Goal: Task Accomplishment & Management: Use online tool/utility

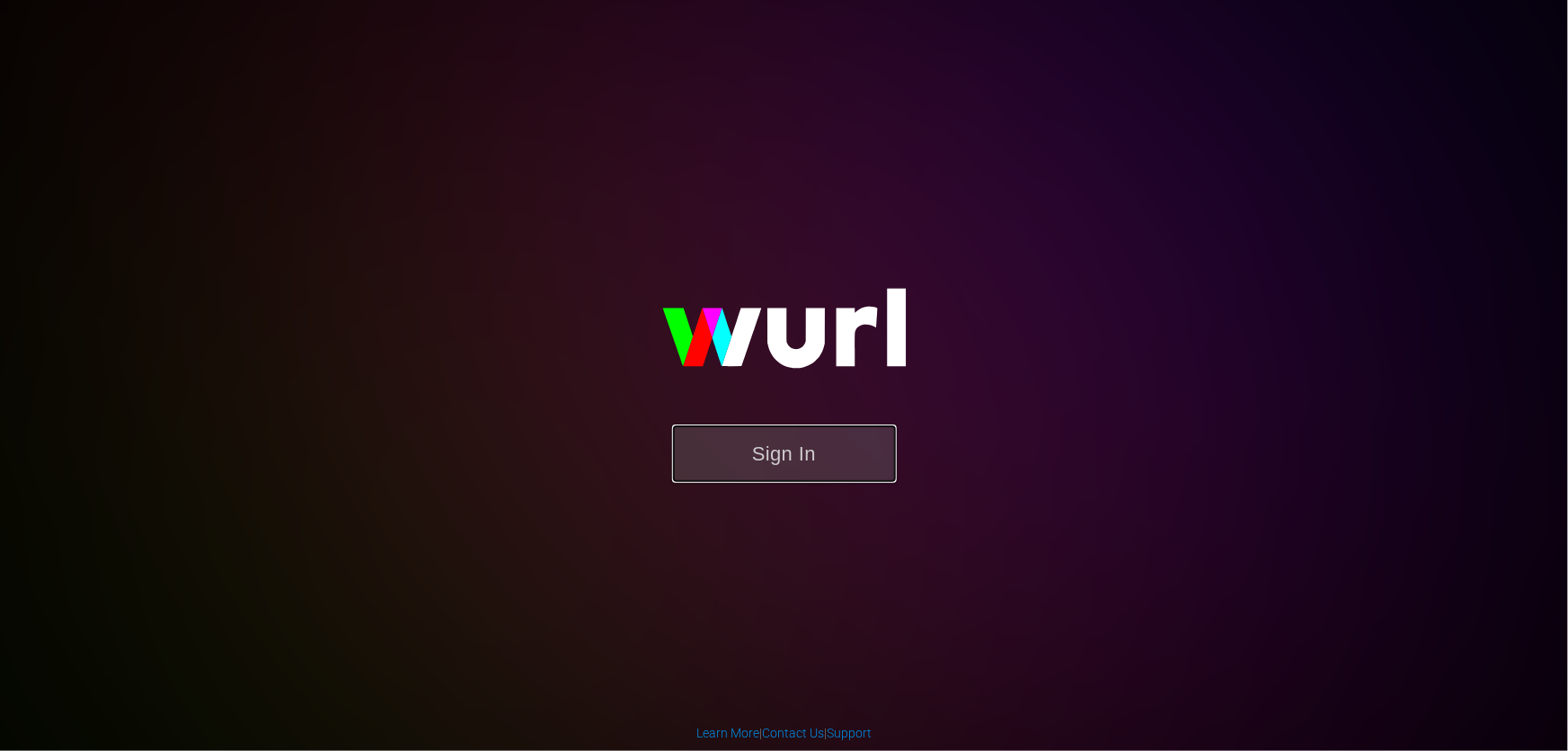
click at [874, 435] on button "Sign In" at bounding box center [784, 453] width 225 height 58
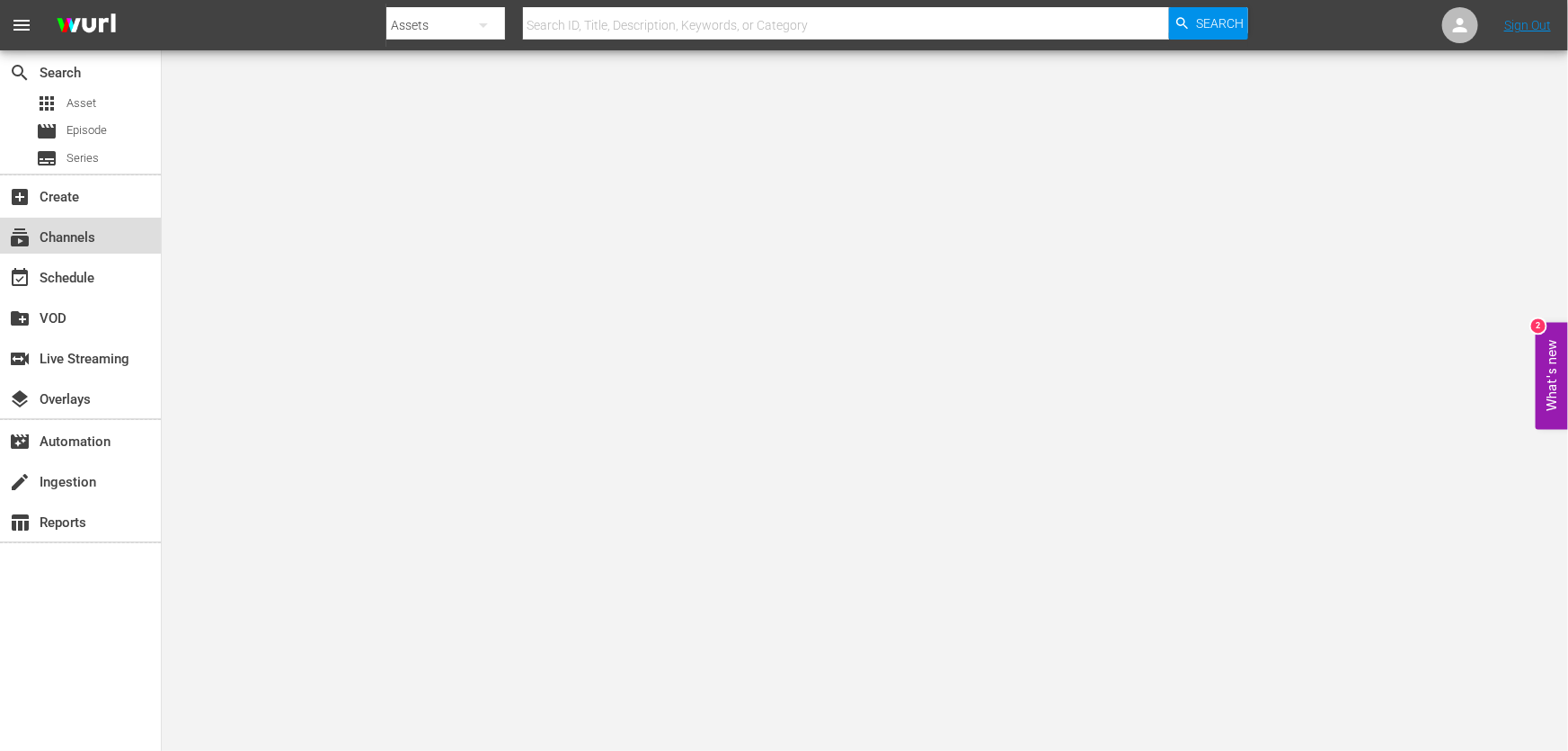
click at [94, 239] on div "subscriptions Channels" at bounding box center [50, 234] width 101 height 16
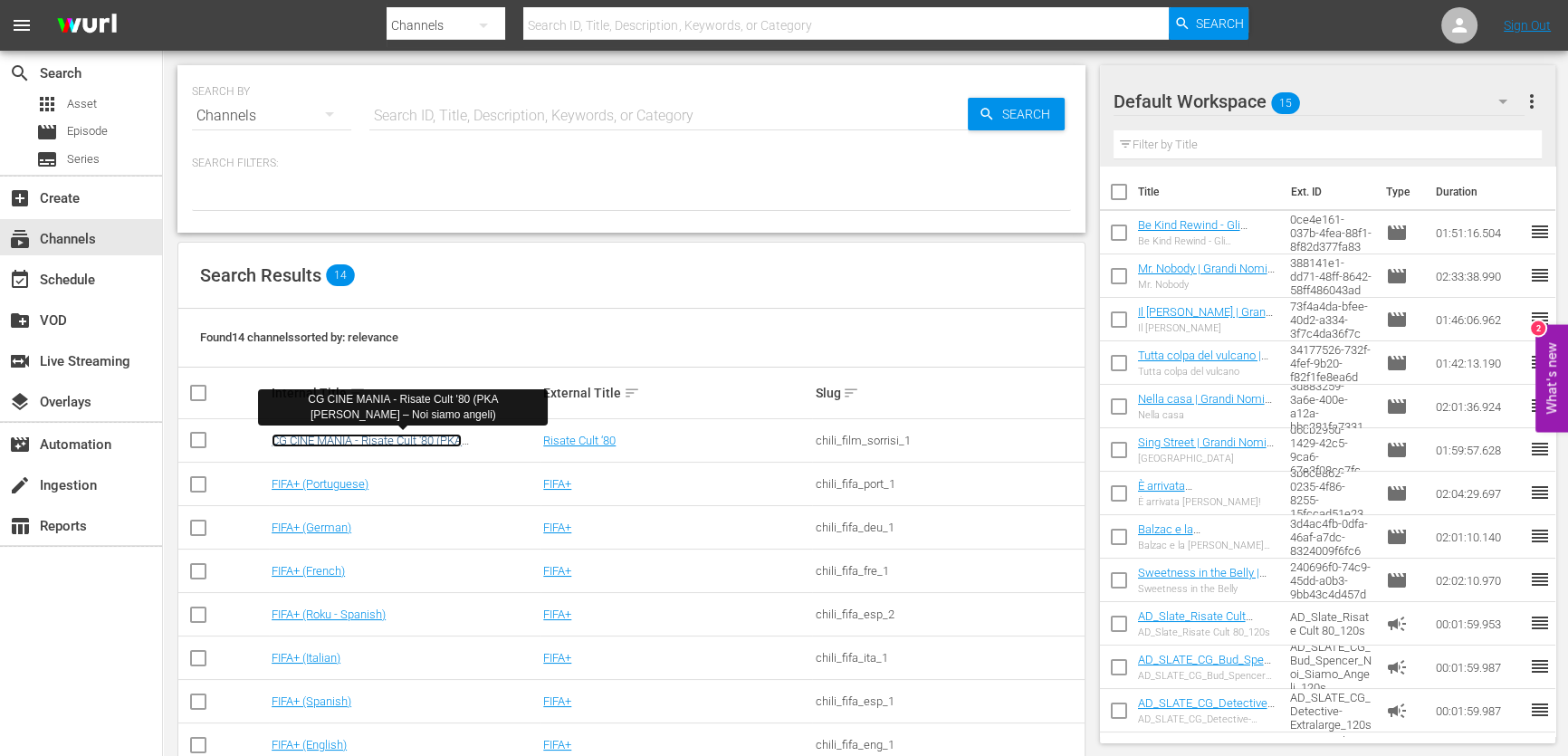
click at [423, 433] on link "CG CINE MANIA - Risate Cult '80 (PKA [PERSON_NAME] – Noi siamo angeli)" at bounding box center [367, 447] width 190 height 27
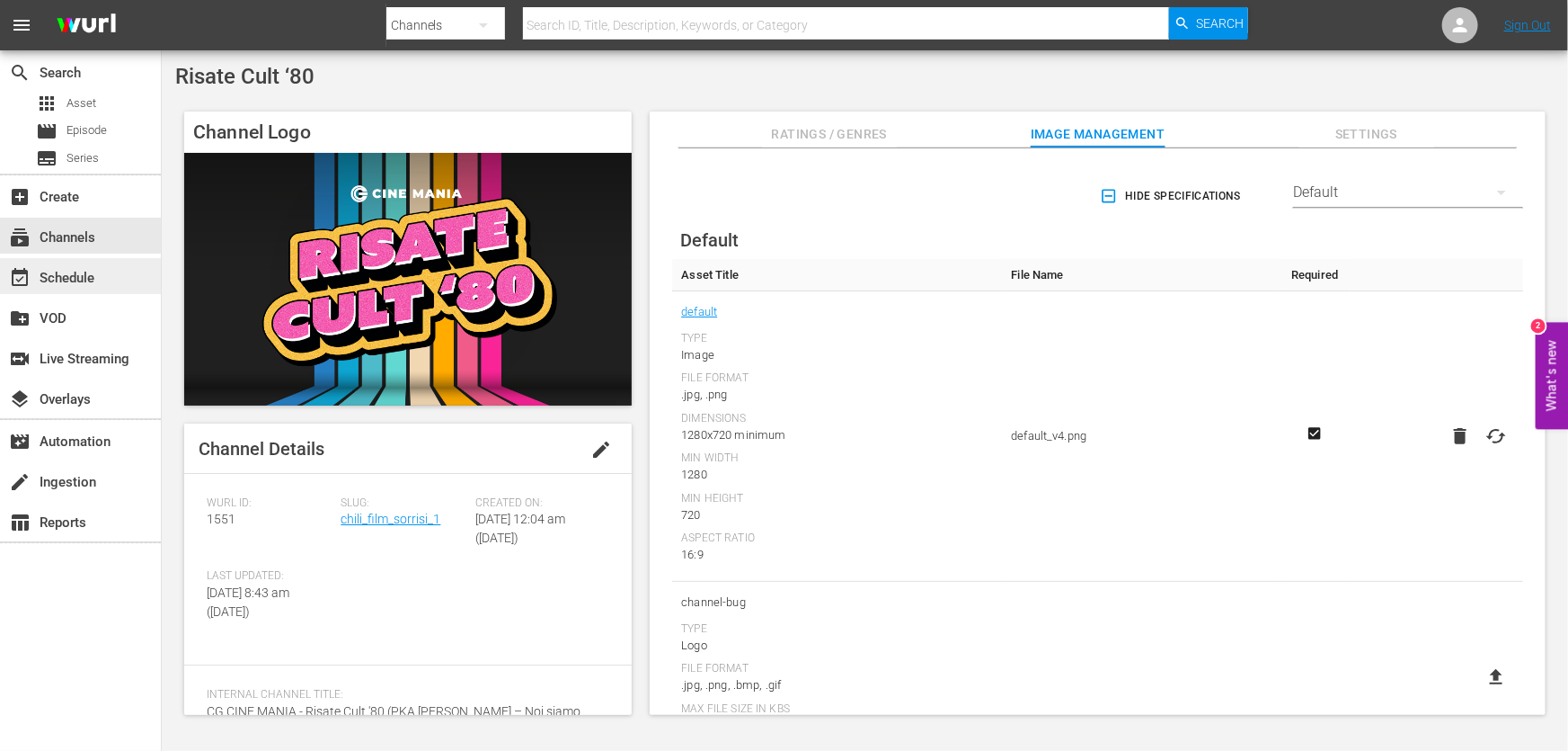
click at [63, 276] on div "event_available Schedule" at bounding box center [50, 274] width 101 height 16
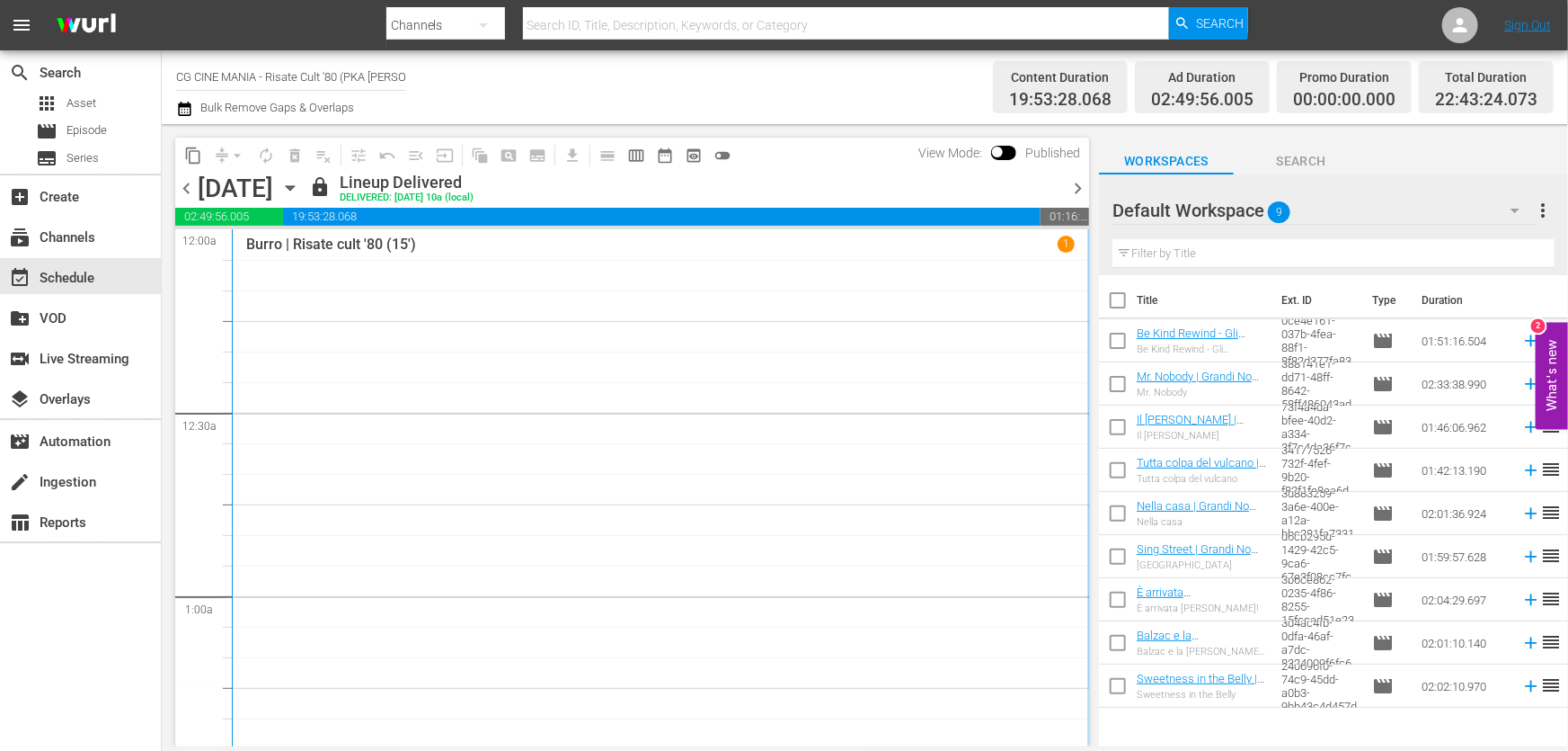
click at [273, 194] on div "[DATE]" at bounding box center [236, 188] width 76 height 30
click at [1079, 186] on span "chevron_right" at bounding box center [1077, 188] width 22 height 22
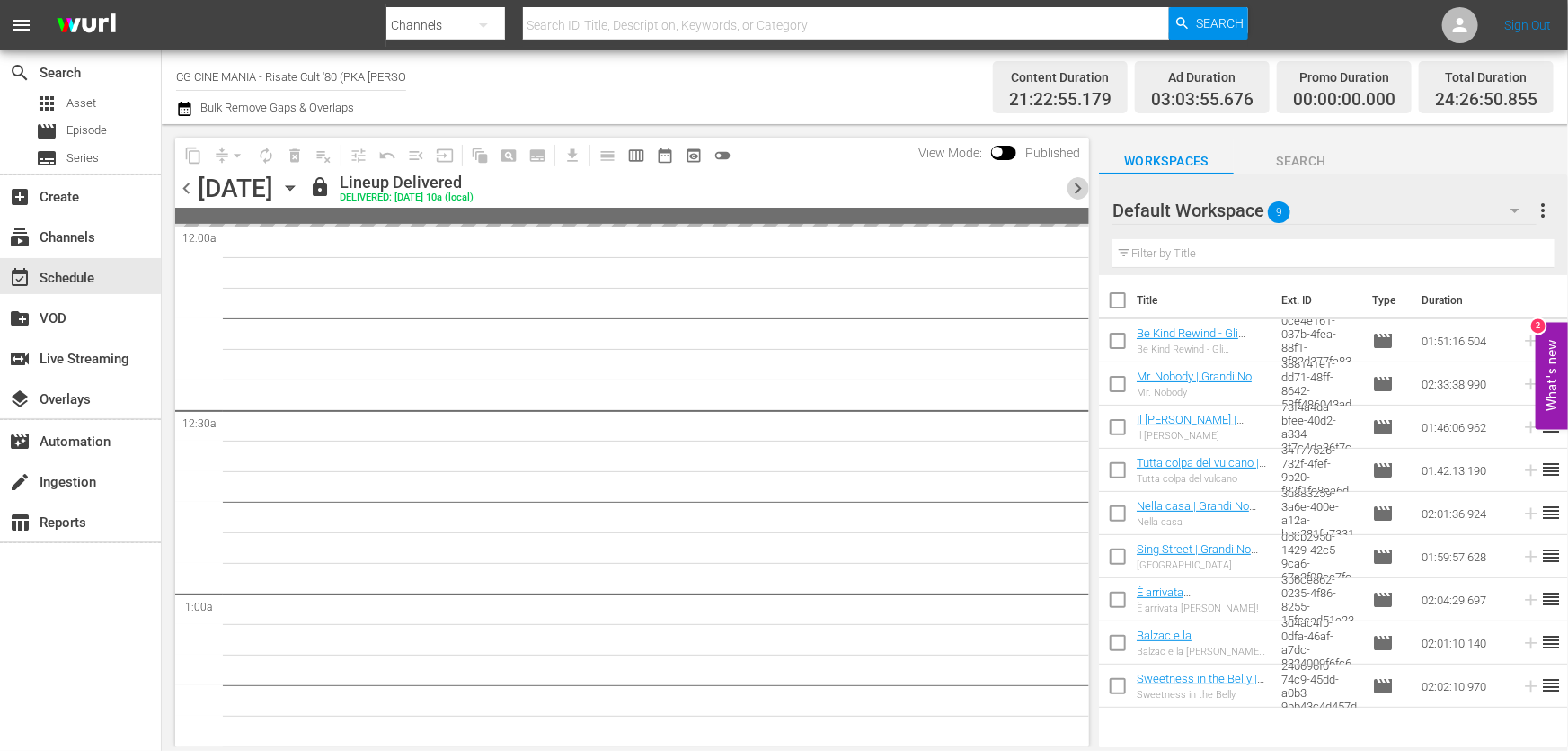
click at [1079, 186] on span "chevron_right" at bounding box center [1077, 188] width 22 height 22
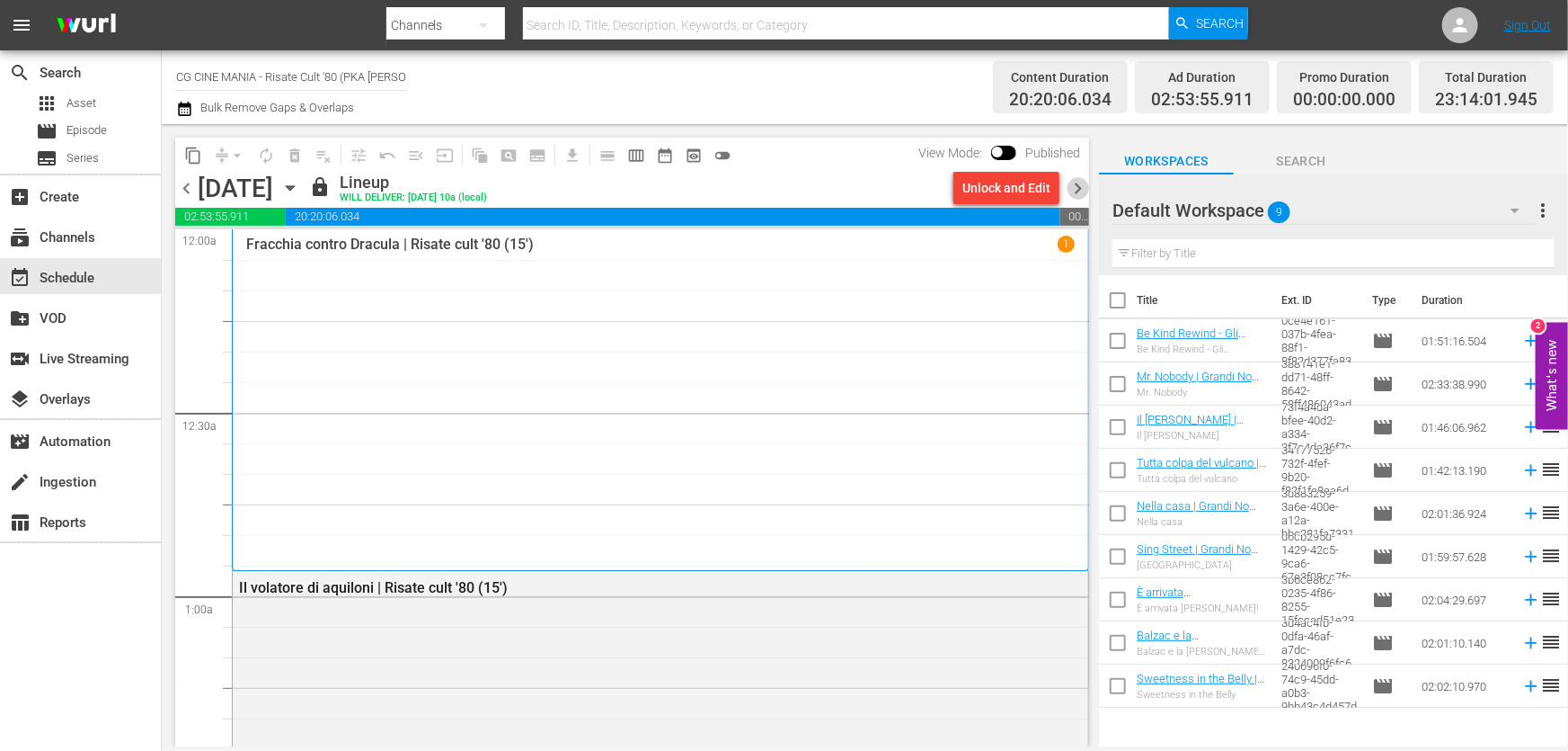
click at [1079, 186] on span "chevron_right" at bounding box center [1077, 188] width 22 height 22
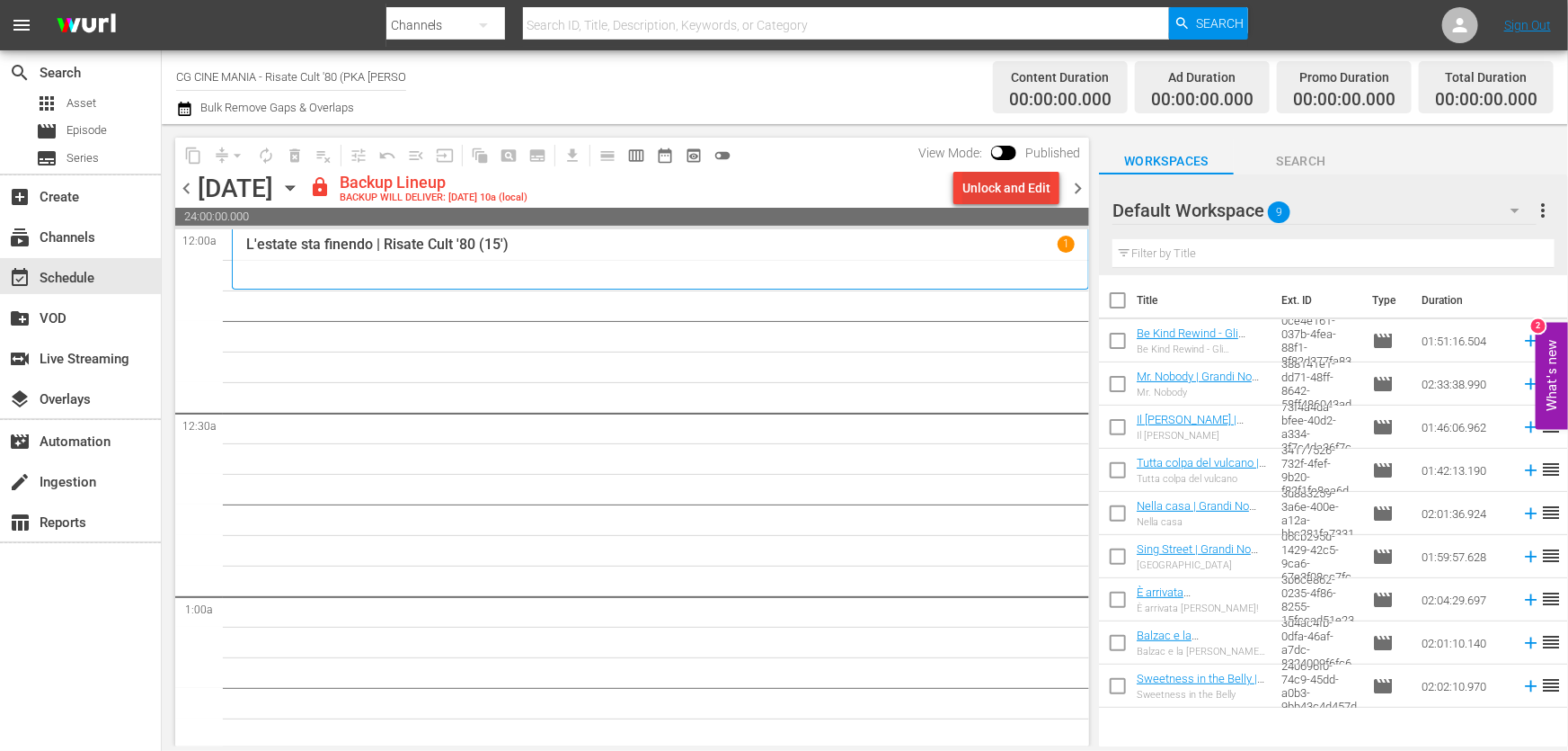
click at [1002, 201] on div "Unlock and Edit" at bounding box center [1006, 187] width 88 height 32
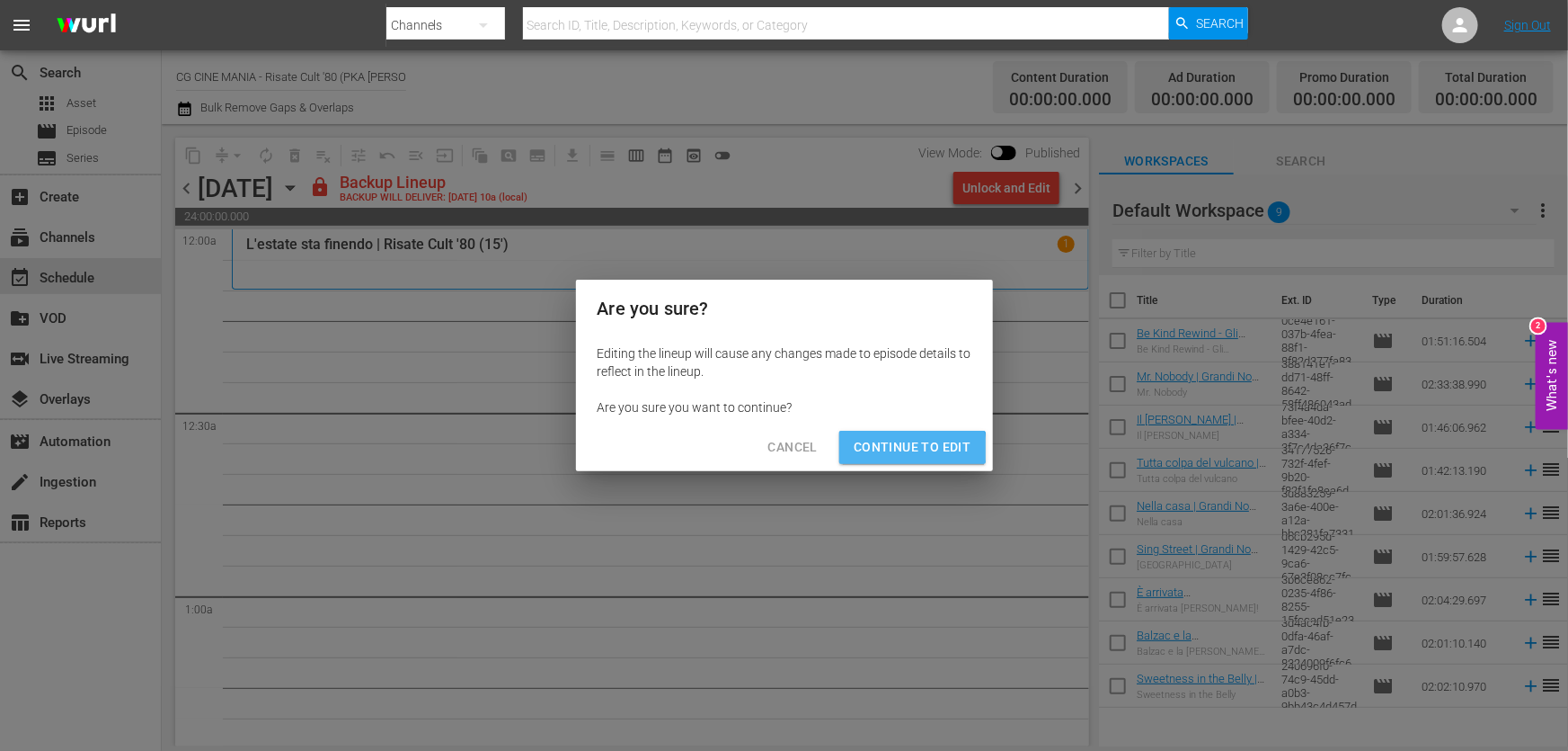
click at [906, 448] on span "Continue to Edit" at bounding box center [912, 447] width 117 height 22
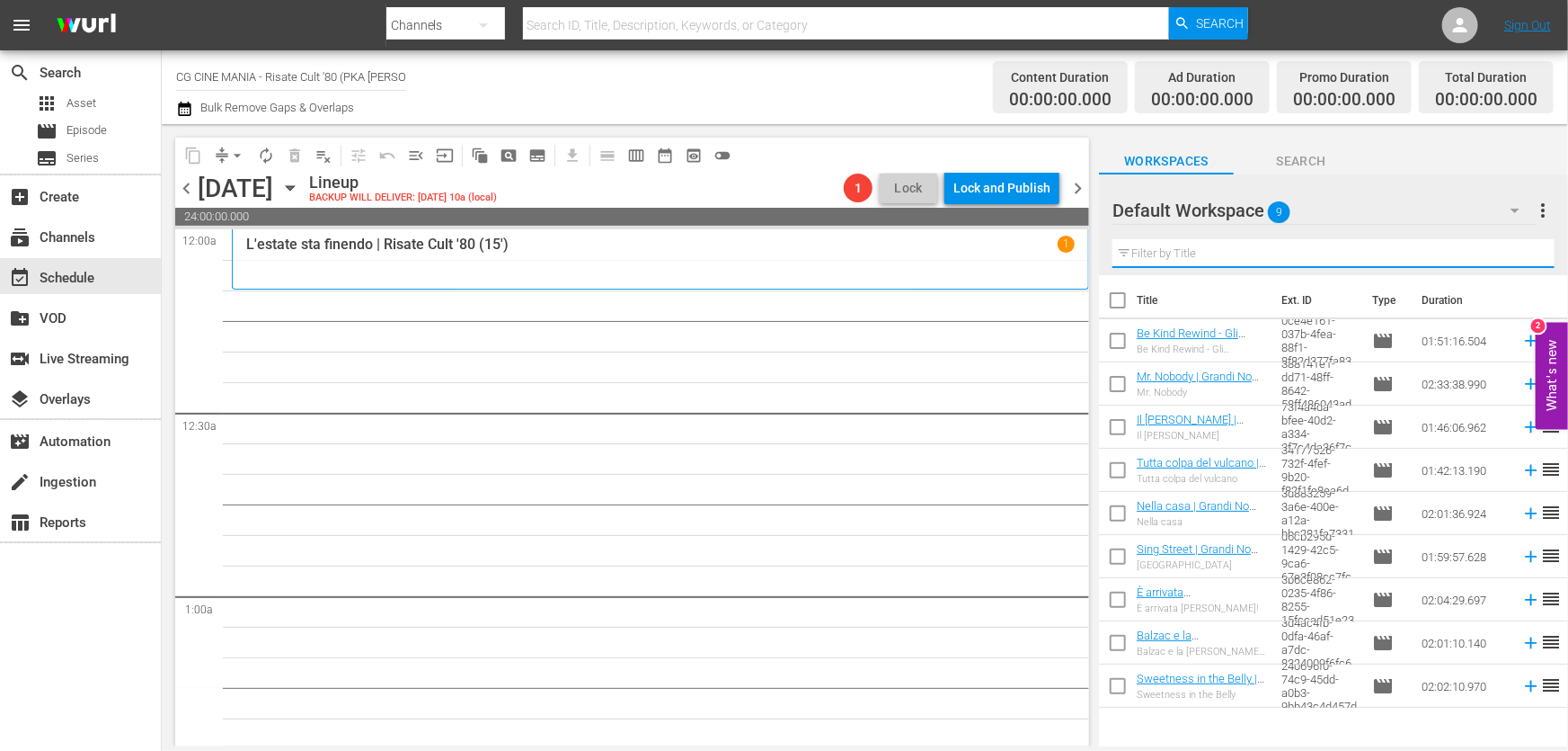
click at [1180, 266] on input "text" at bounding box center [1334, 253] width 442 height 29
paste input "Fracchia contro Dracula"
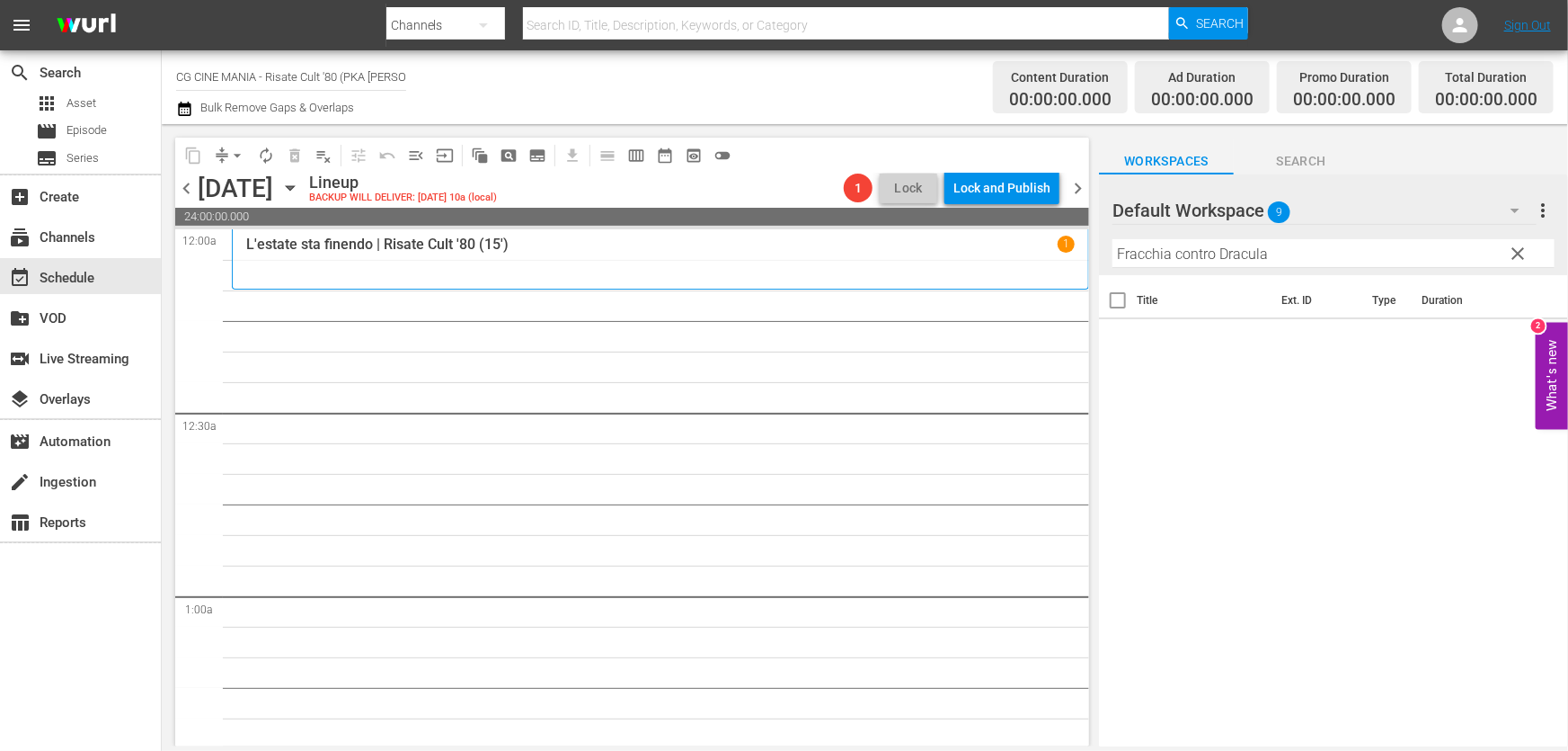
click at [1369, 219] on div "Default Workspace 9" at bounding box center [1325, 210] width 424 height 50
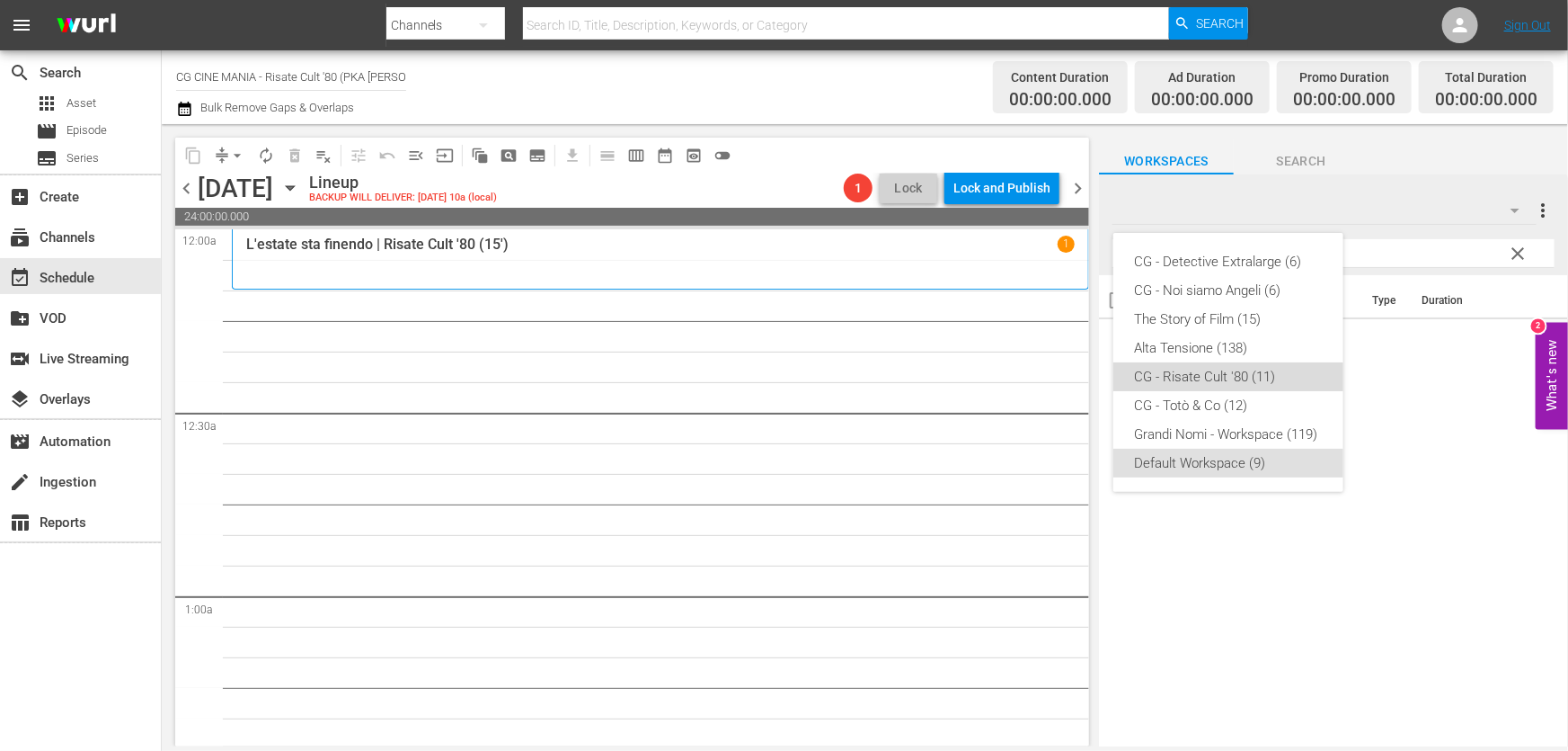
click at [1229, 382] on div "CG - Risate Cult '80 (11)" at bounding box center [1228, 376] width 187 height 29
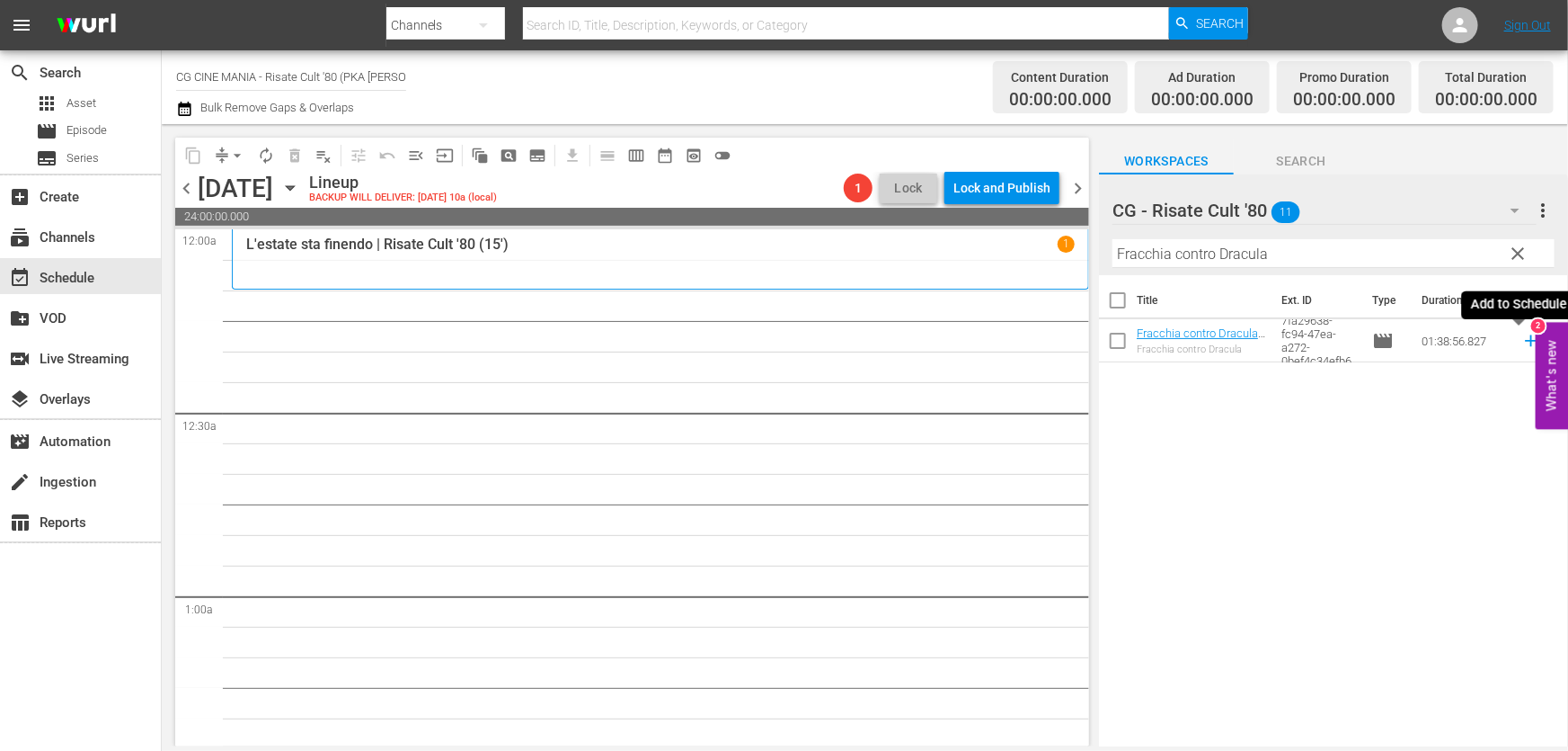
click at [1522, 345] on icon at bounding box center [1531, 340] width 19 height 19
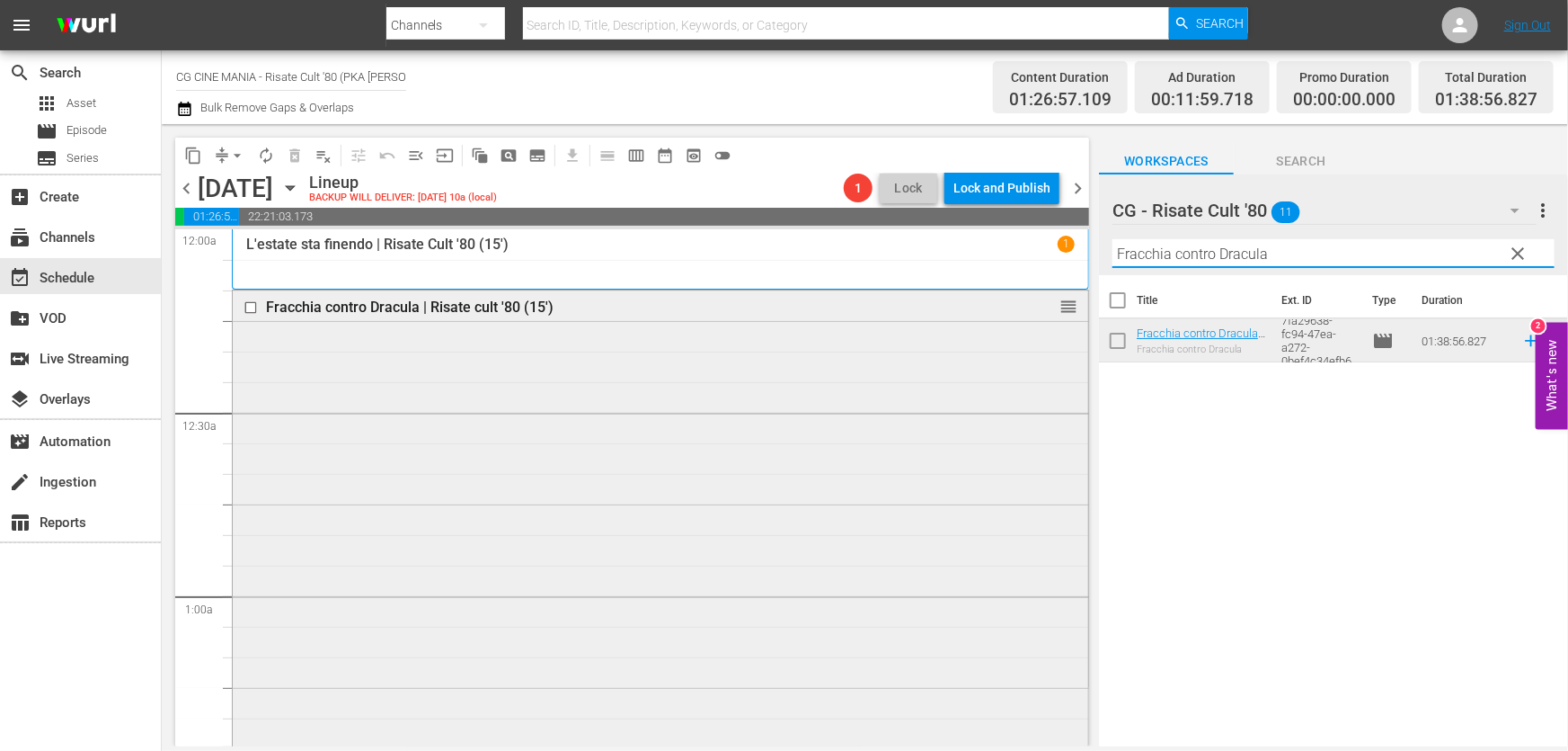
drag, startPoint x: 1278, startPoint y: 263, endPoint x: 813, endPoint y: 313, distance: 467.7
click at [818, 311] on div "content_copy compress arrow_drop_down autorenew_outlined delete_forever_outline…" at bounding box center [865, 435] width 1406 height 622
paste input "Il volatore di aquiloni"
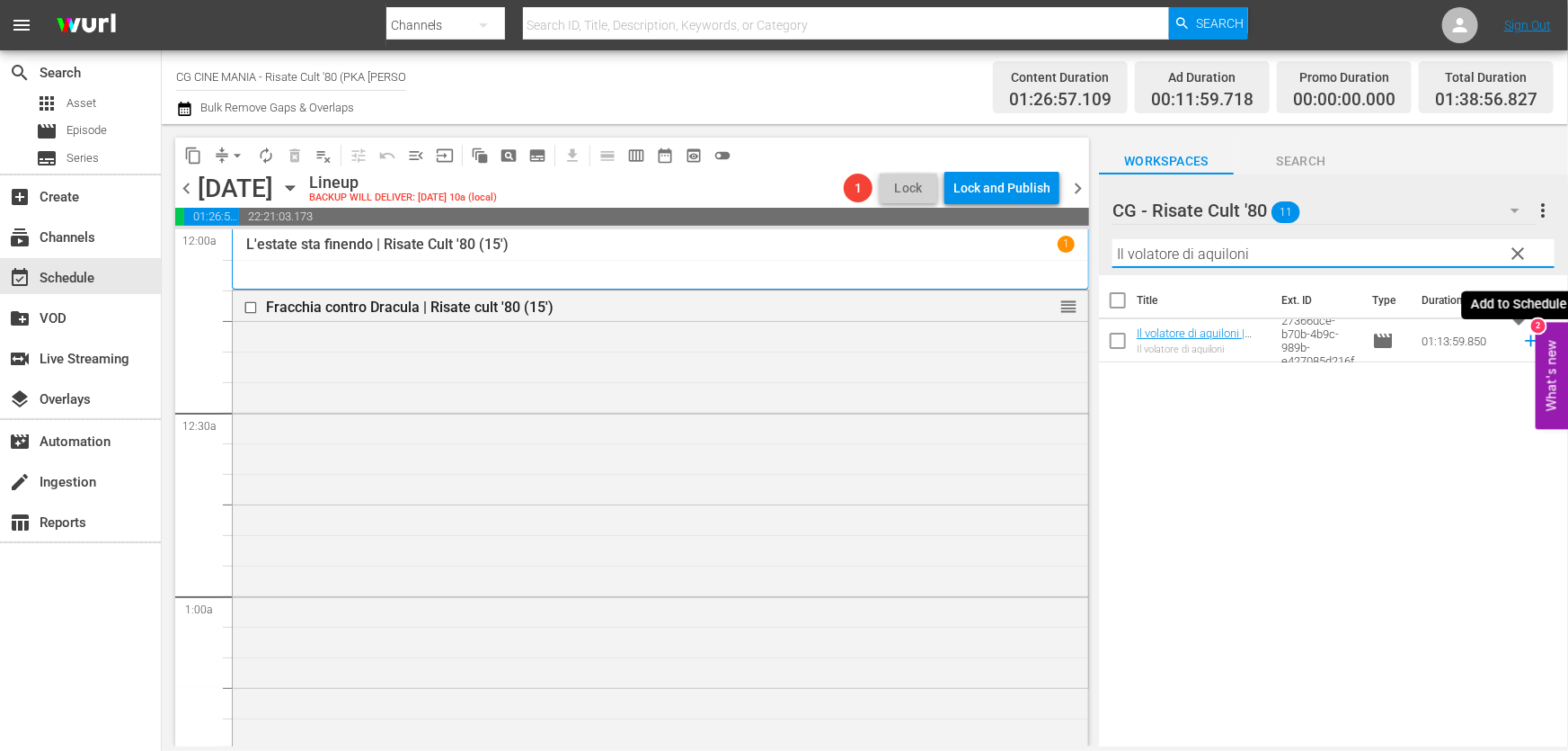
click at [1522, 336] on icon at bounding box center [1531, 340] width 19 height 19
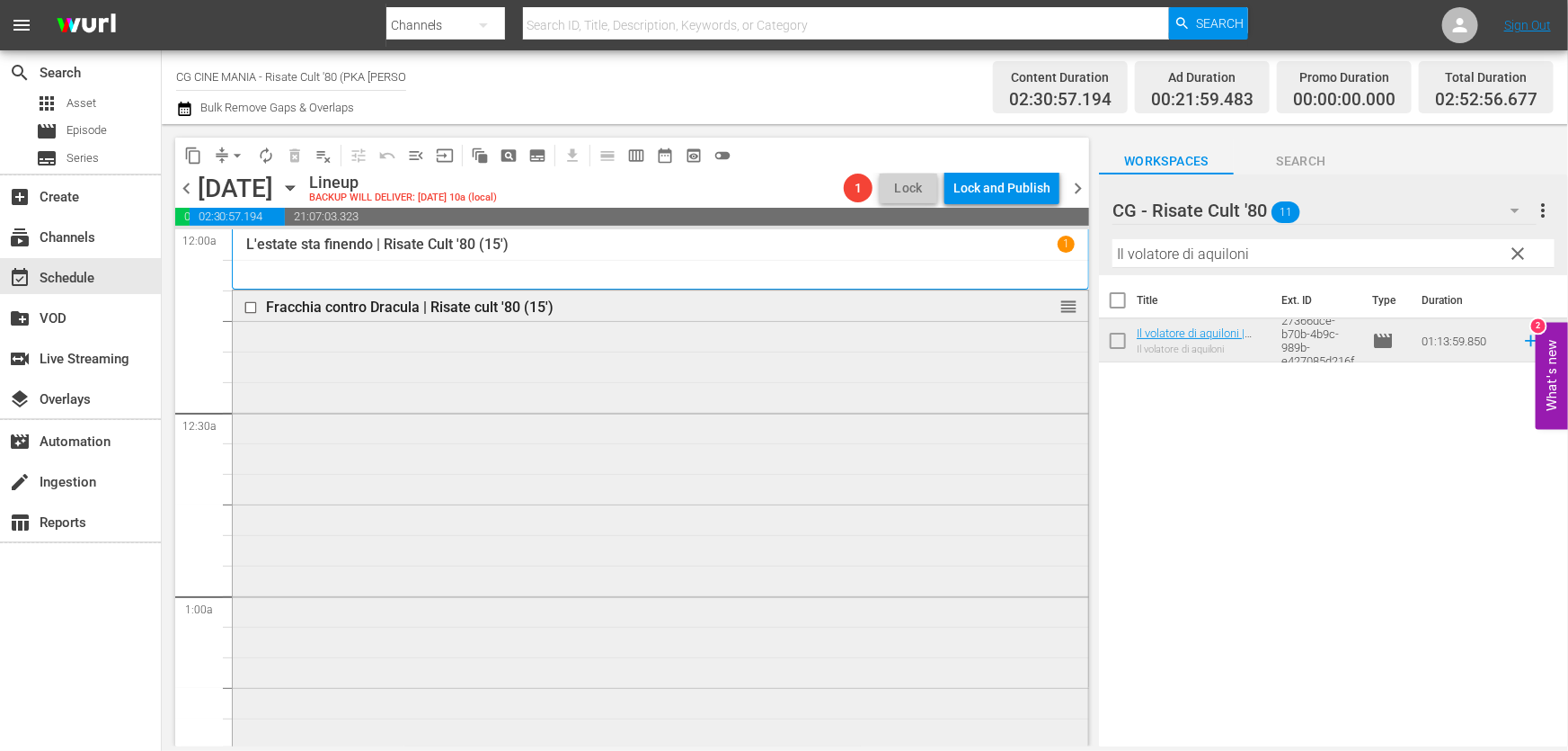
drag, startPoint x: 1319, startPoint y: 258, endPoint x: 604, endPoint y: 335, distance: 719.1
click at [604, 335] on div "content_copy compress arrow_drop_down autorenew_outlined delete_forever_outline…" at bounding box center [865, 435] width 1406 height 622
paste input "Fratelli d’Italia"
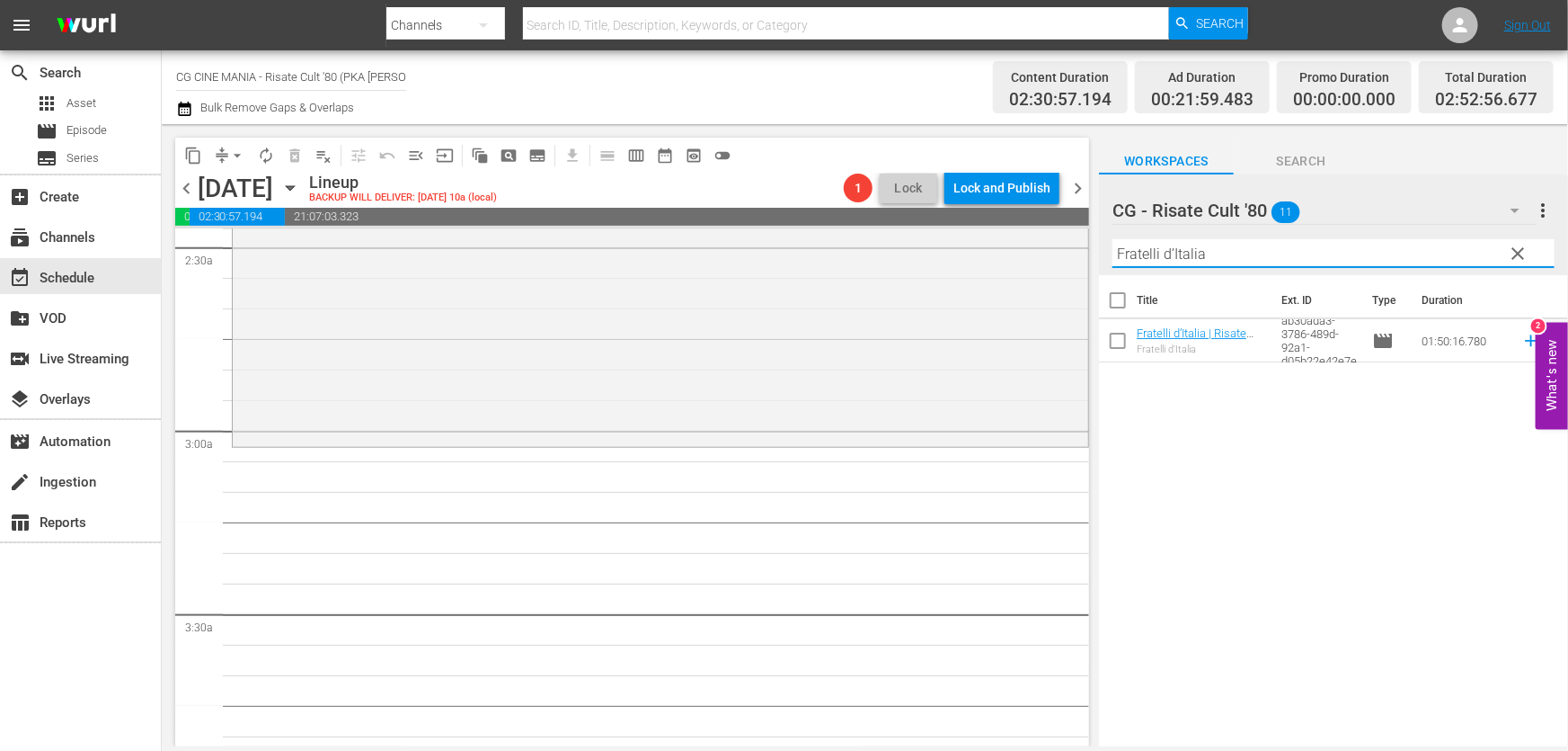
scroll to position [1144, 0]
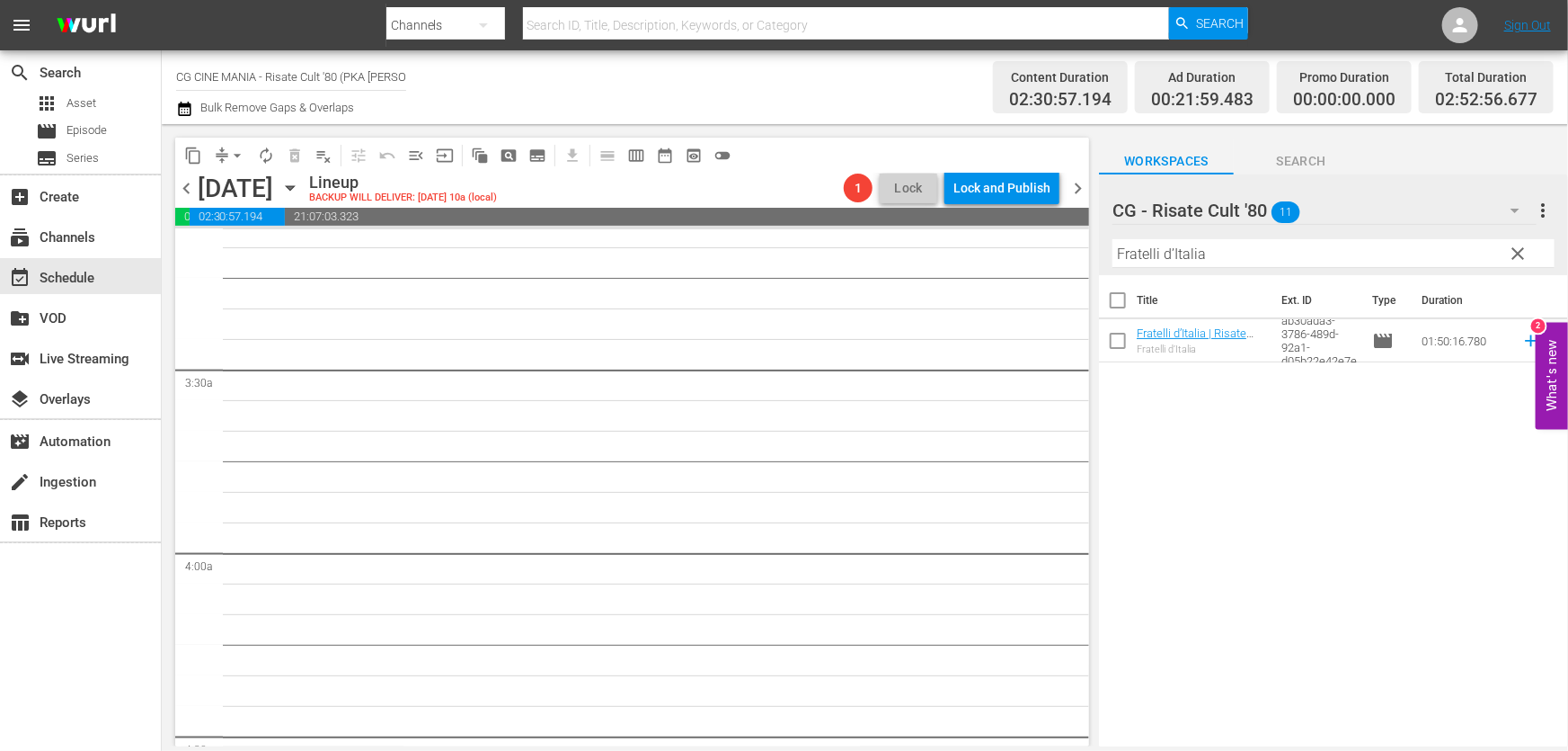
click at [1519, 328] on td at bounding box center [1527, 341] width 27 height 44
click at [1522, 339] on icon at bounding box center [1531, 340] width 19 height 19
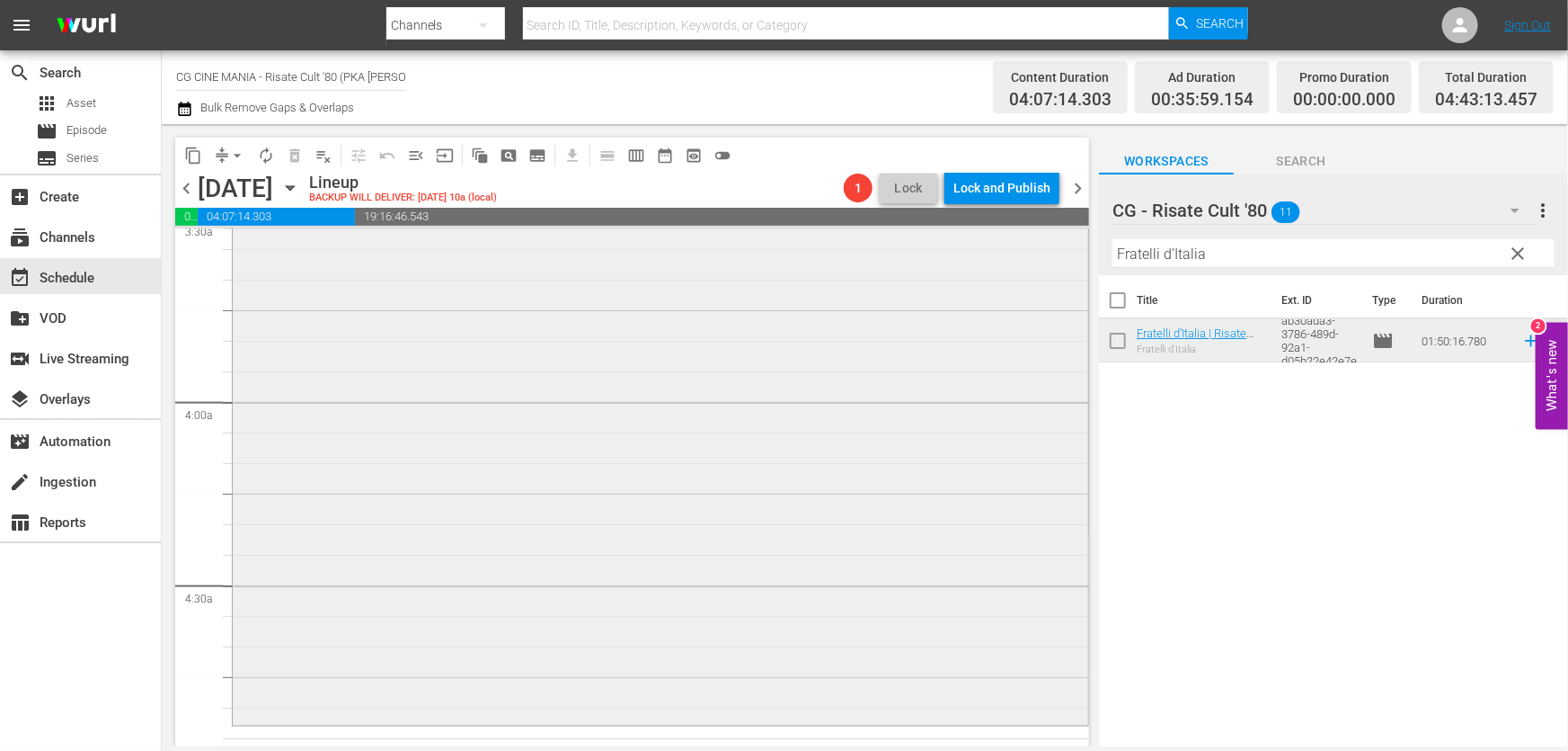
scroll to position [1389, 0]
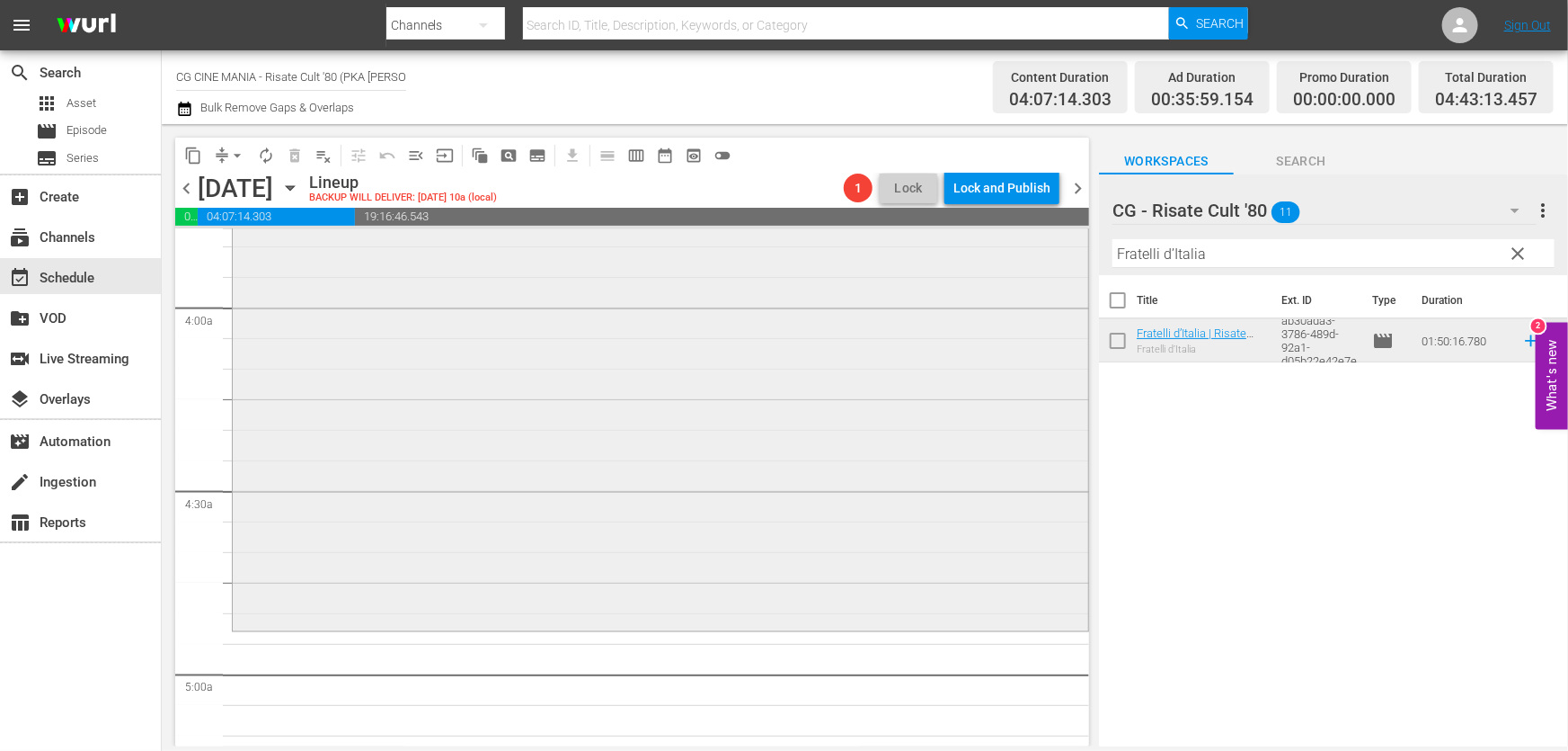
drag, startPoint x: 1120, startPoint y: 266, endPoint x: 659, endPoint y: 315, distance: 463.6
click at [691, 315] on div "content_copy compress arrow_drop_down autorenew_outlined delete_forever_outline…" at bounding box center [865, 435] width 1406 height 622
paste input "QUESTO E QUELLO"
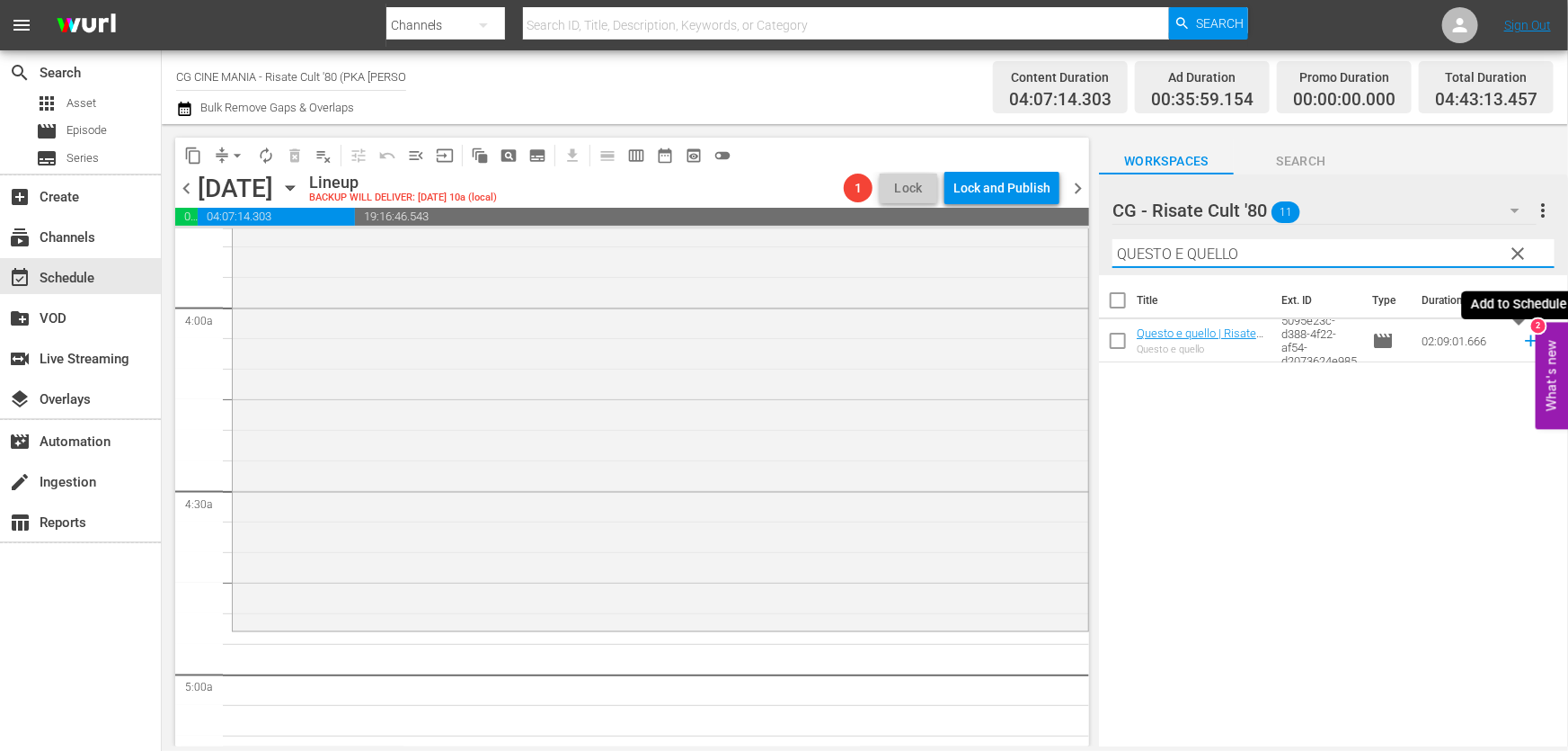
click at [1522, 343] on icon at bounding box center [1531, 340] width 19 height 19
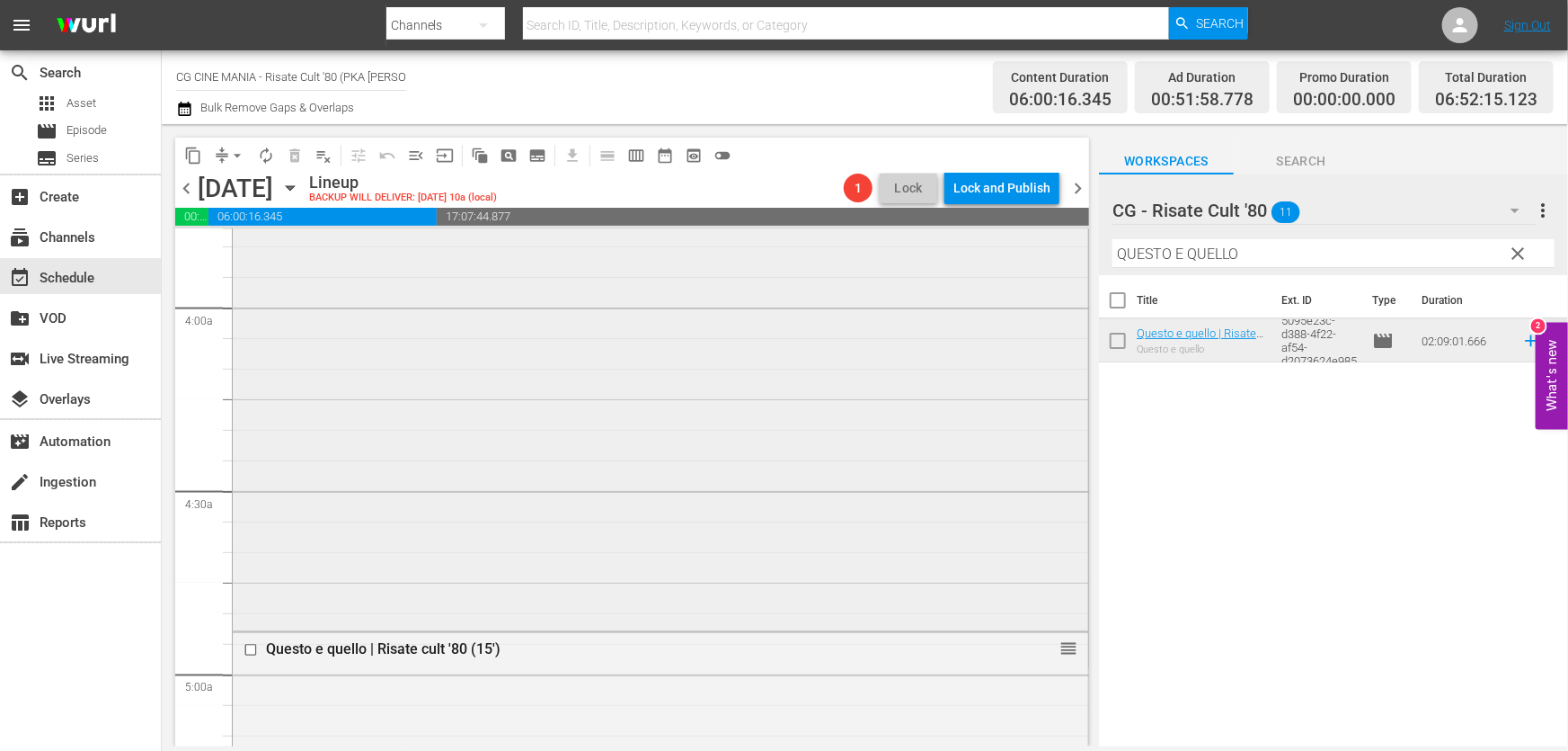
drag, startPoint x: 1206, startPoint y: 257, endPoint x: 438, endPoint y: 360, distance: 774.9
click at [554, 346] on div "content_copy compress arrow_drop_down autorenew_outlined delete_forever_outline…" at bounding box center [865, 435] width 1406 height 622
paste input "Cercasi [DEMOGRAPHIC_DATA]"
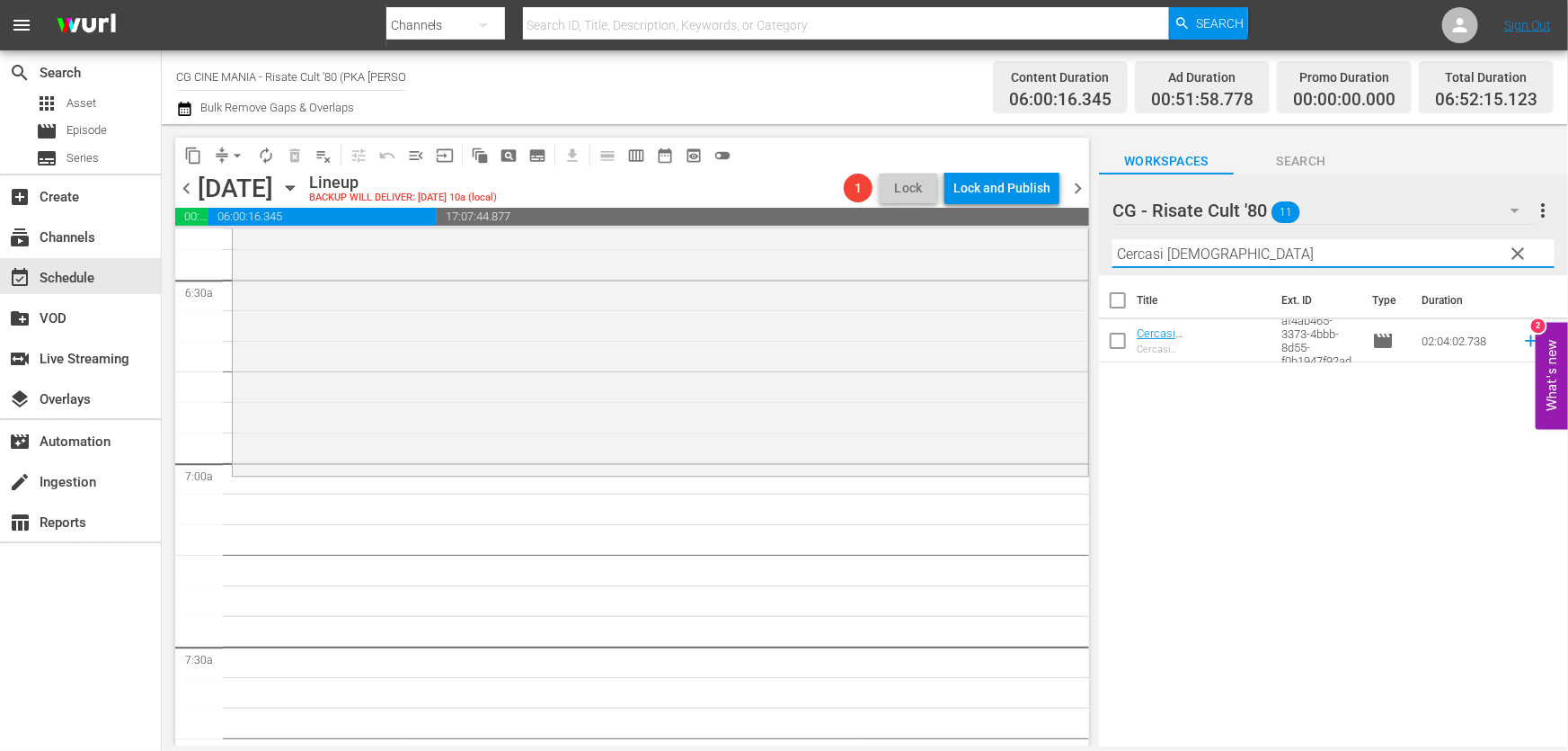
scroll to position [2451, 0]
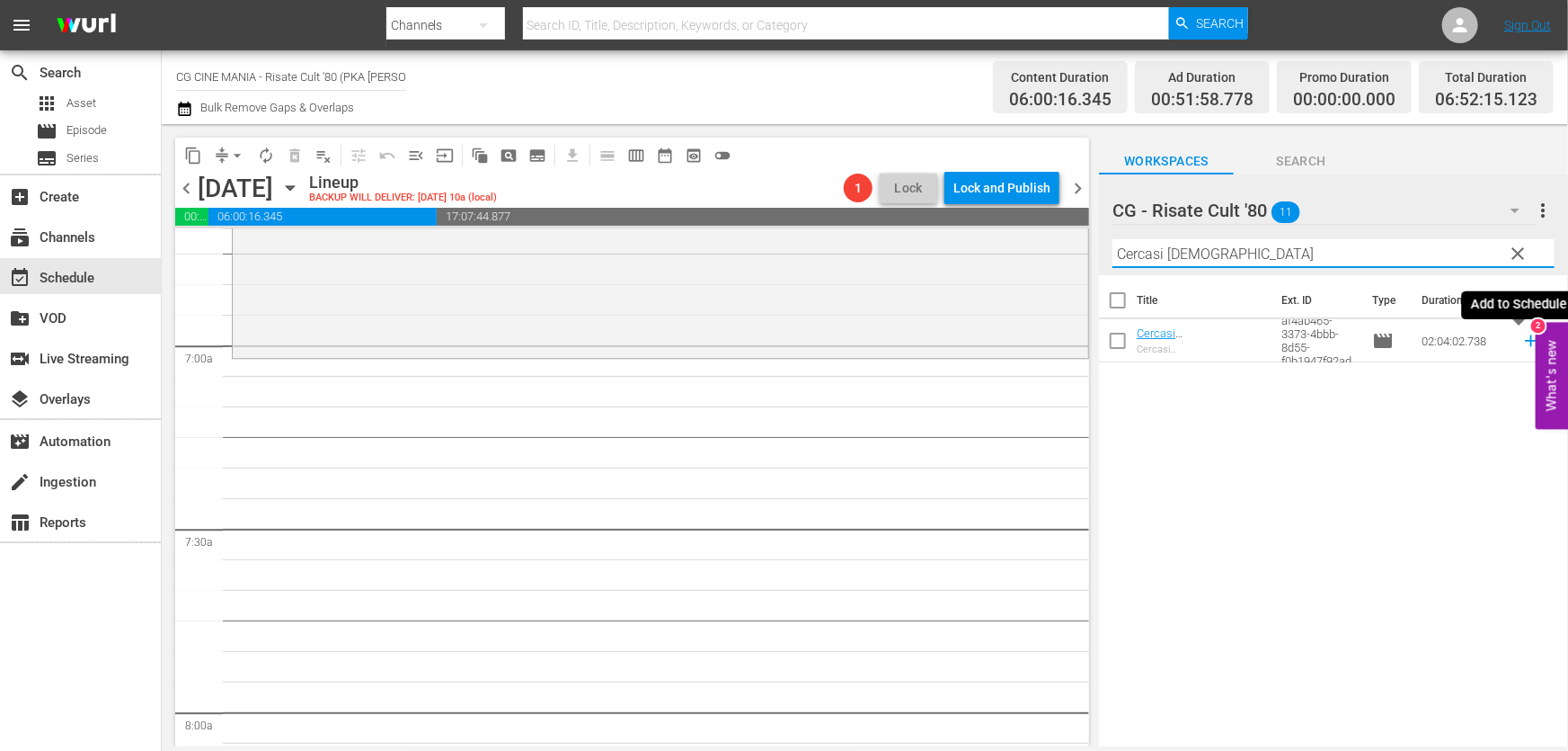
click at [1522, 340] on icon at bounding box center [1531, 340] width 19 height 19
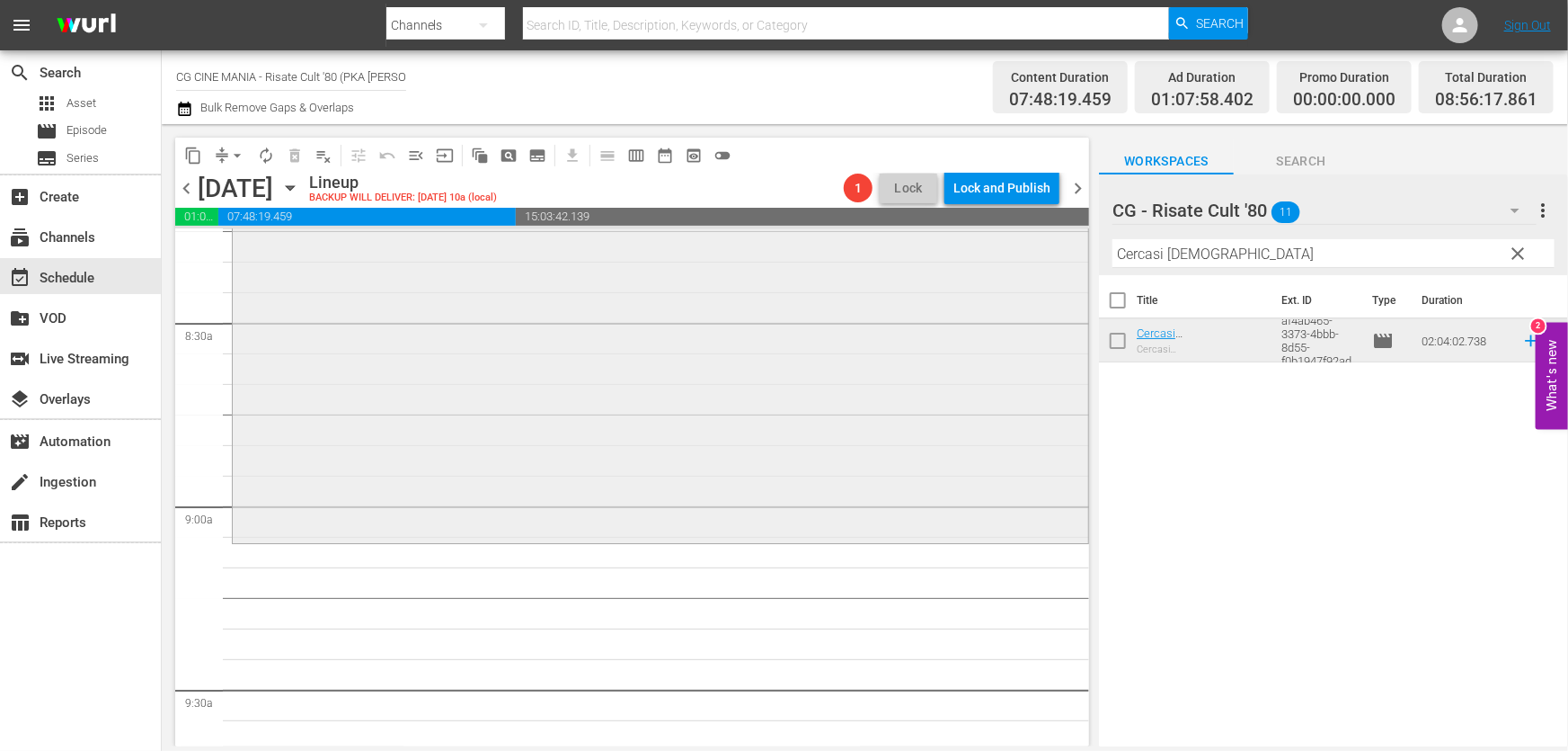
scroll to position [3105, 0]
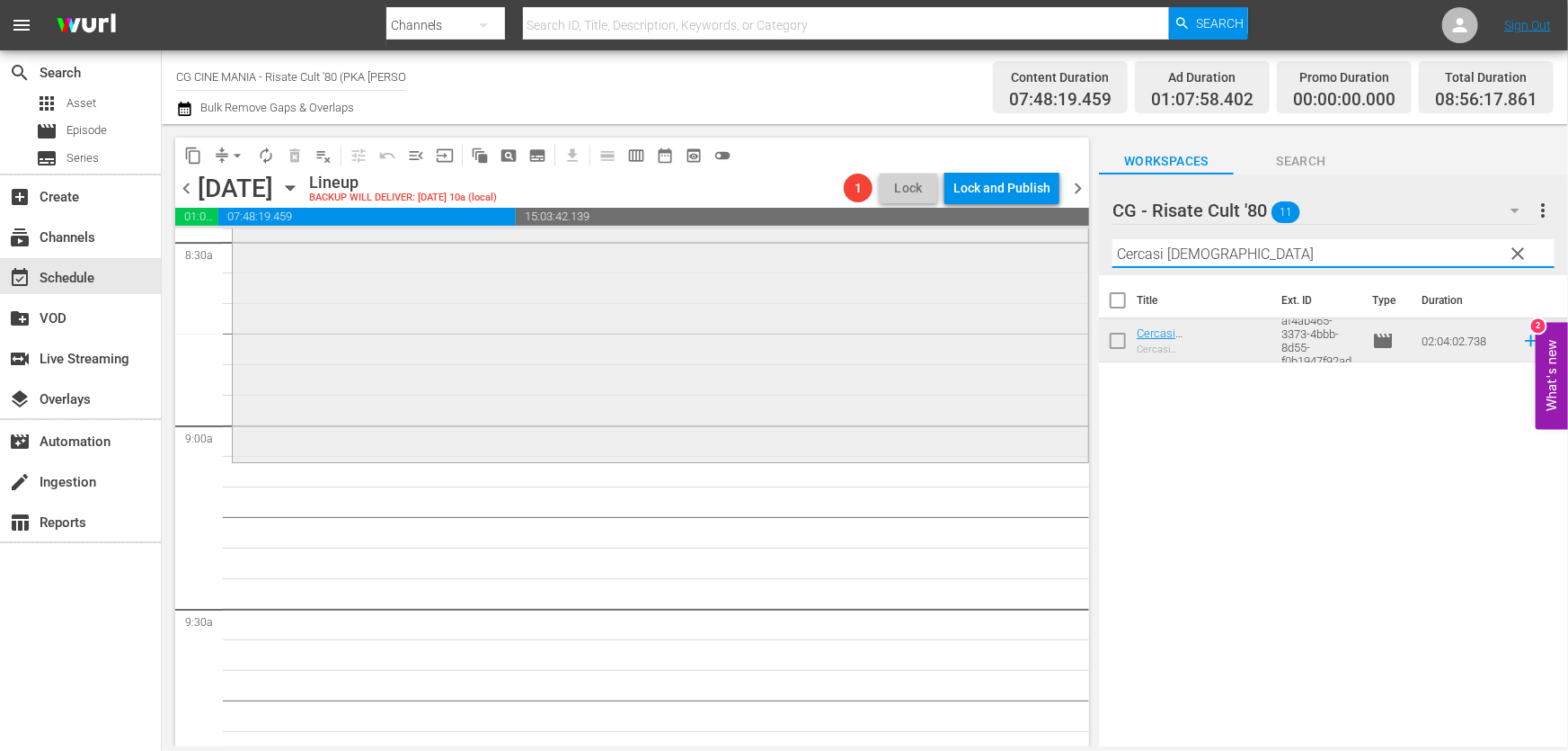
drag, startPoint x: 1258, startPoint y: 248, endPoint x: 476, endPoint y: 369, distance: 791.3
click at [523, 356] on div "content_copy compress arrow_drop_down autorenew_outlined delete_forever_outline…" at bounding box center [865, 435] width 1406 height 622
paste input "hewingum"
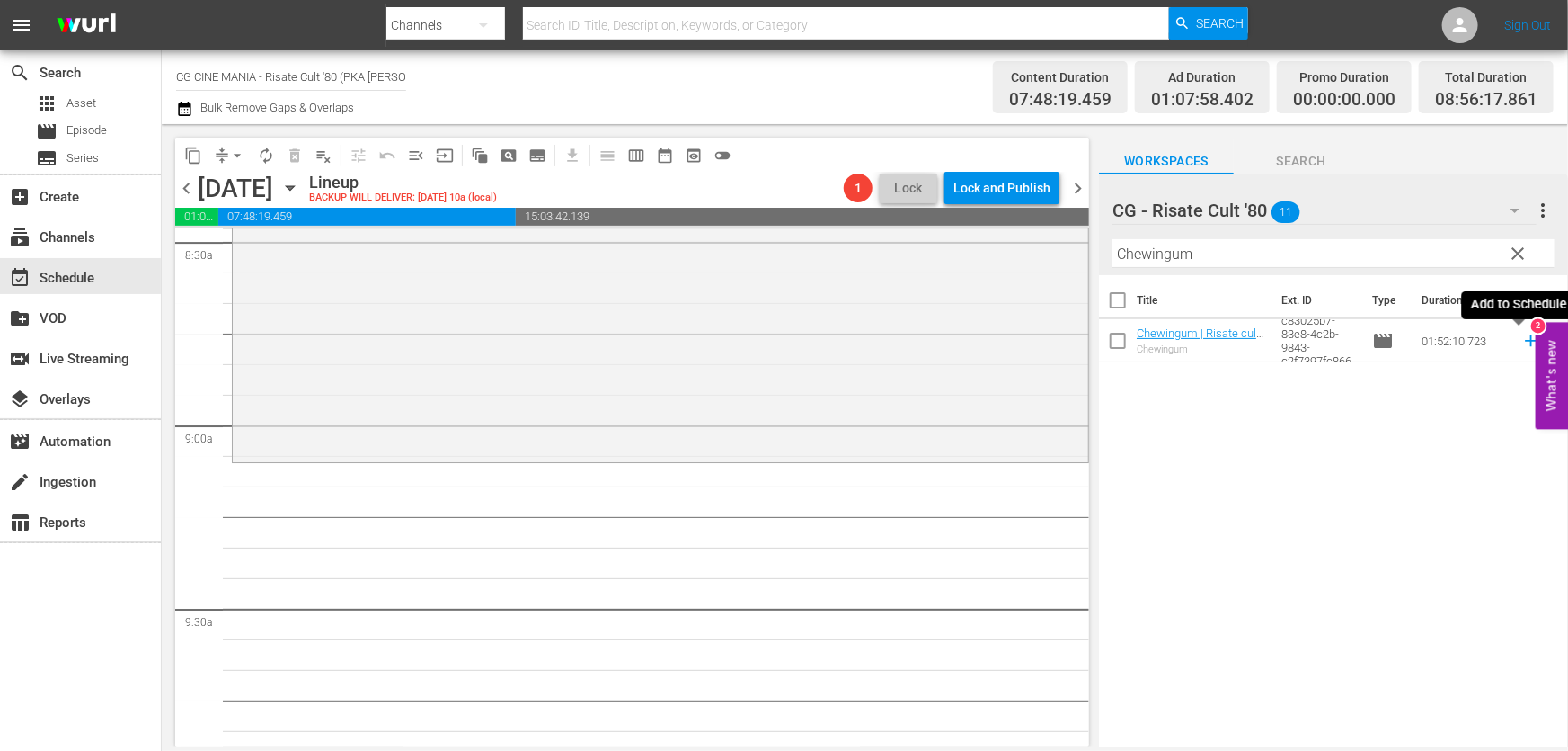
click at [1524, 335] on icon at bounding box center [1531, 340] width 19 height 19
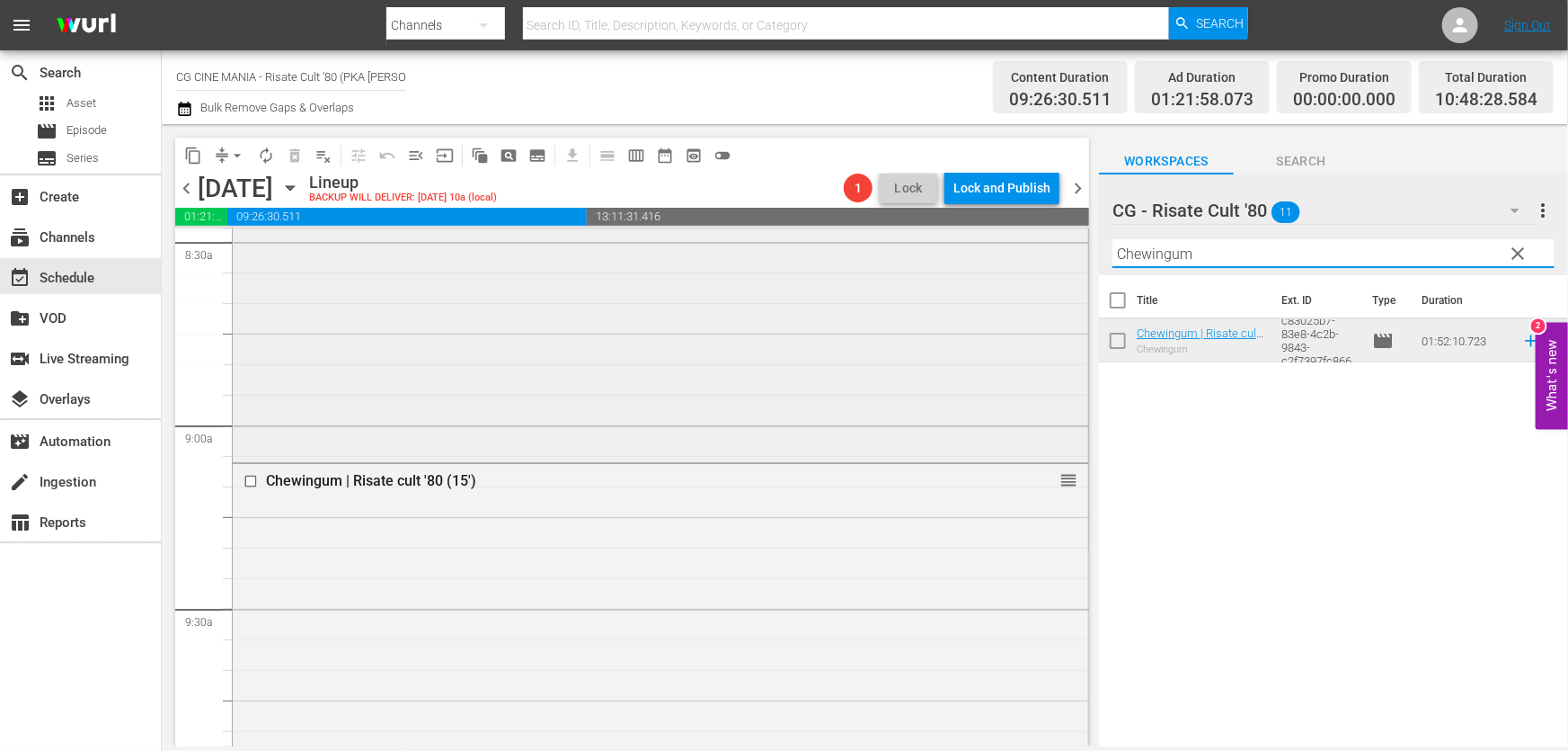
drag, startPoint x: 1205, startPoint y: 262, endPoint x: 680, endPoint y: 338, distance: 530.5
click at [647, 307] on div "content_copy compress arrow_drop_down autorenew_outlined delete_forever_outline…" at bounding box center [865, 435] width 1406 height 622
paste input "È arrivato mio fratello"
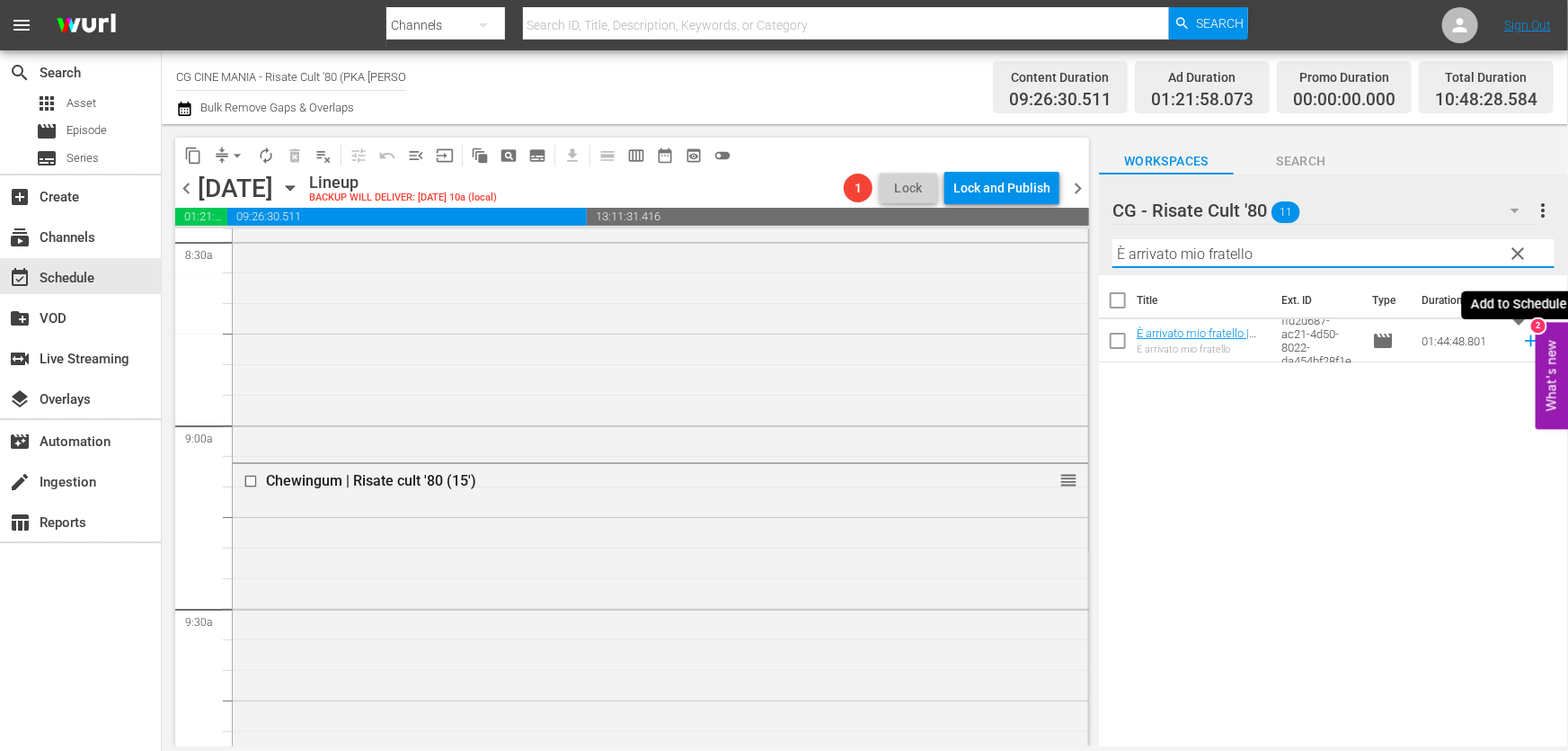
click at [1522, 349] on icon at bounding box center [1531, 340] width 19 height 19
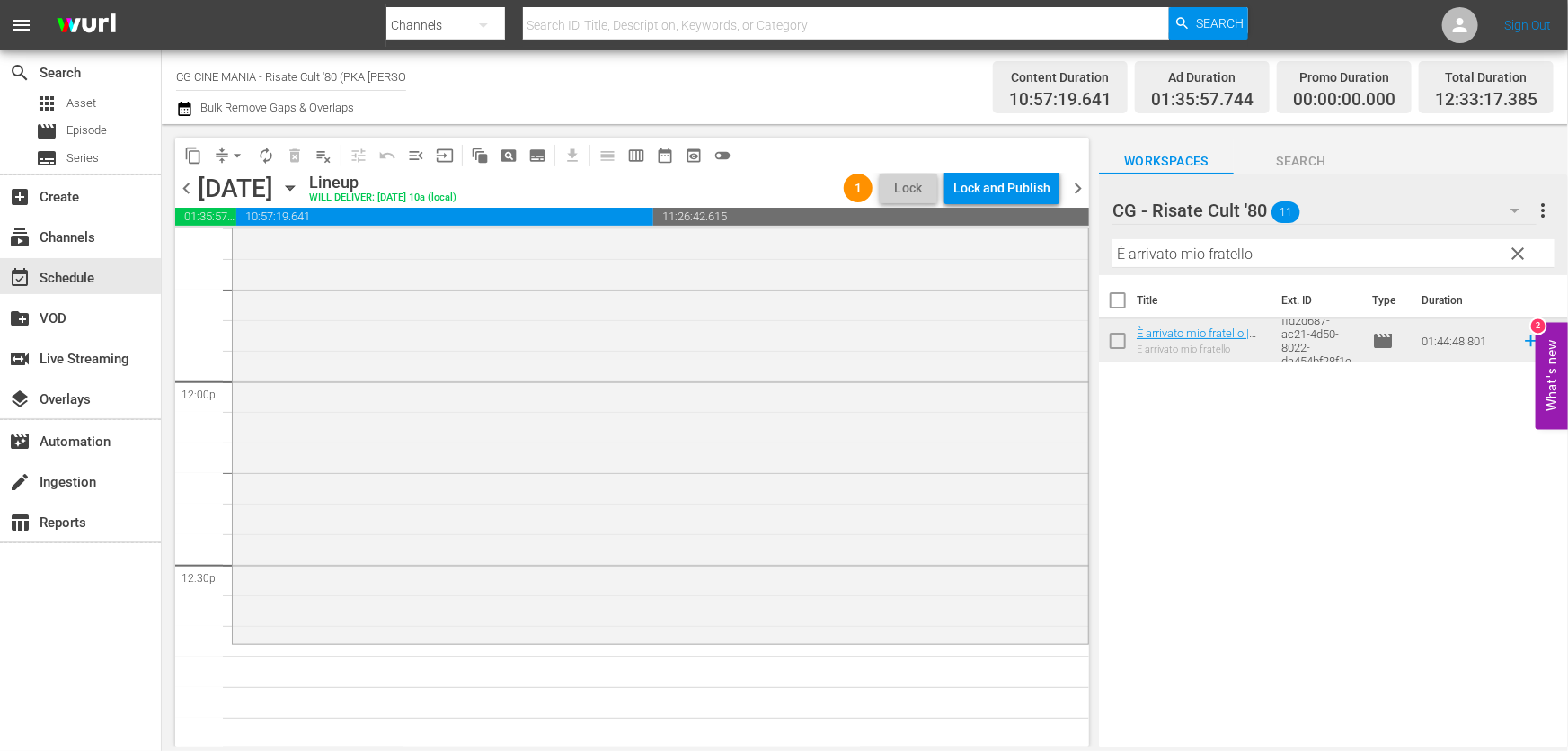
scroll to position [4575, 0]
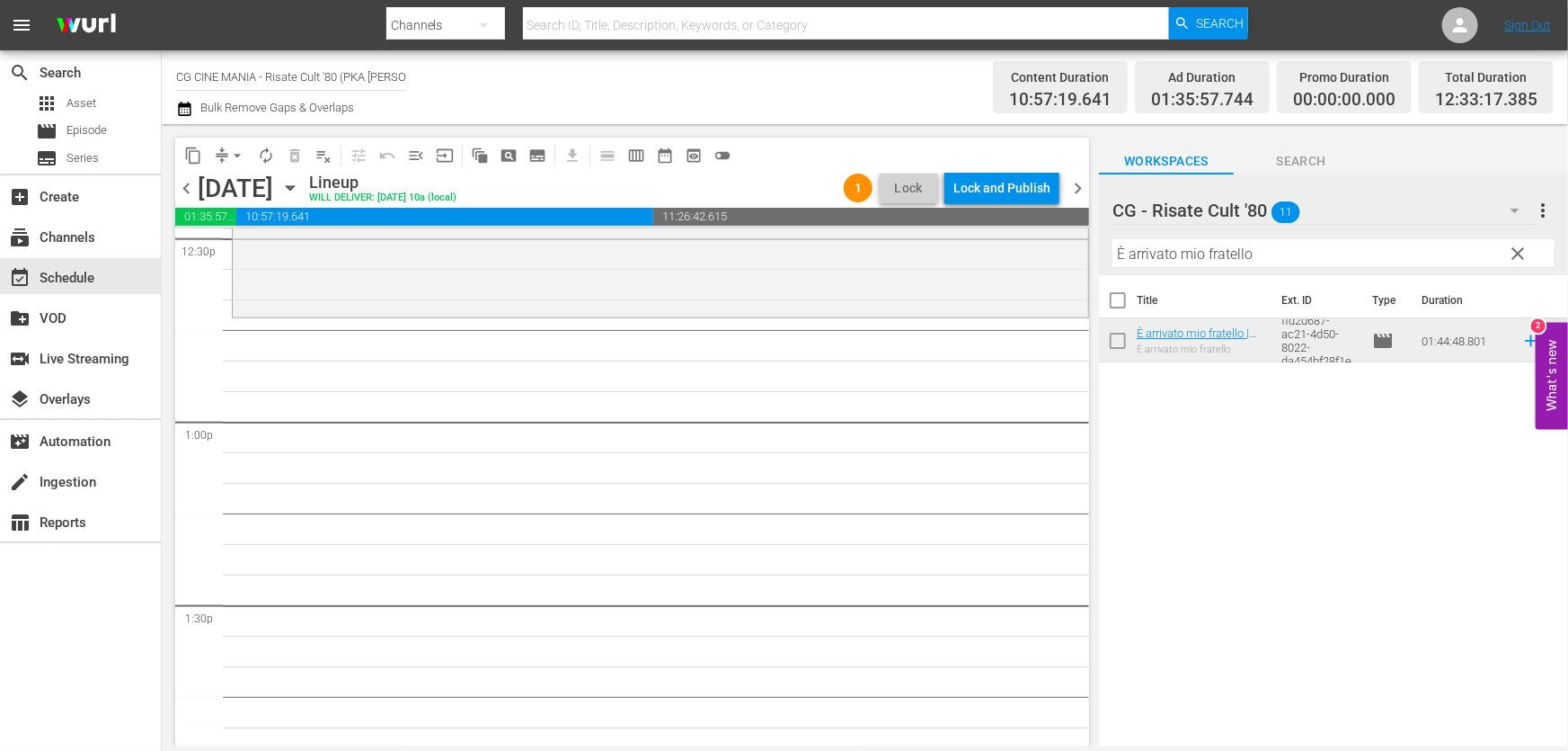
drag, startPoint x: 1291, startPoint y: 260, endPoint x: 595, endPoint y: 332, distance: 699.7
click at [644, 324] on div "content_copy compress arrow_drop_down autorenew_outlined delete_forever_outline…" at bounding box center [865, 435] width 1406 height 622
paste input "[PERSON_NAME]"
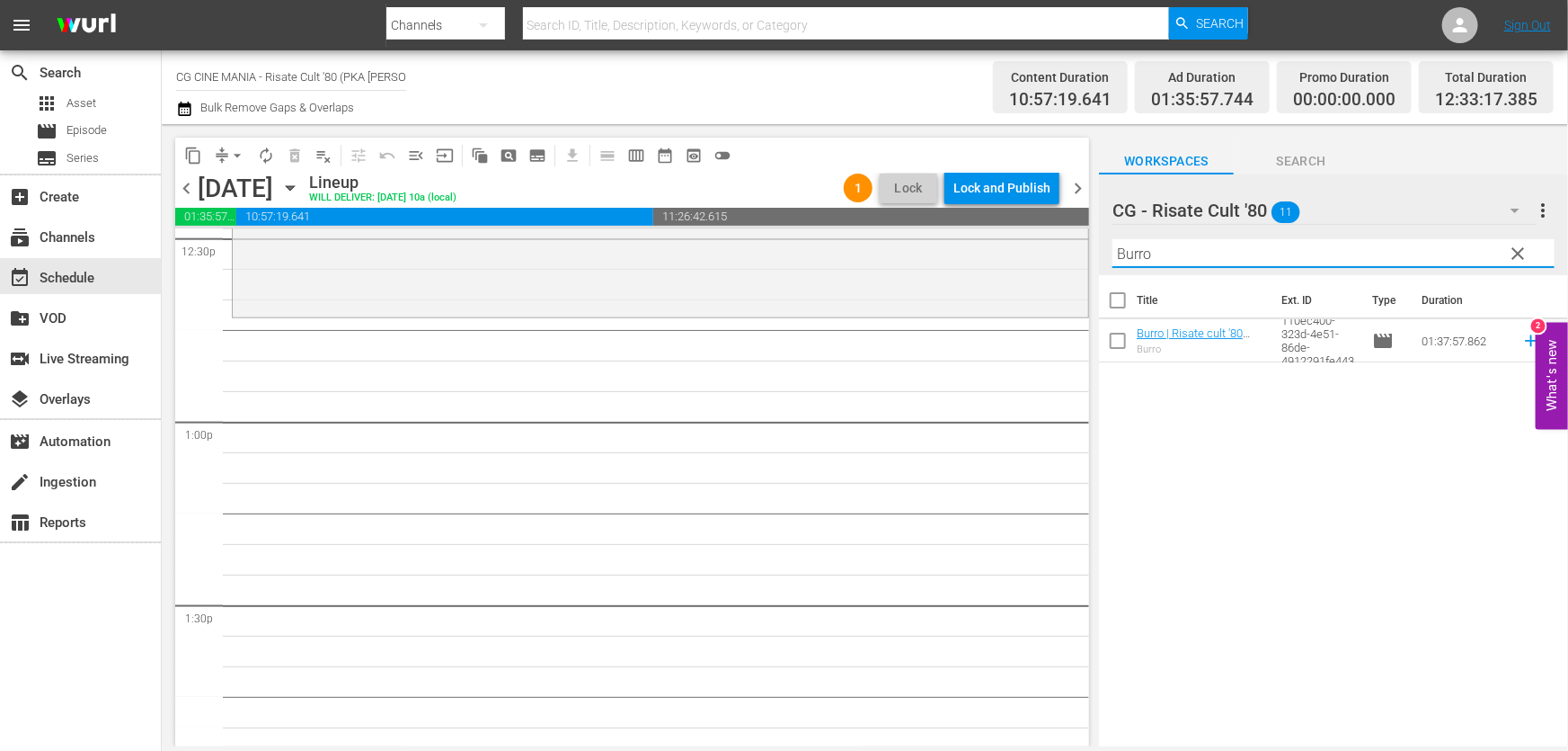
click at [1522, 335] on icon at bounding box center [1531, 340] width 19 height 19
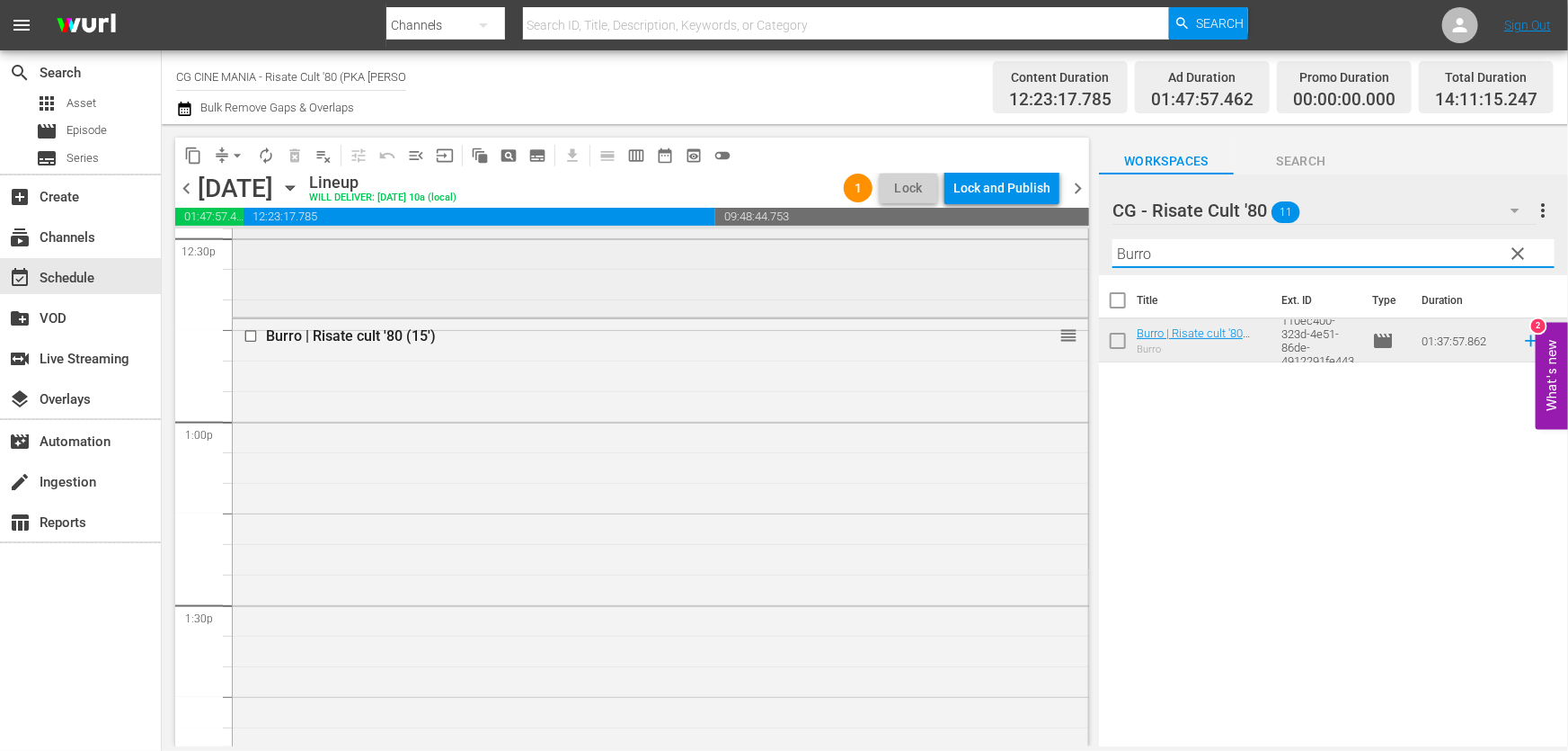
drag, startPoint x: 1191, startPoint y: 259, endPoint x: 652, endPoint y: 313, distance: 541.7
click at [664, 307] on div "content_copy compress arrow_drop_down autorenew_outlined delete_forever_outline…" at bounding box center [865, 435] width 1406 height 622
paste input "L'estate sta finend"
click at [1522, 336] on icon at bounding box center [1531, 340] width 19 height 19
drag, startPoint x: 1281, startPoint y: 257, endPoint x: 572, endPoint y: 334, distance: 713.2
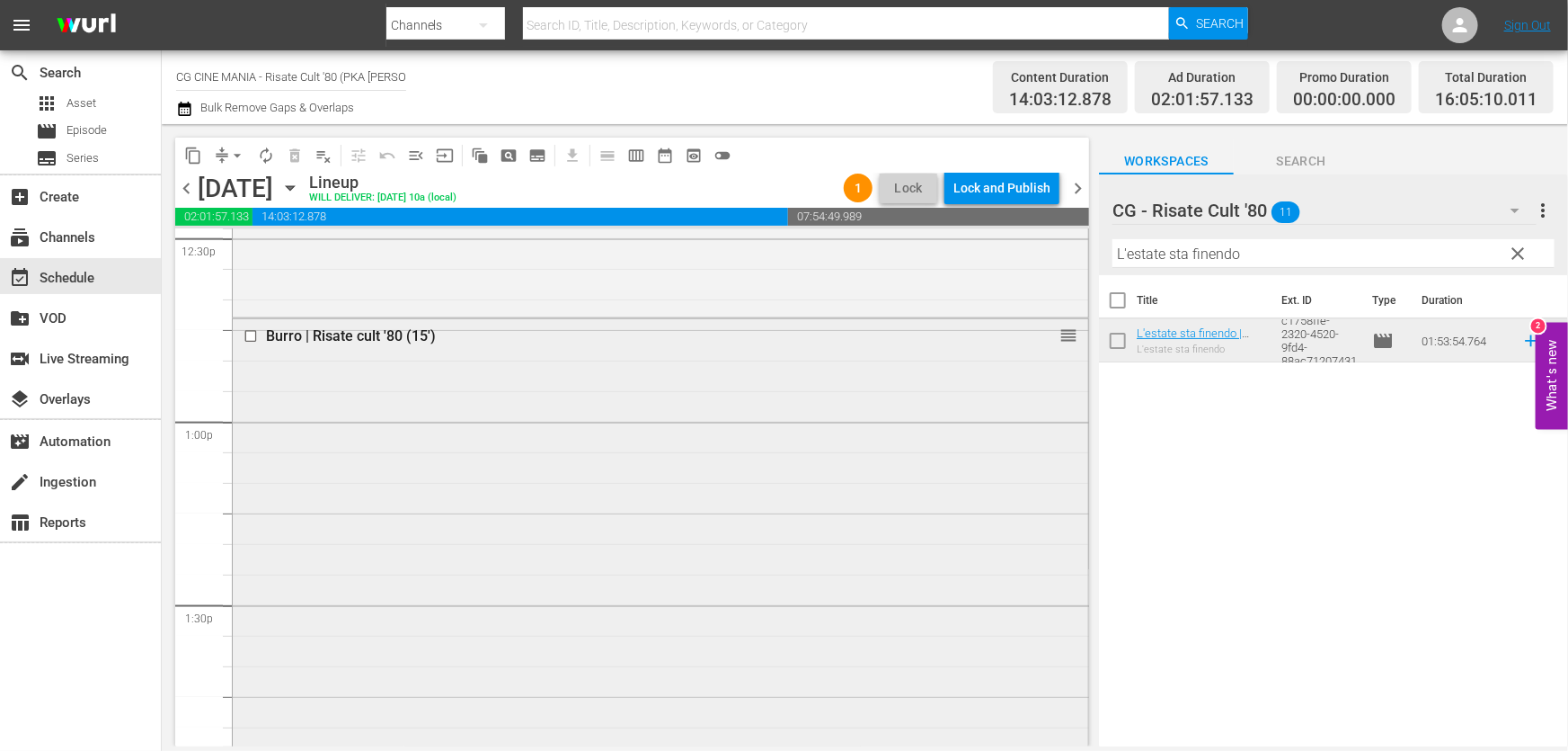
click at [579, 332] on div "content_copy compress arrow_drop_down autorenew_outlined delete_forever_outline…" at bounding box center [865, 435] width 1406 height 622
paste input "Miracoloni"
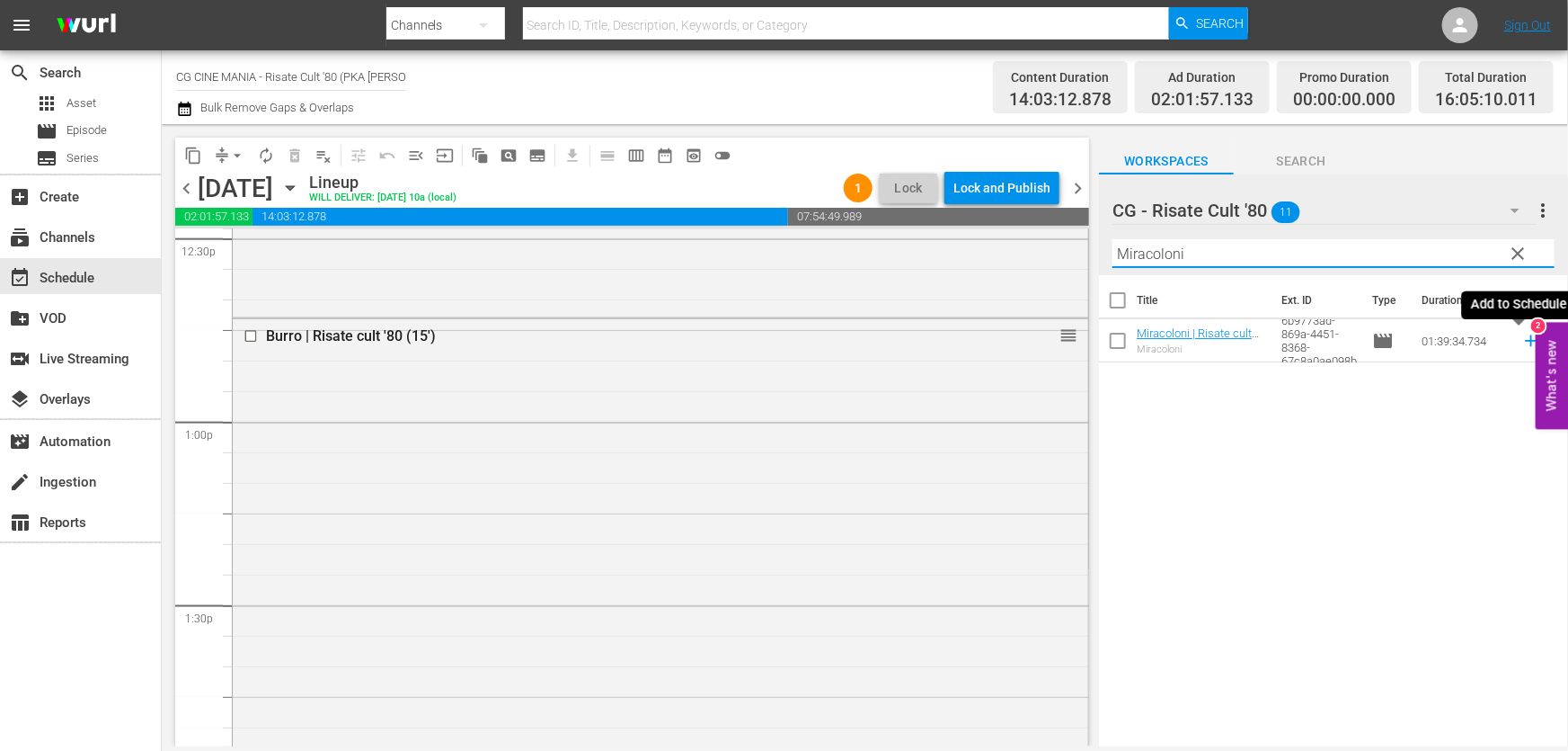
click at [1522, 344] on icon at bounding box center [1531, 340] width 19 height 19
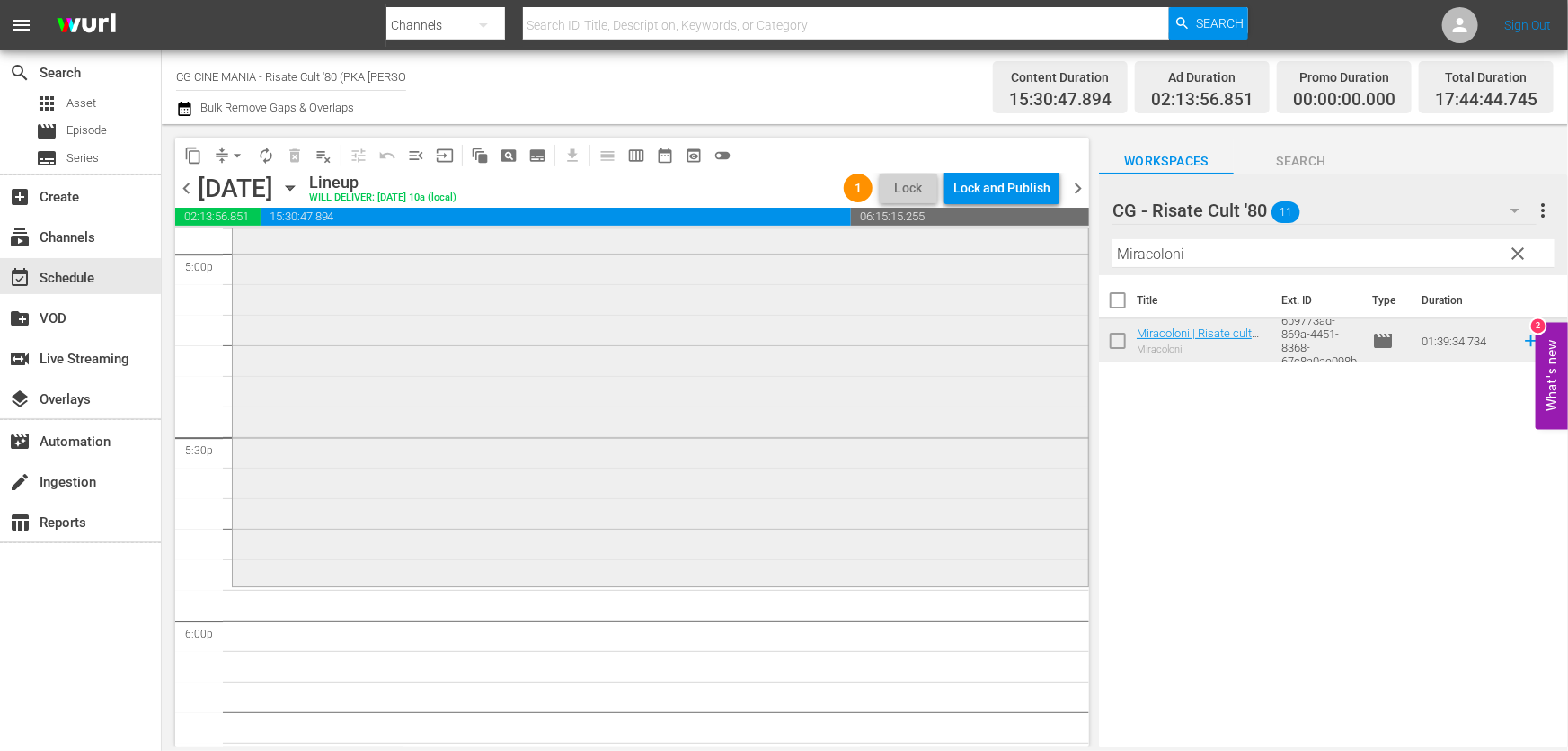
scroll to position [6374, 0]
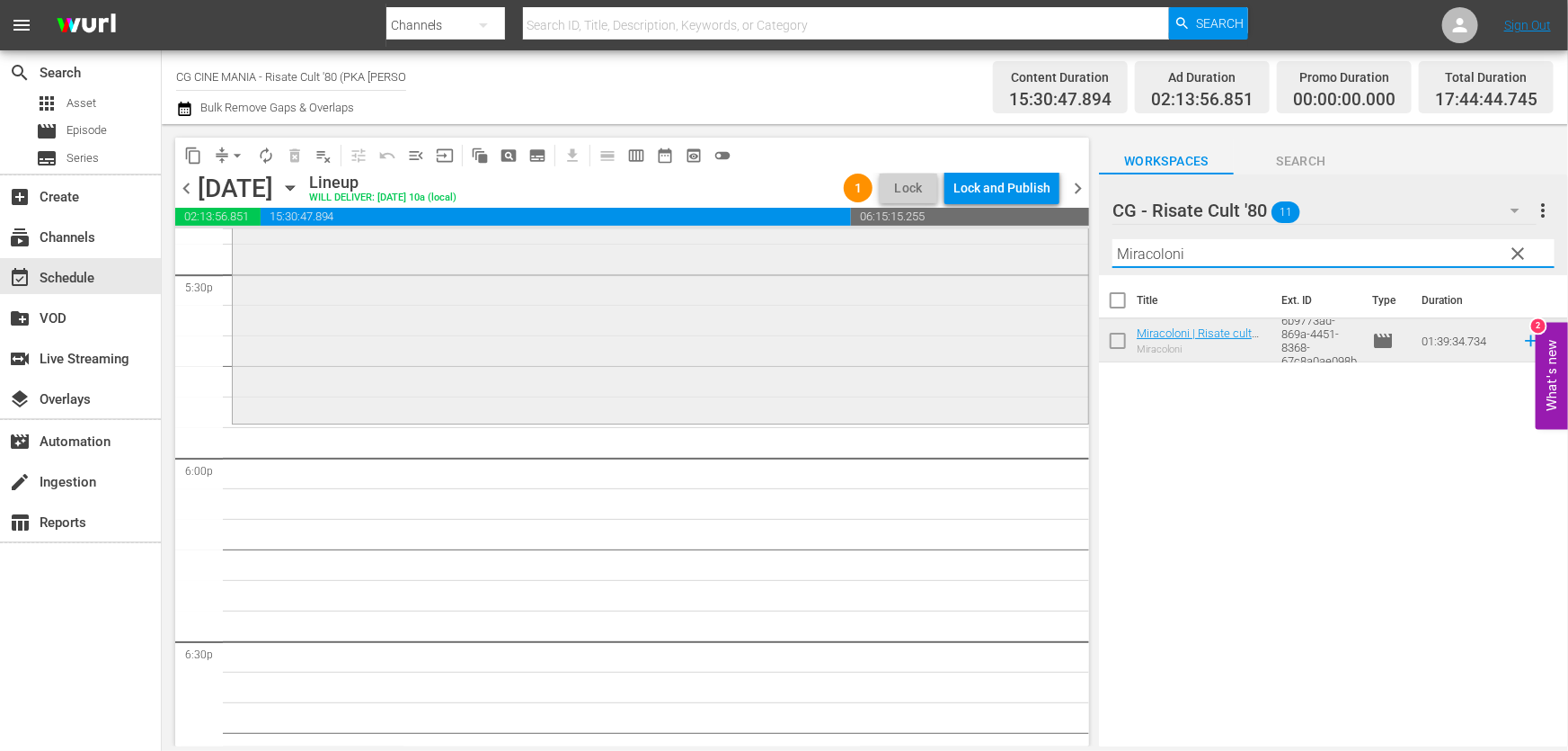
drag, startPoint x: 1258, startPoint y: 253, endPoint x: 715, endPoint y: 330, distance: 548.4
click at [766, 319] on div "content_copy compress arrow_drop_down autorenew_outlined delete_forever_outline…" at bounding box center [865, 435] width 1406 height 622
paste input "UN POVERO RICCO"
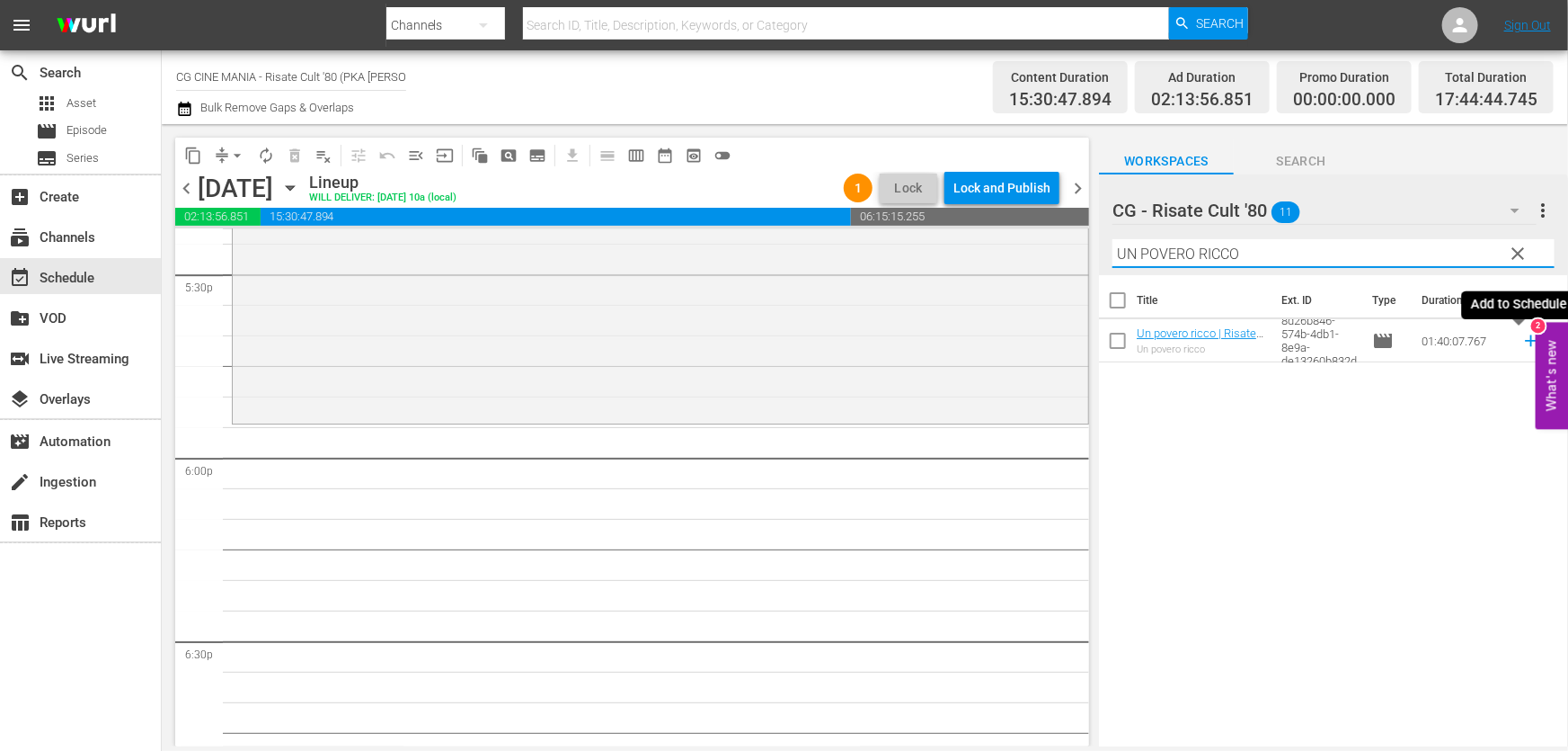
click at [1522, 345] on icon at bounding box center [1531, 340] width 19 height 19
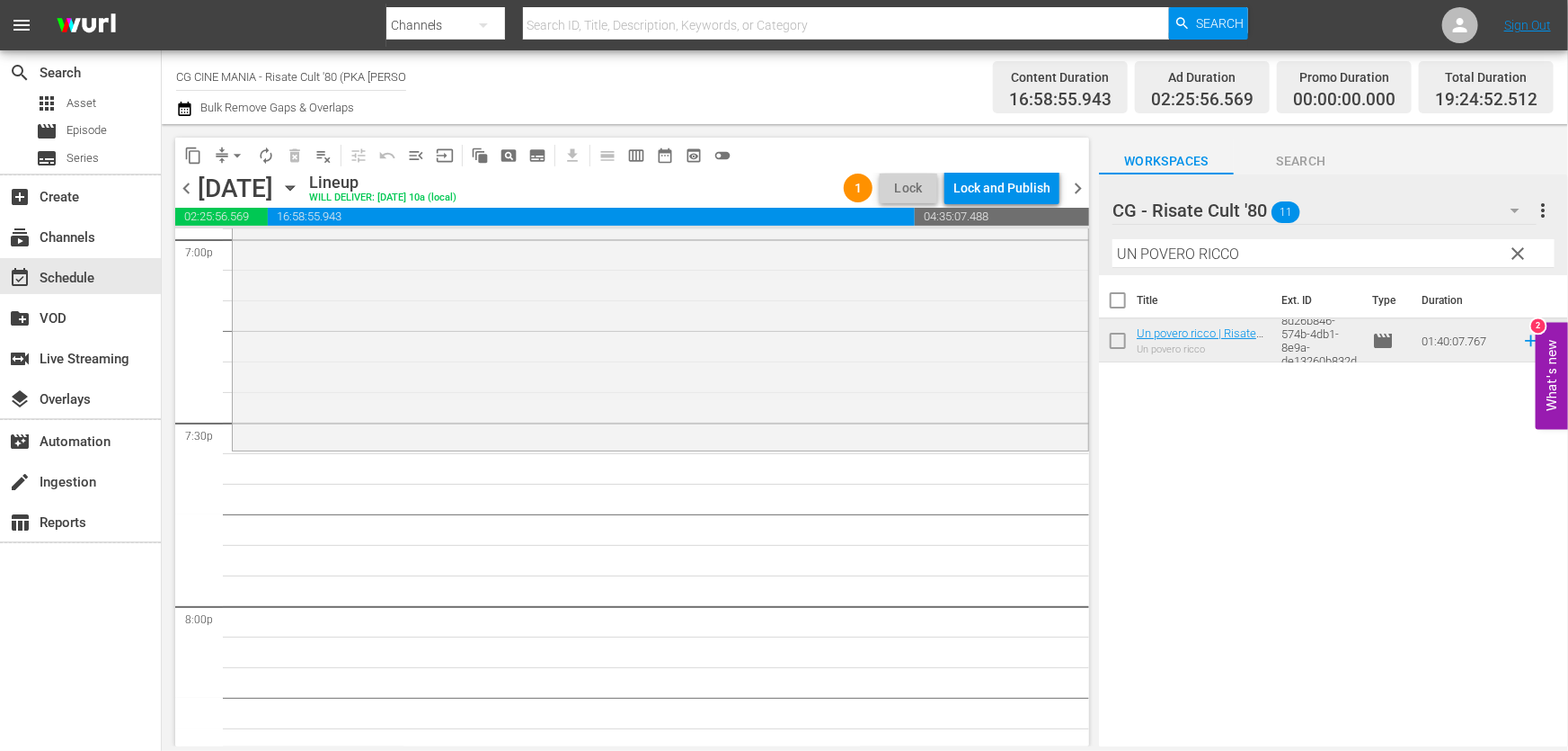
scroll to position [7028, 0]
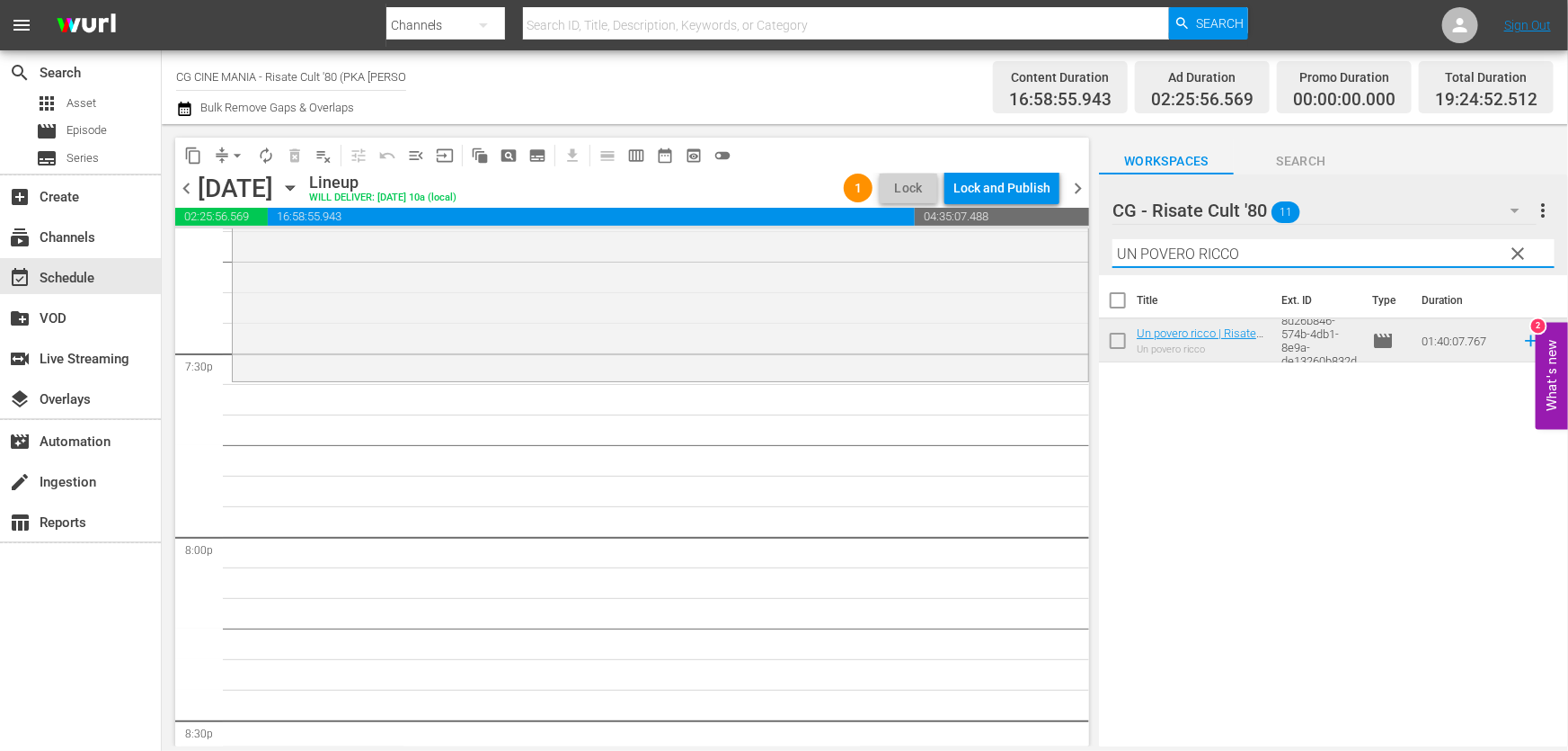
drag, startPoint x: 1292, startPoint y: 255, endPoint x: 342, endPoint y: 394, distance: 960.1
click at [338, 385] on div "content_copy compress arrow_drop_down autorenew_outlined delete_forever_outline…" at bounding box center [865, 435] width 1406 height 622
paste input "Fratelli d’Italia"
click at [1524, 339] on icon at bounding box center [1530, 341] width 12 height 12
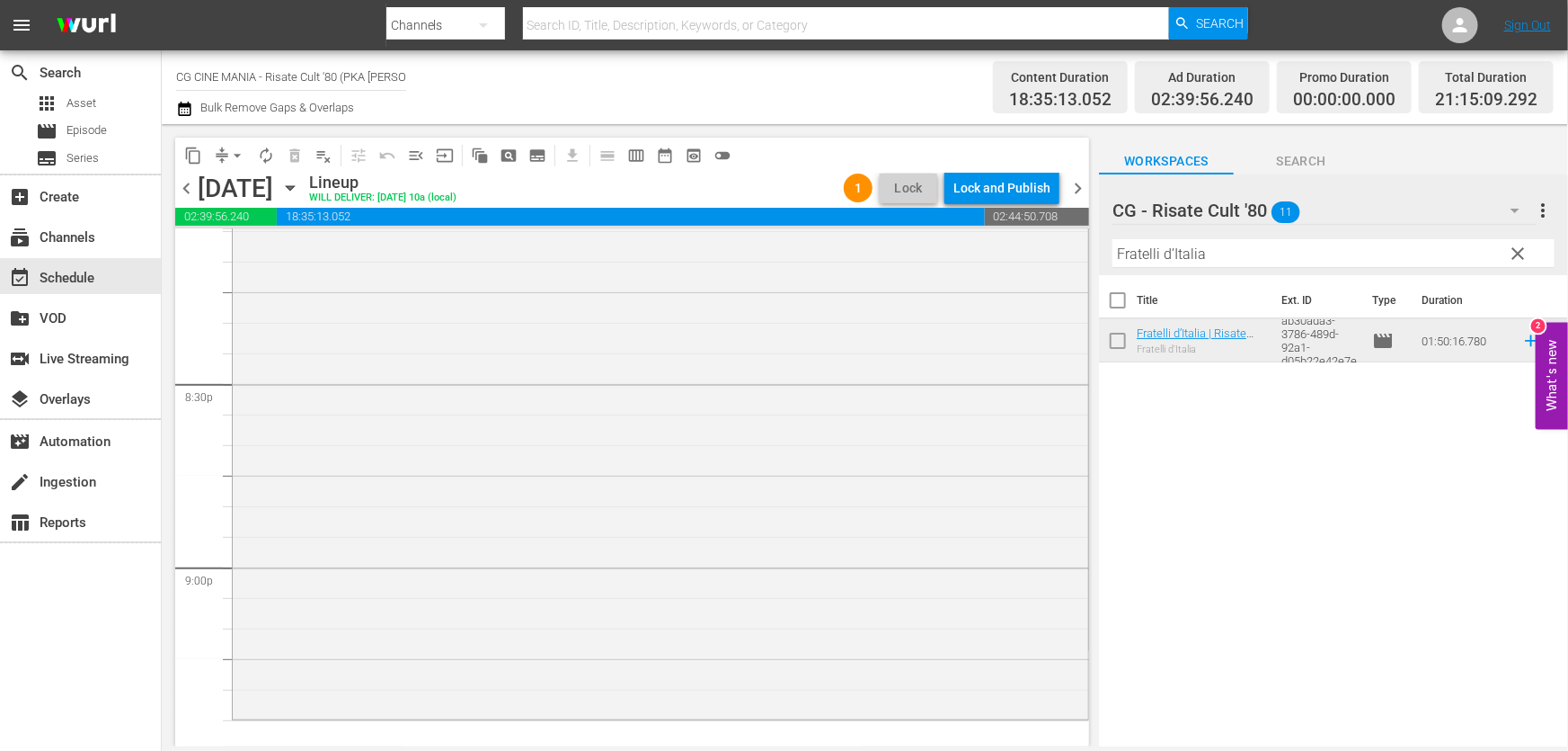
scroll to position [7518, 0]
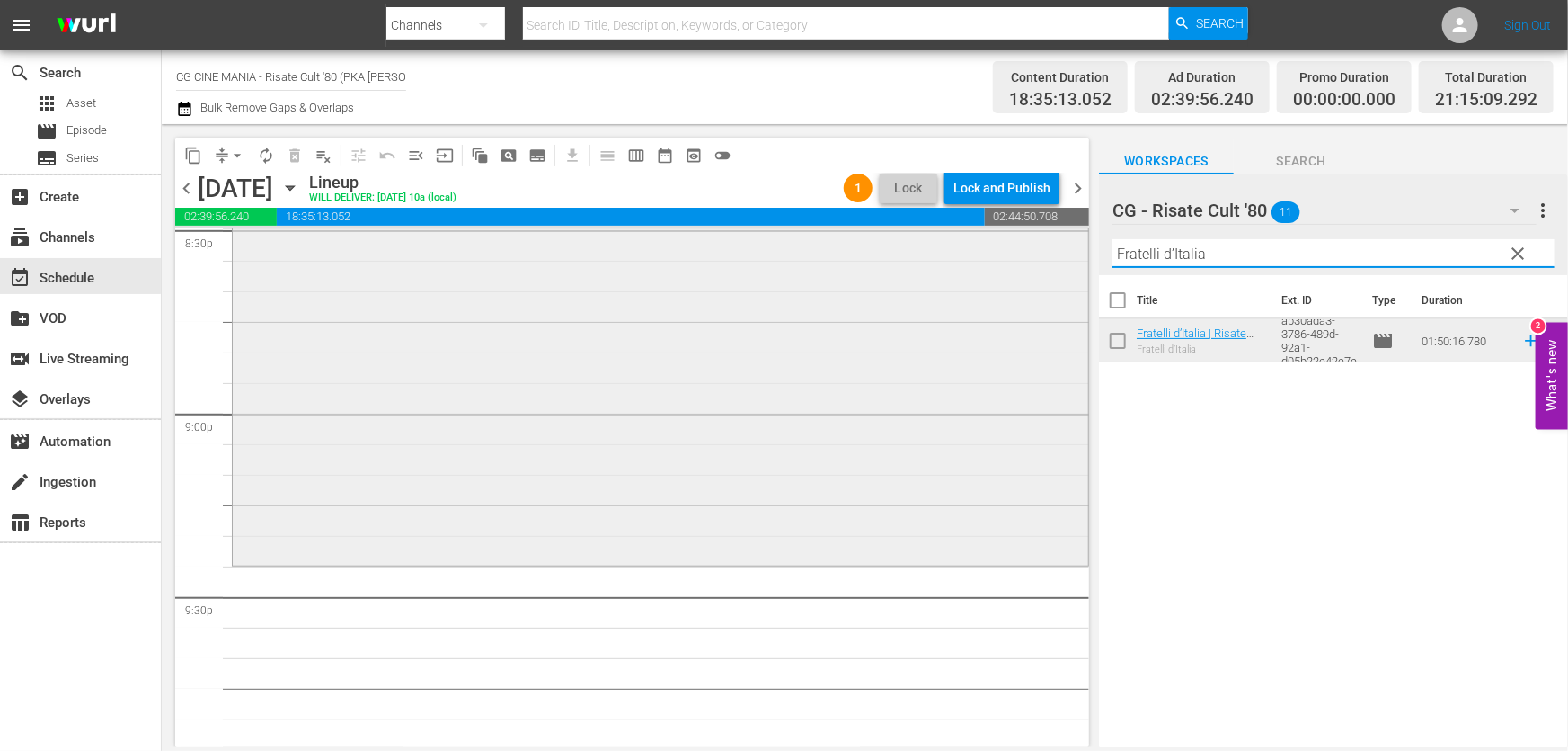
drag, startPoint x: 1259, startPoint y: 255, endPoint x: 533, endPoint y: 312, distance: 728.2
click at [533, 312] on div "content_copy compress arrow_drop_down autorenew_outlined delete_forever_outline…" at bounding box center [865, 435] width 1406 height 622
paste input "Chewingum"
drag, startPoint x: 1523, startPoint y: 340, endPoint x: 1466, endPoint y: 346, distance: 57.3
click at [1523, 340] on icon at bounding box center [1531, 340] width 19 height 19
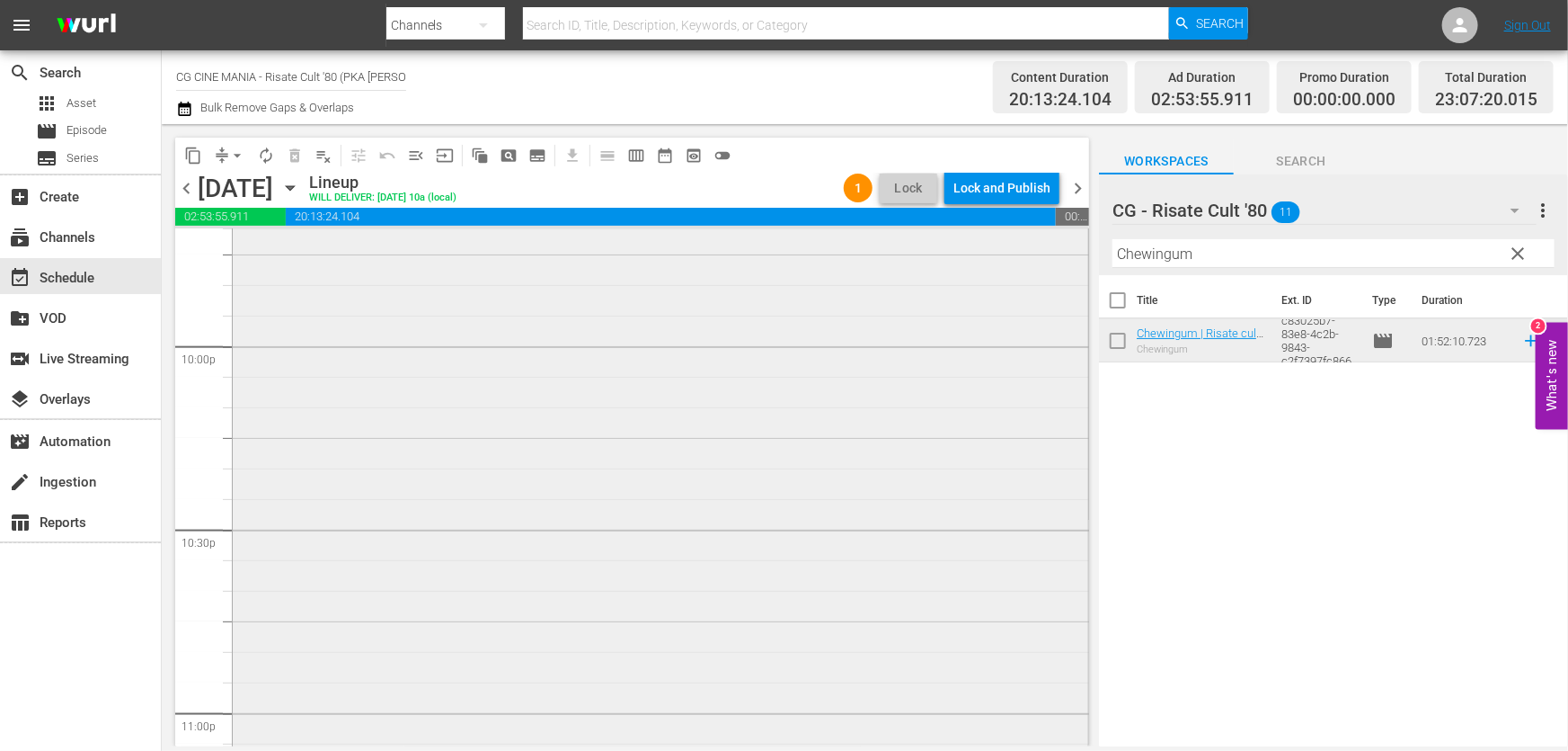
scroll to position [8172, 0]
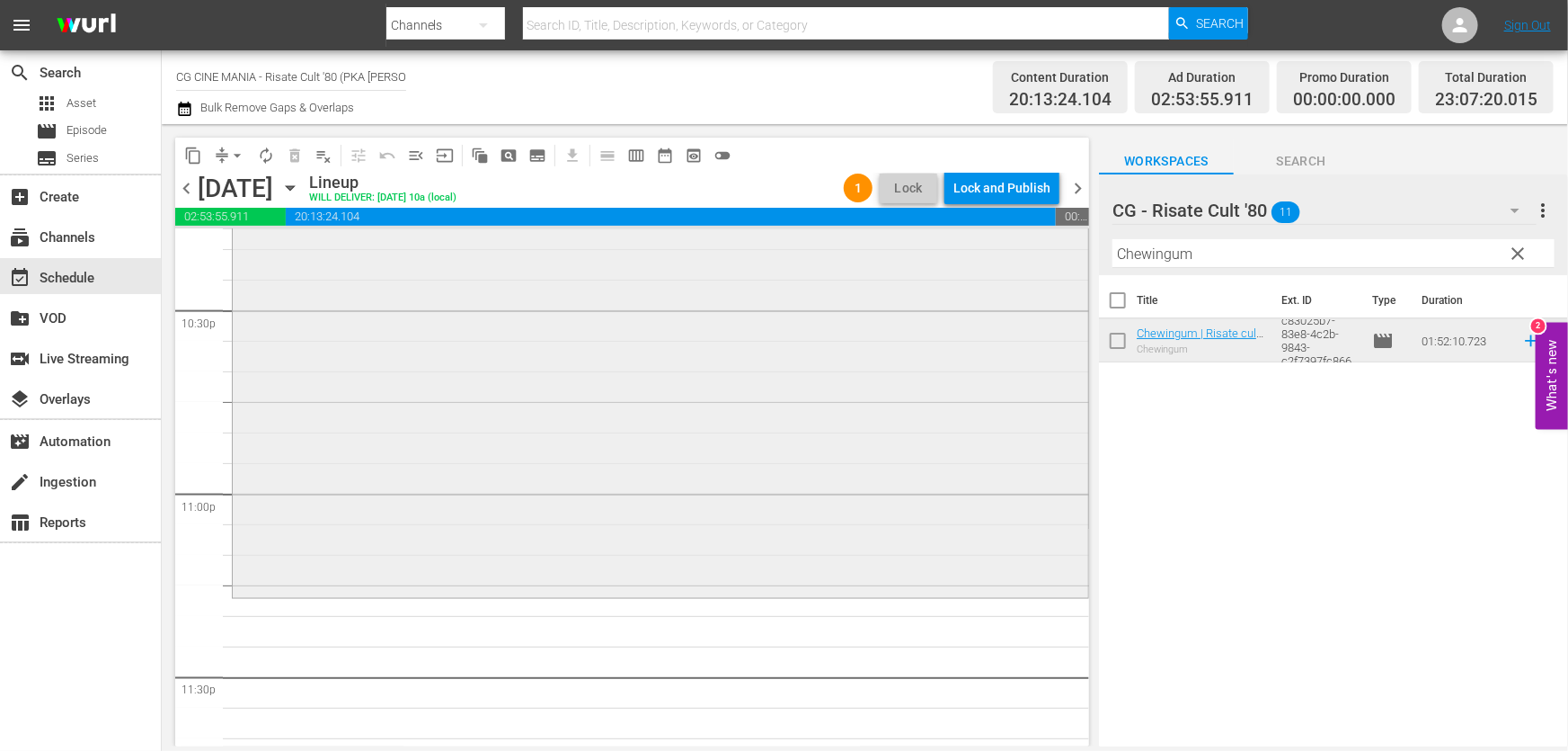
drag, startPoint x: 1315, startPoint y: 252, endPoint x: 626, endPoint y: 368, distance: 698.7
click at [627, 367] on div "content_copy compress arrow_drop_down autorenew_outlined delete_forever_outline…" at bounding box center [865, 435] width 1406 height 622
paste input "QUESTO E QUELLO"
type input "QUESTO E QUELLO"
drag, startPoint x: 1517, startPoint y: 350, endPoint x: 1492, endPoint y: 356, distance: 25.7
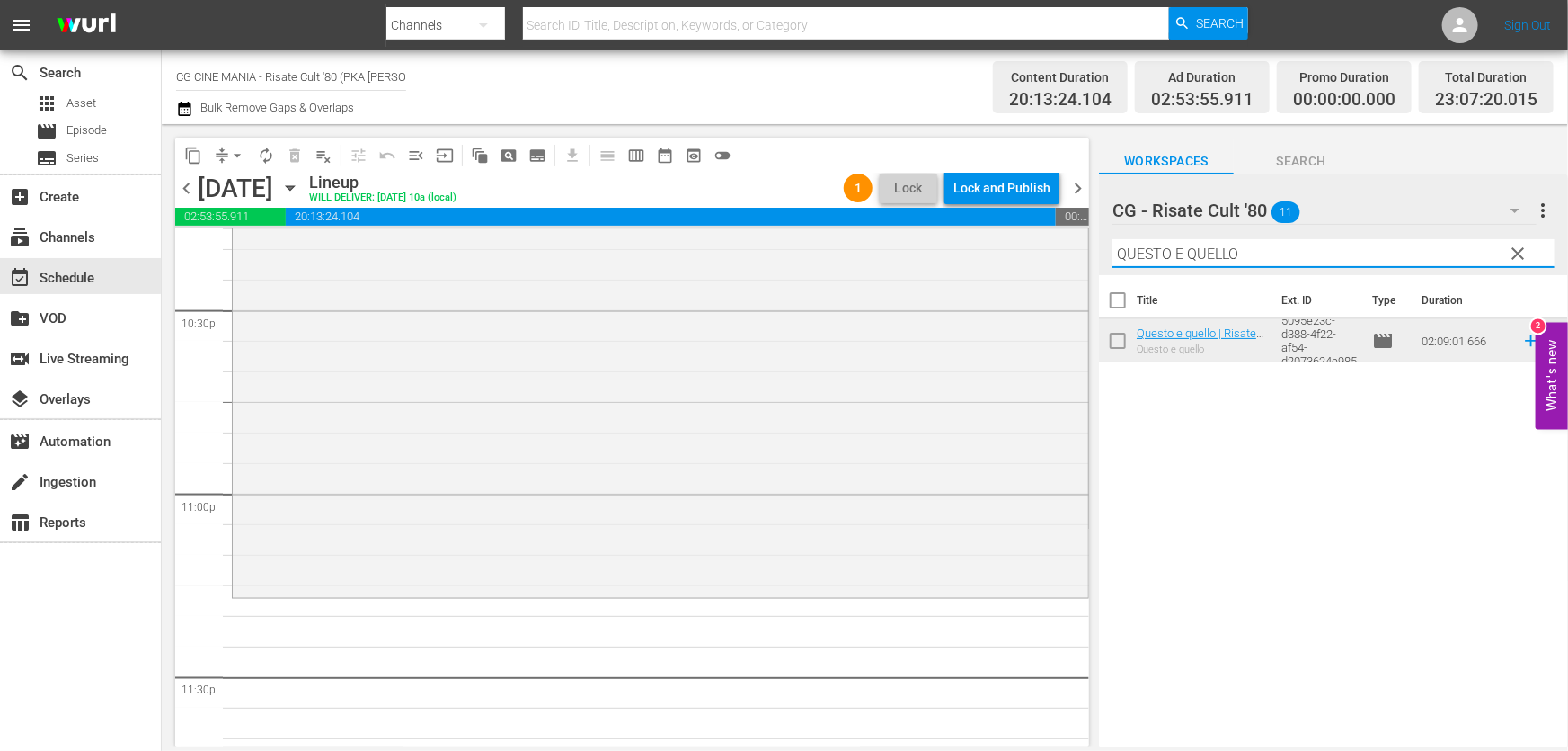
click at [1522, 350] on icon at bounding box center [1531, 340] width 19 height 19
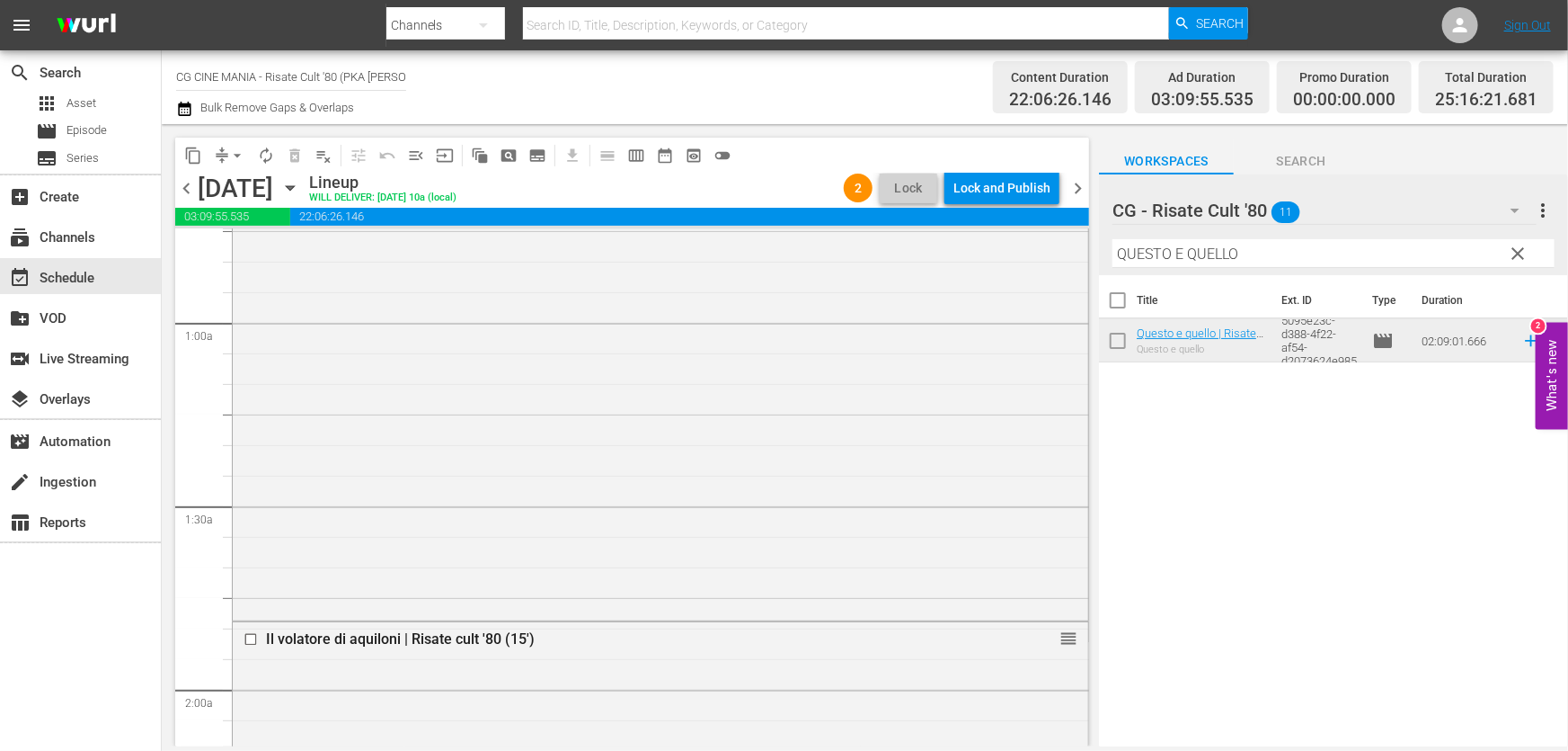
scroll to position [0, 0]
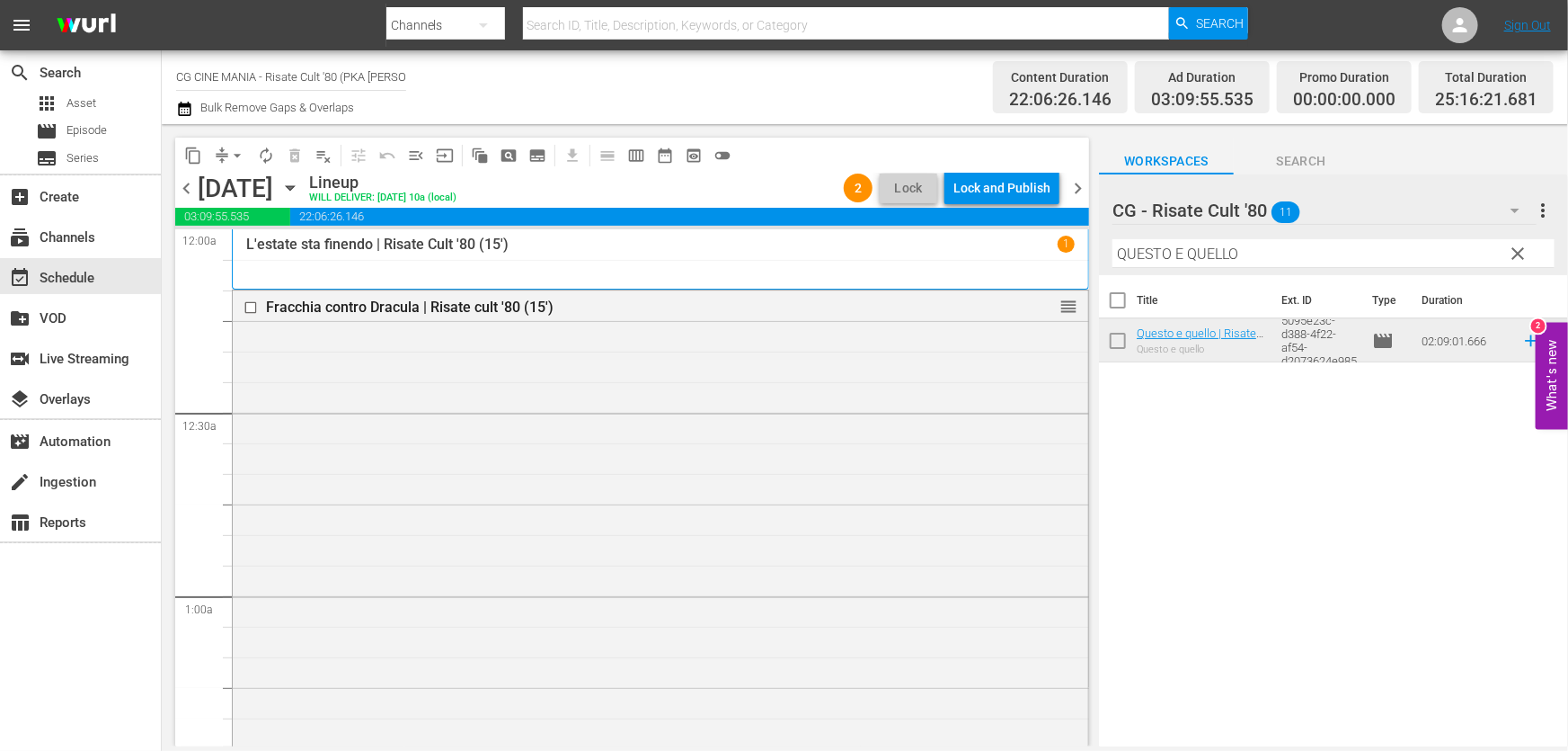
click at [188, 104] on icon "button" at bounding box center [184, 109] width 13 height 15
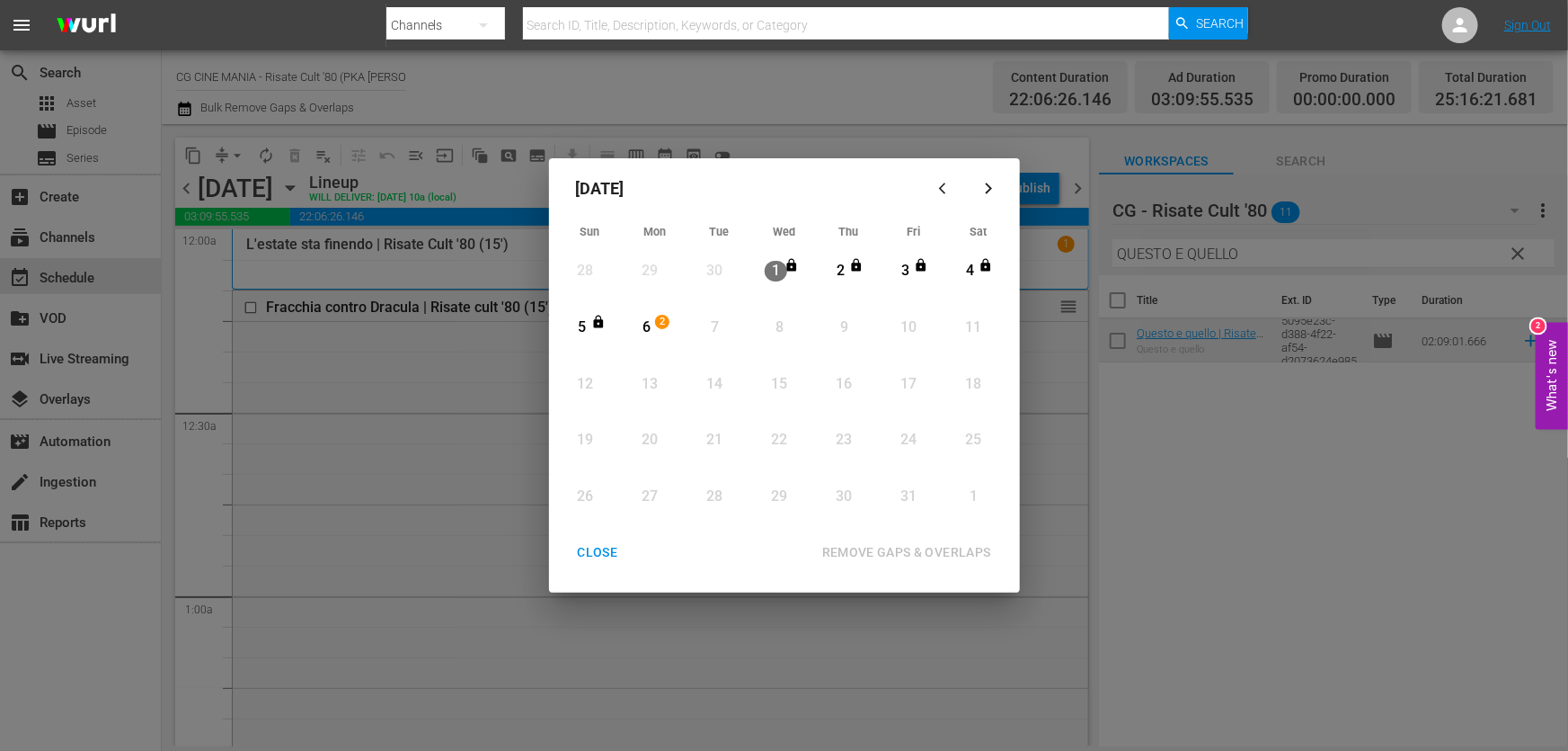
click at [651, 328] on div "6" at bounding box center [646, 328] width 22 height 20
click at [863, 551] on div "REMOVE GAPS & OVERLAPS" at bounding box center [907, 552] width 198 height 22
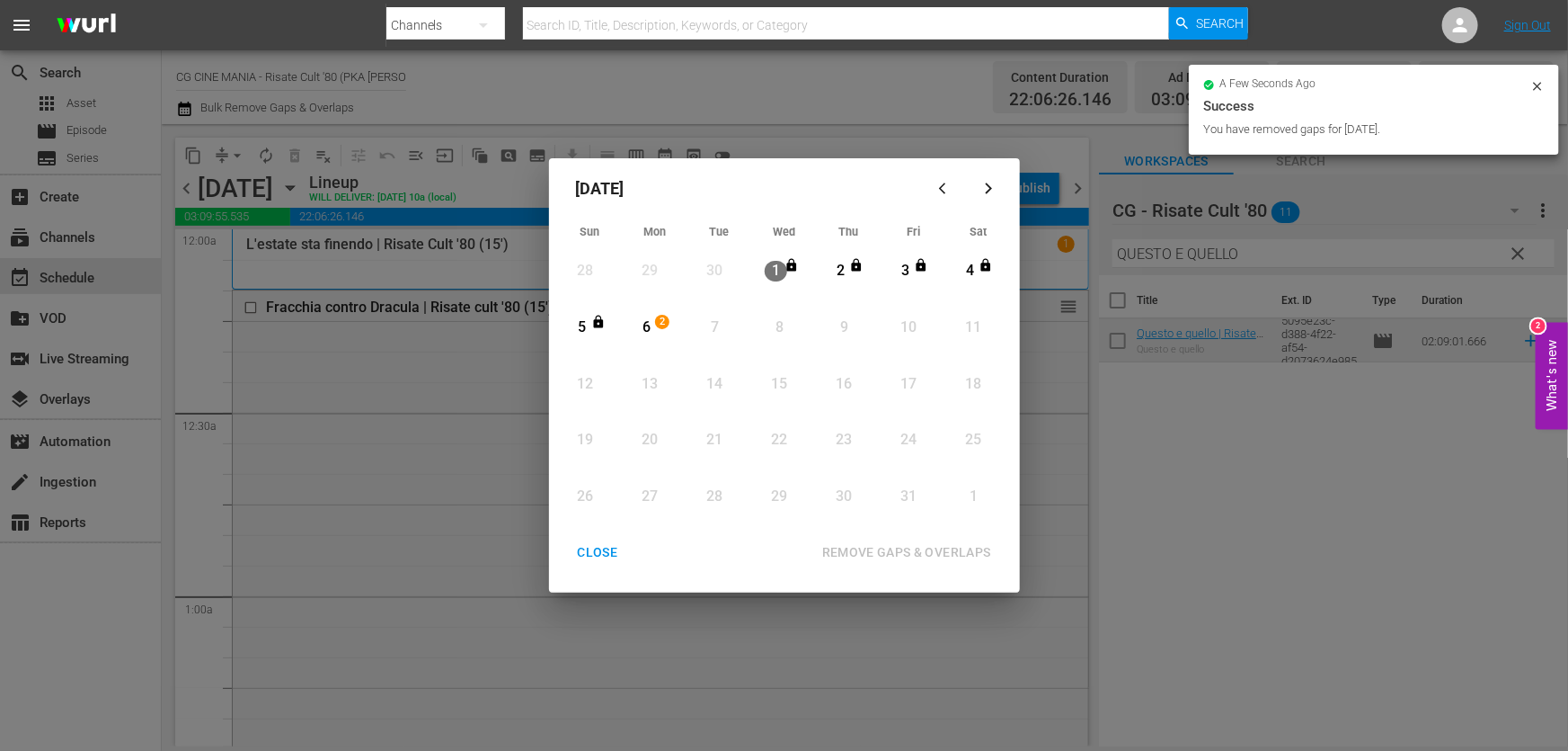
click at [609, 559] on div "CLOSE" at bounding box center [598, 552] width 69 height 22
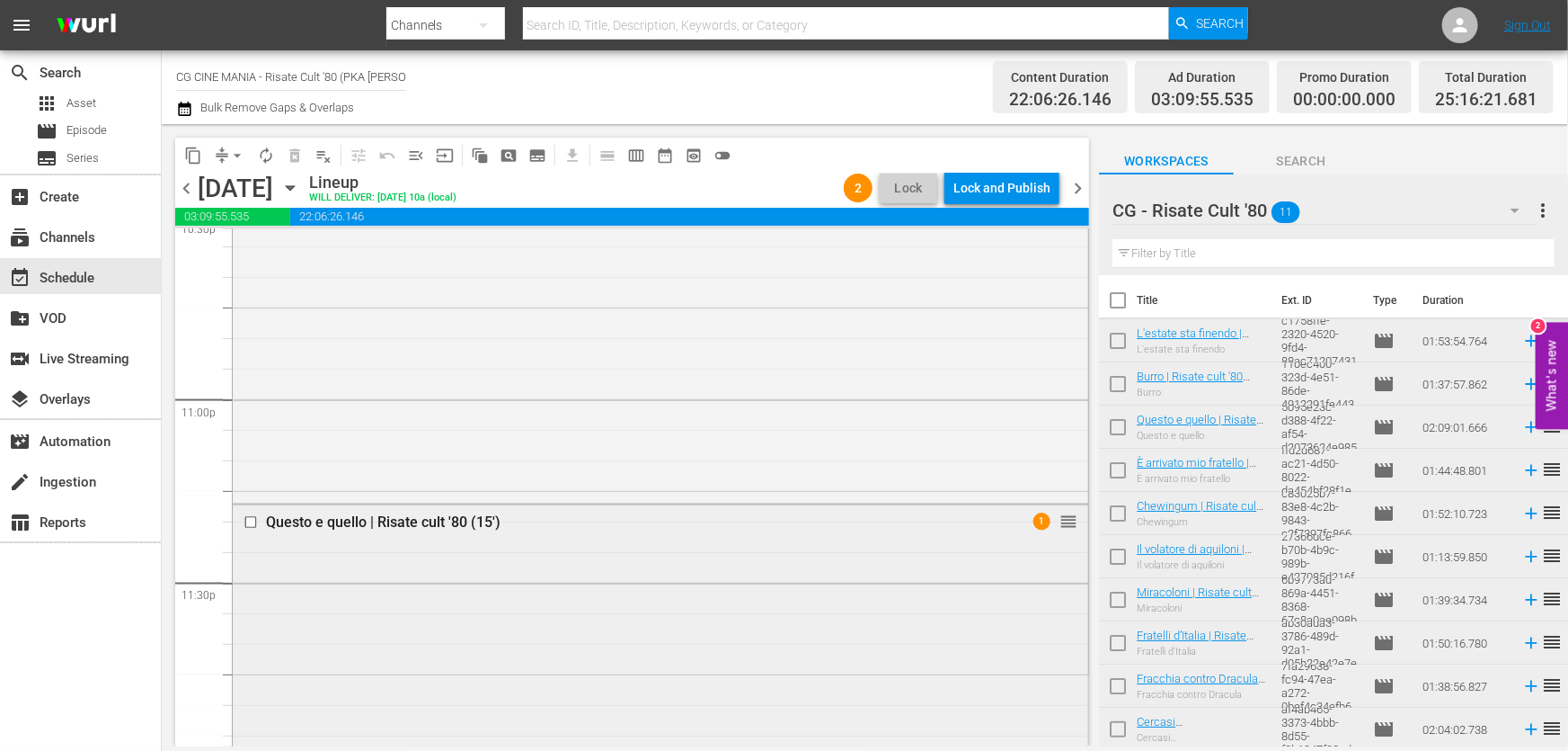
scroll to position [8196, 0]
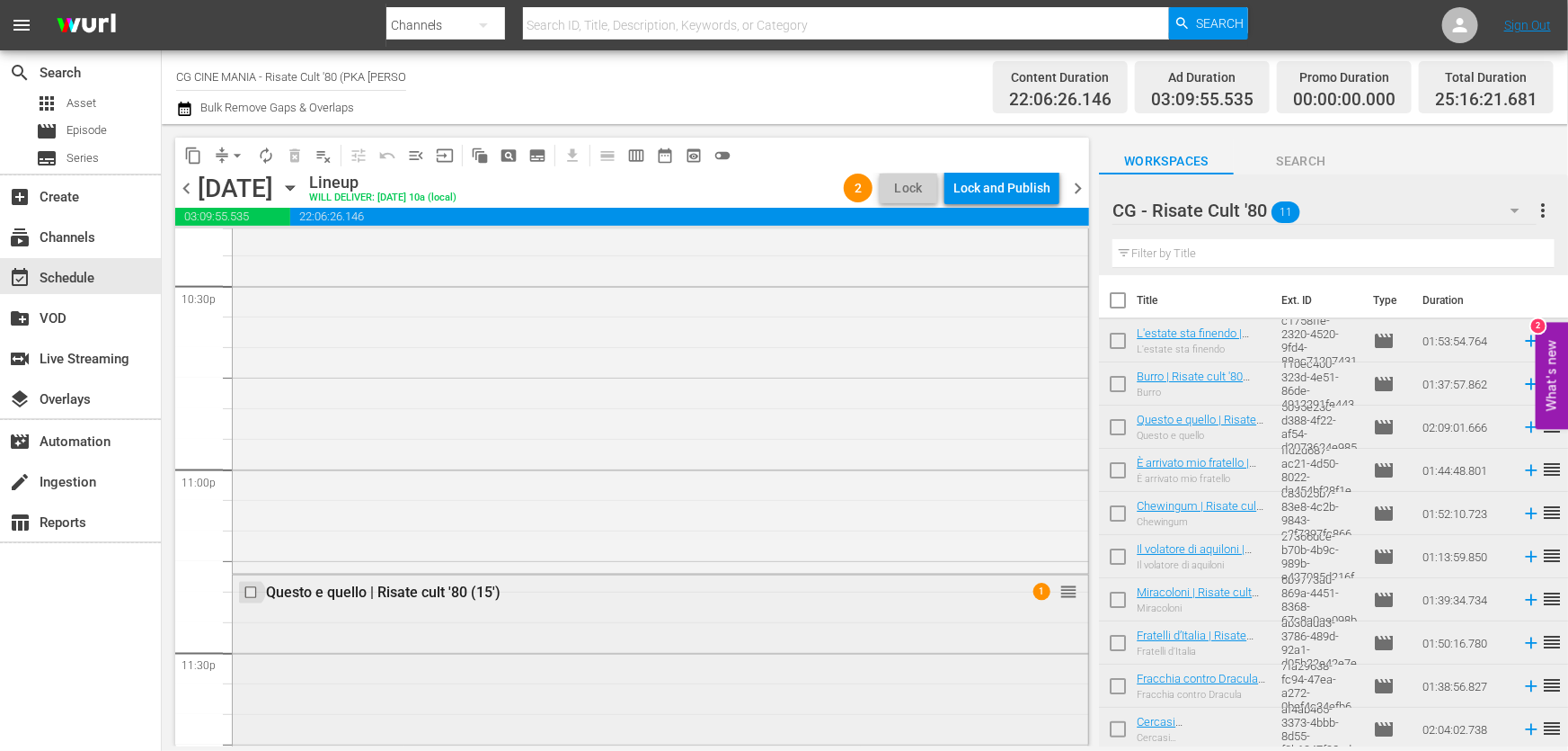
click at [256, 584] on input "checkbox" at bounding box center [253, 592] width 19 height 16
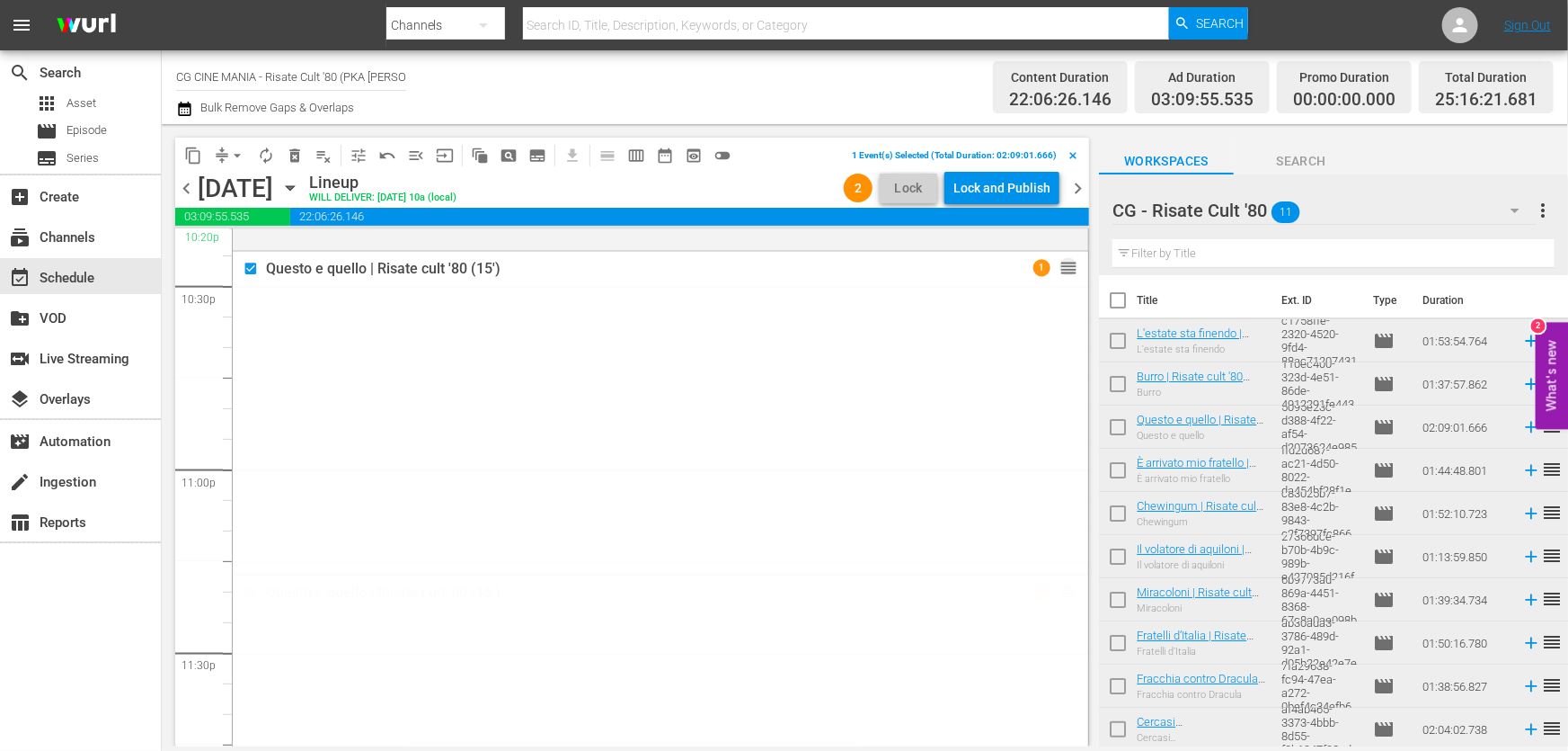
drag, startPoint x: 1055, startPoint y: 590, endPoint x: 941, endPoint y: 241, distance: 367.1
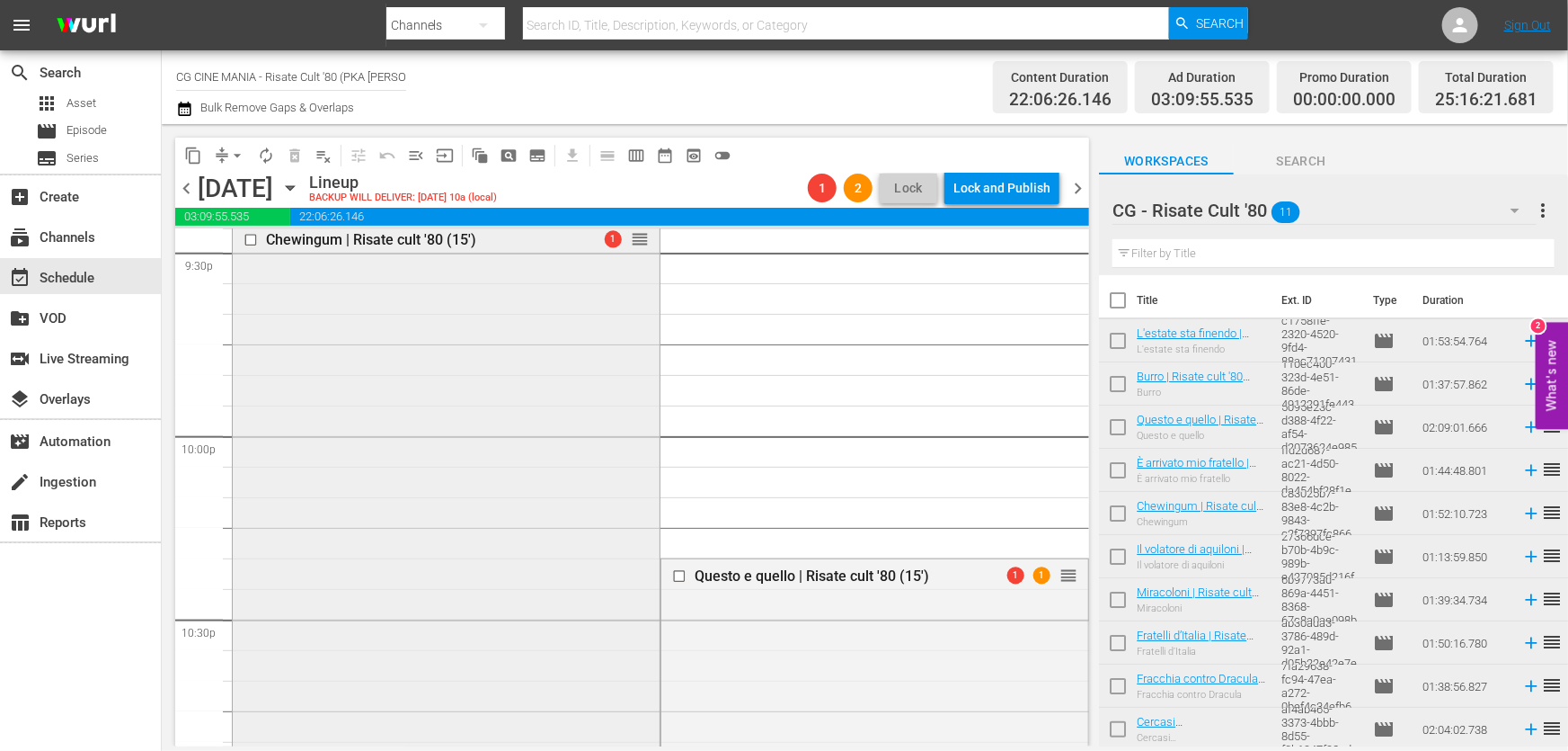
scroll to position [7868, 0]
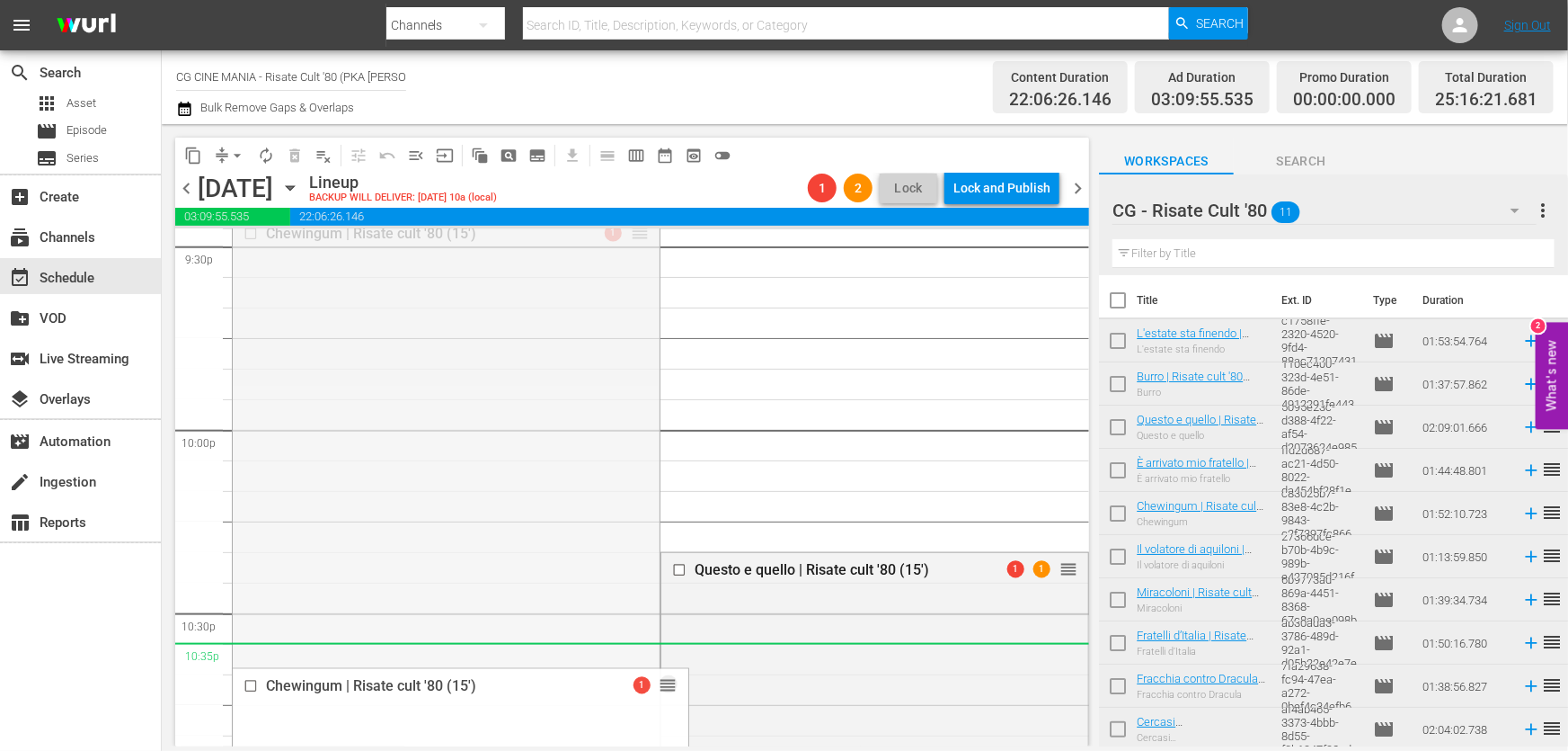
drag, startPoint x: 634, startPoint y: 235, endPoint x: 477, endPoint y: 654, distance: 447.4
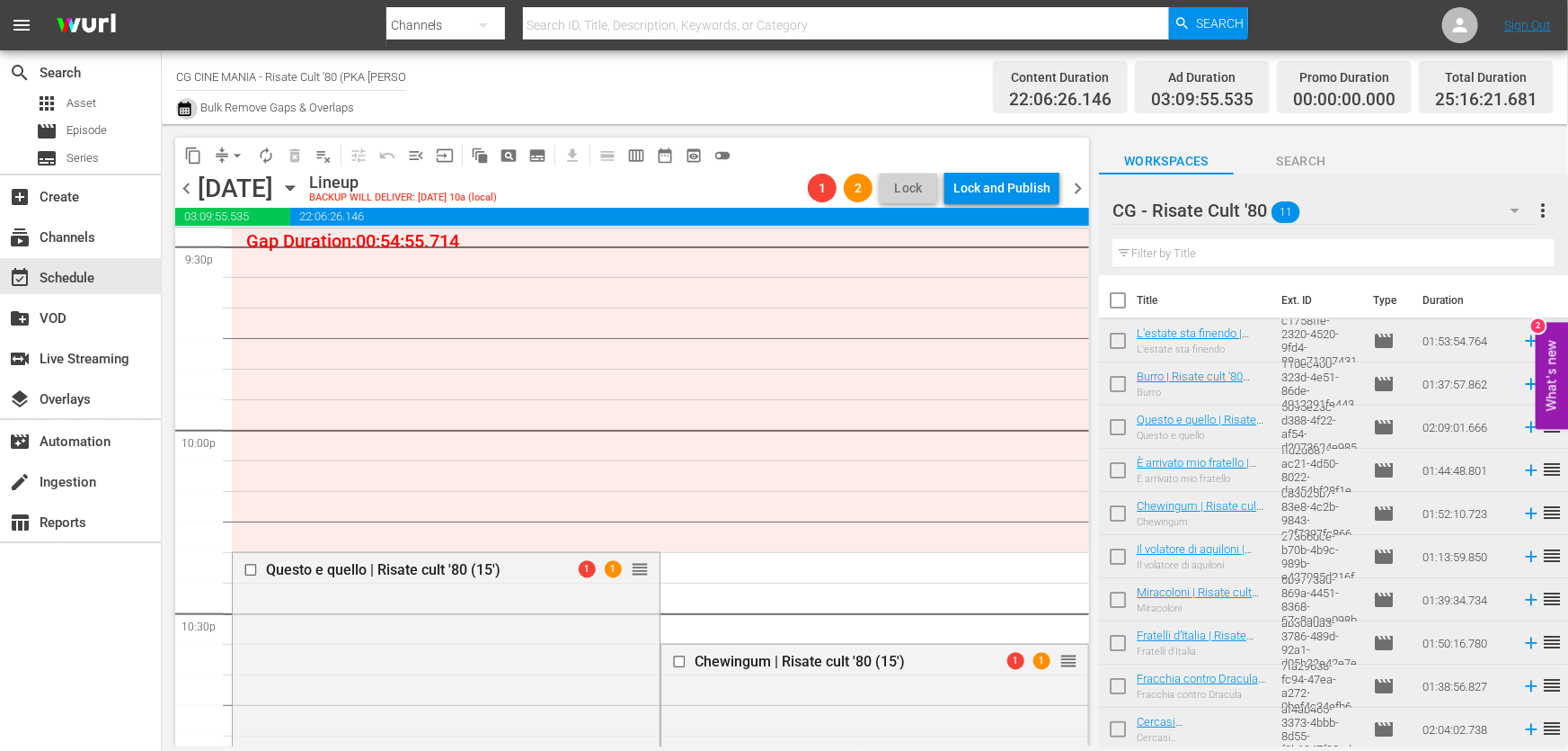
click at [194, 102] on button "button" at bounding box center [186, 108] width 21 height 21
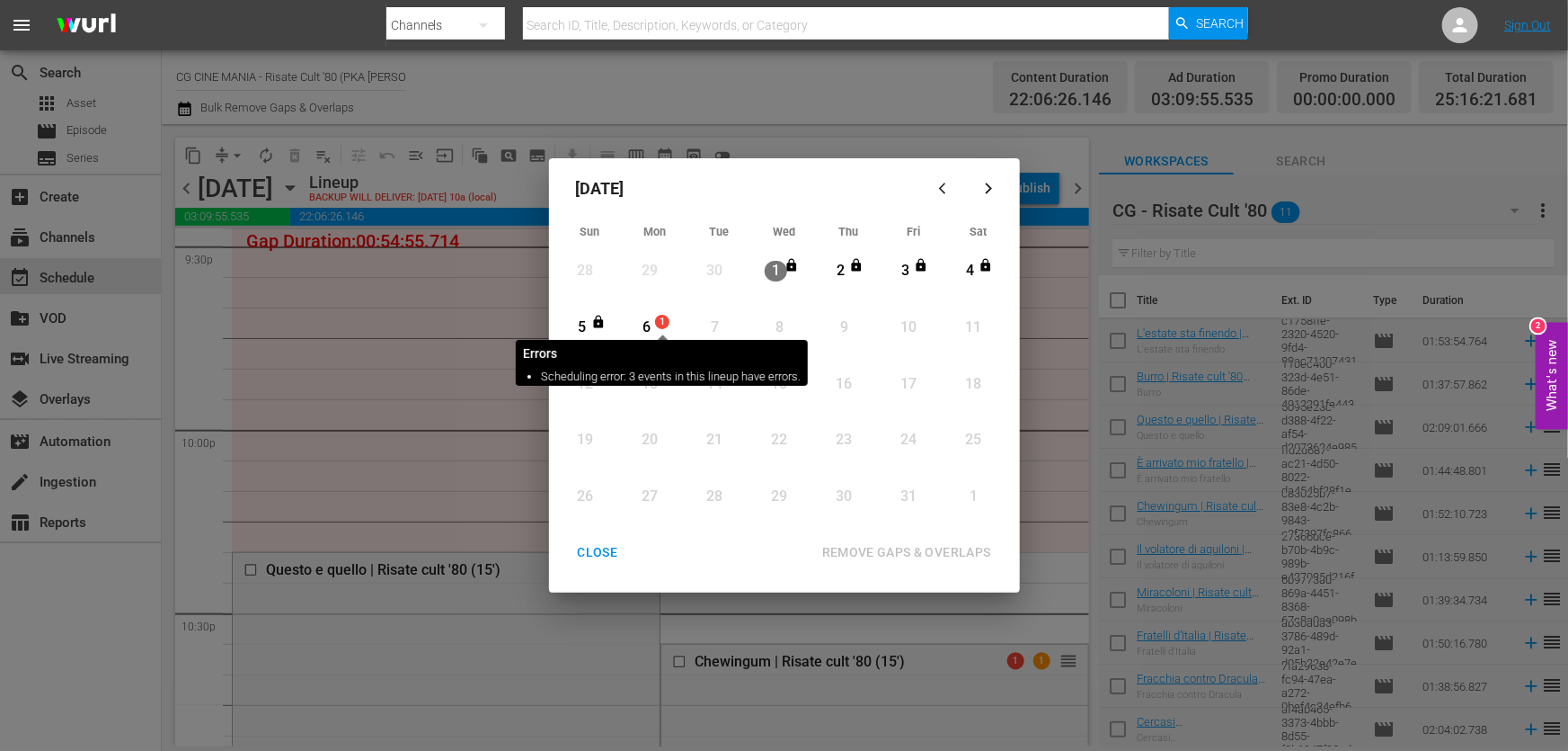
click at [668, 322] on span "1" at bounding box center [663, 322] width 13 height 15
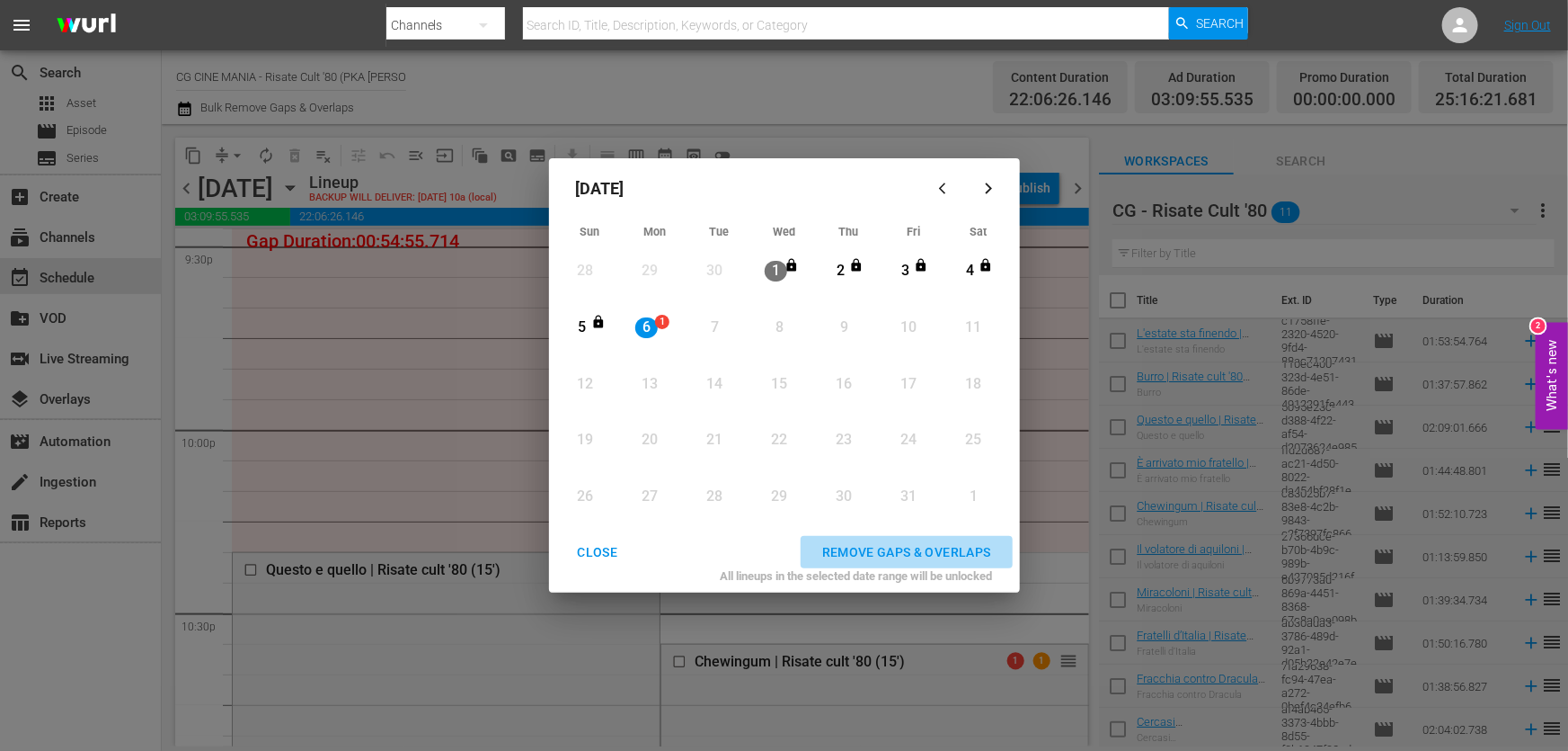
click at [862, 550] on div "REMOVE GAPS & OVERLAPS" at bounding box center [907, 552] width 198 height 22
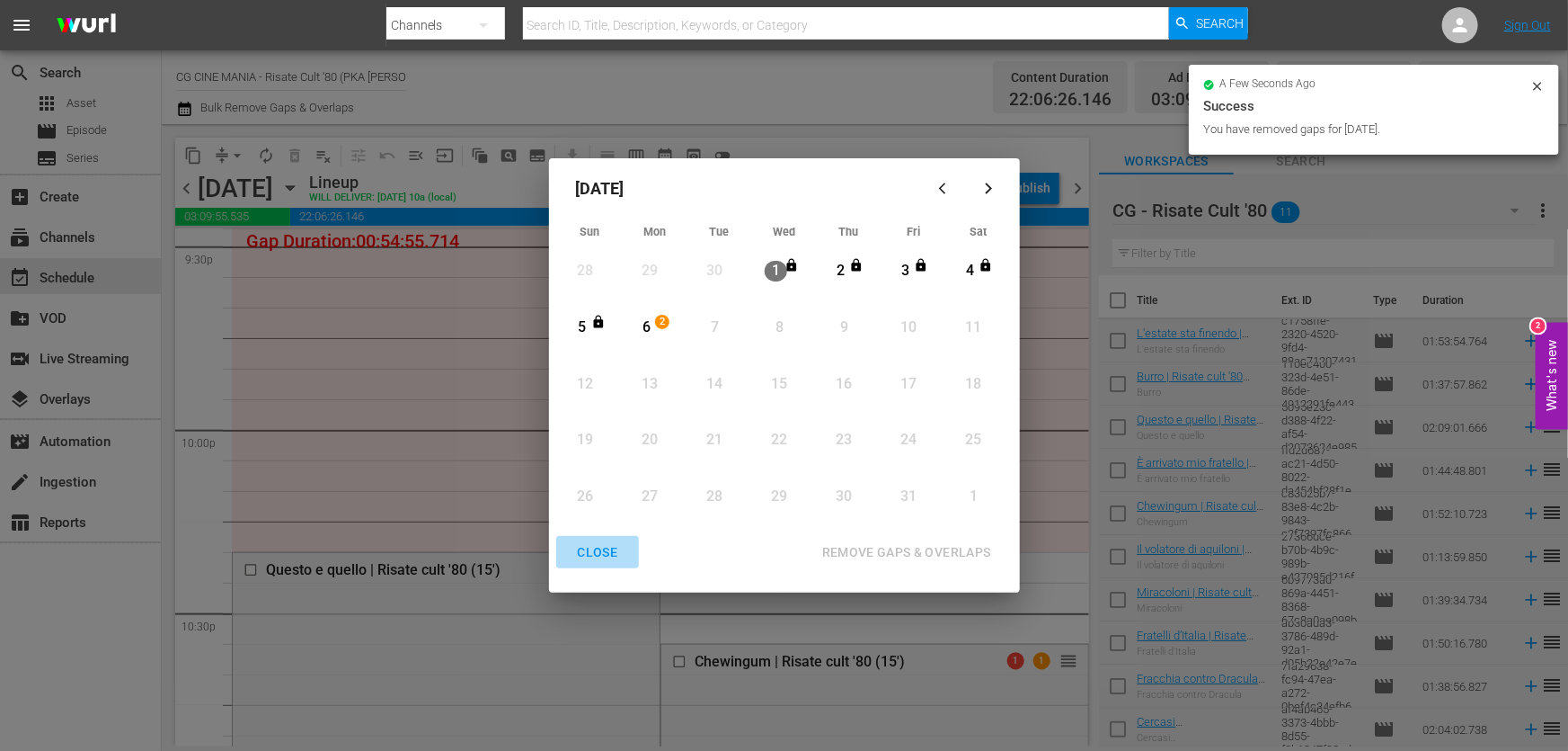
click at [593, 541] on div "CLOSE" at bounding box center [598, 552] width 69 height 22
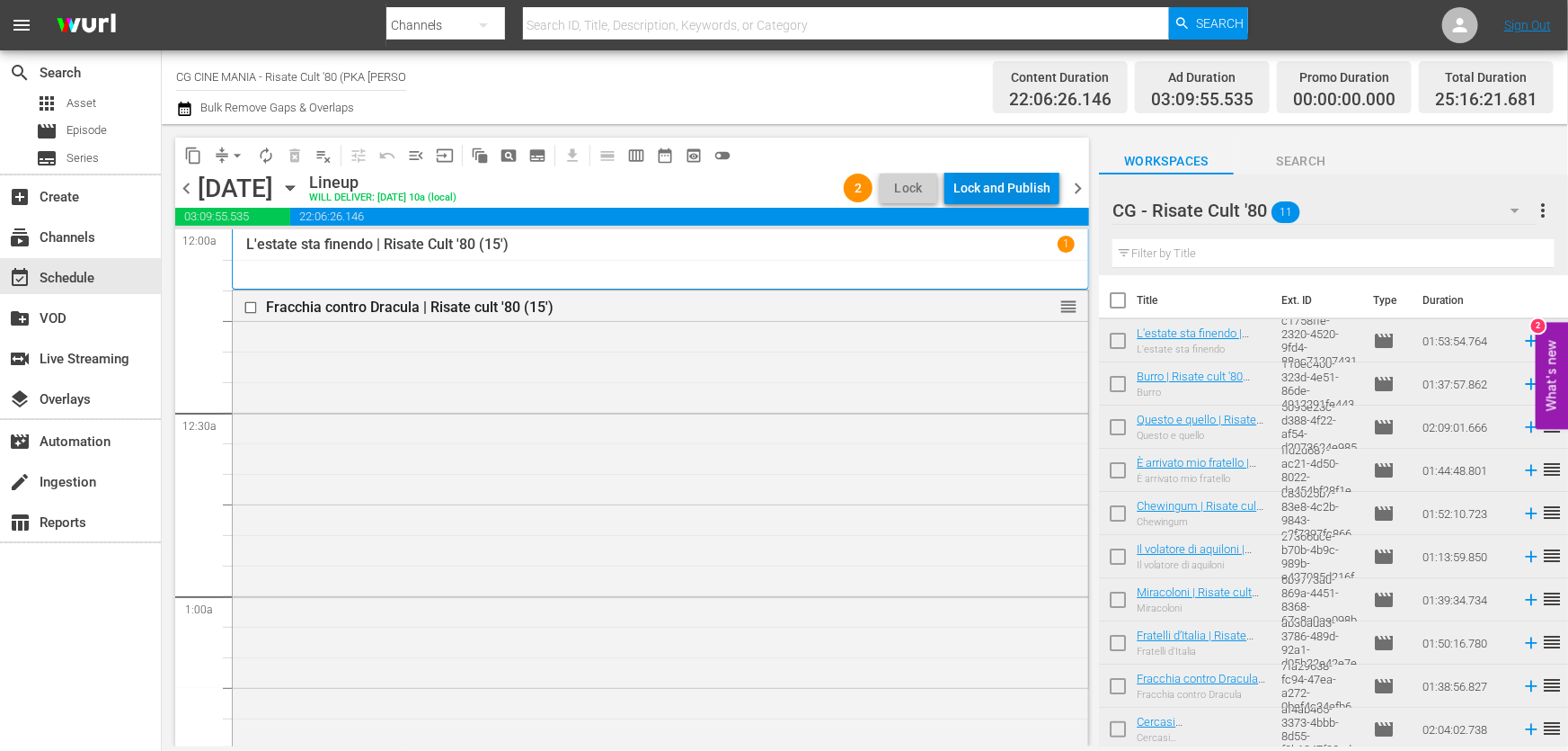
click at [1028, 193] on div "Lock and Publish" at bounding box center [1002, 187] width 97 height 32
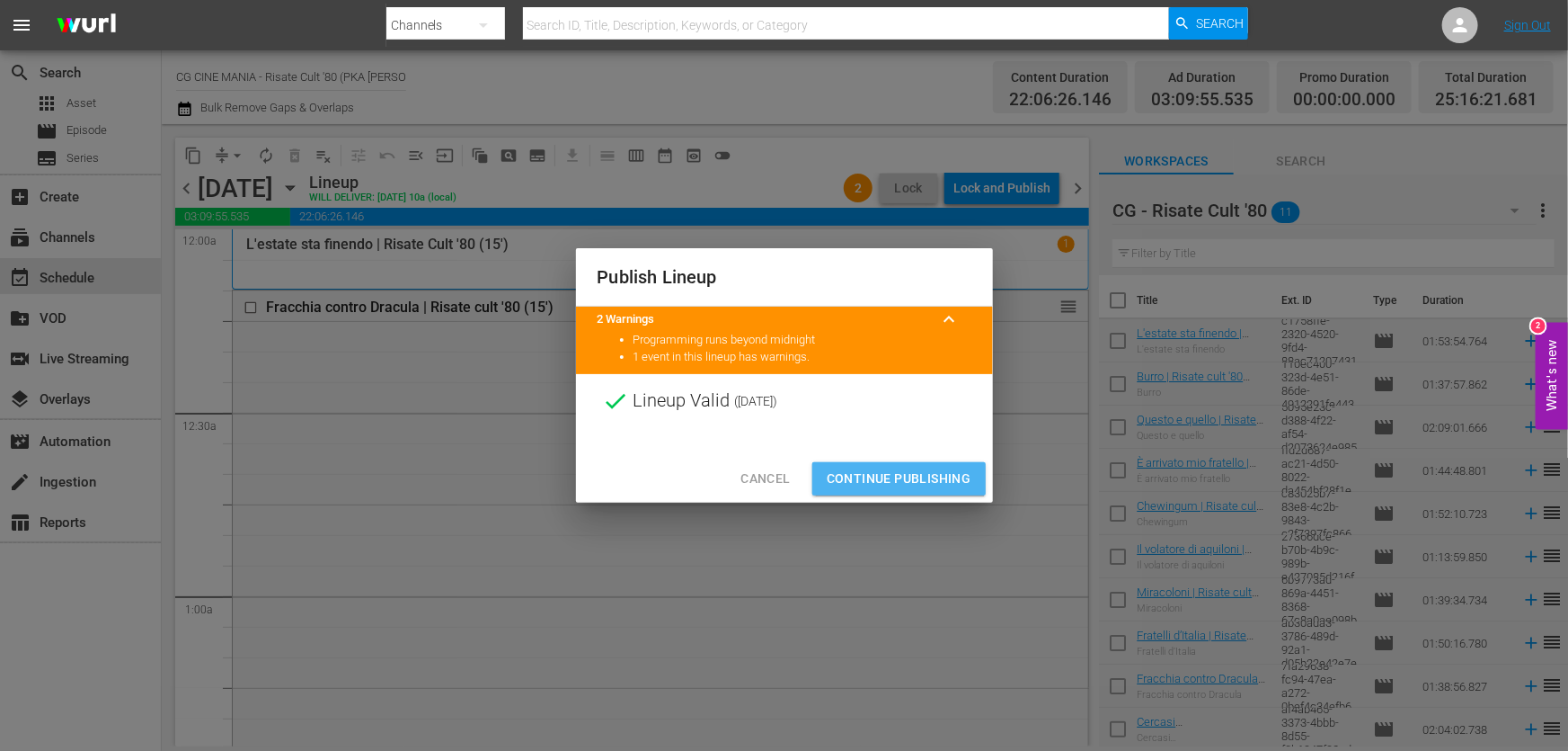
click at [947, 462] on button "Continue Publishing" at bounding box center [899, 479] width 173 height 33
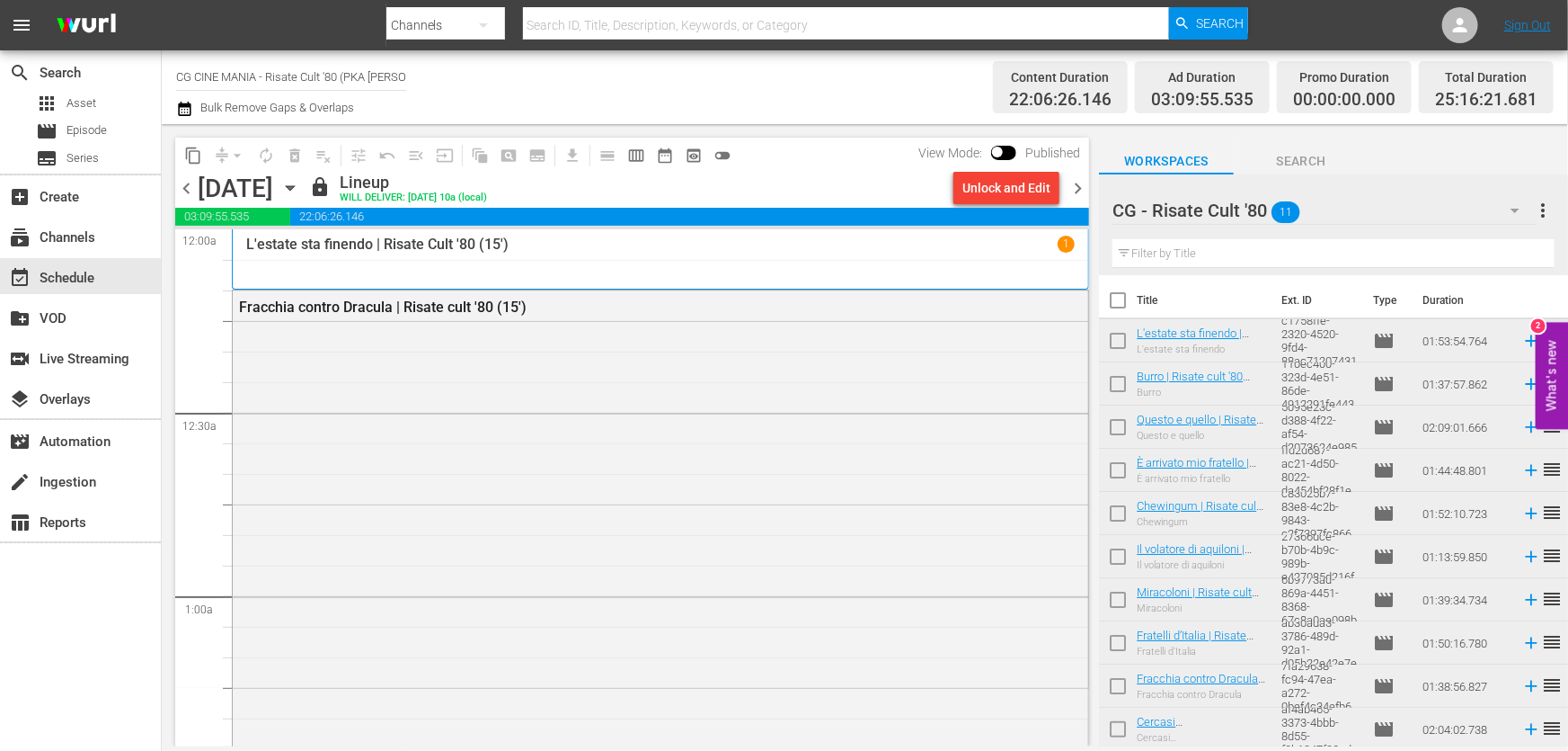
click at [1068, 183] on span "chevron_right" at bounding box center [1077, 188] width 22 height 22
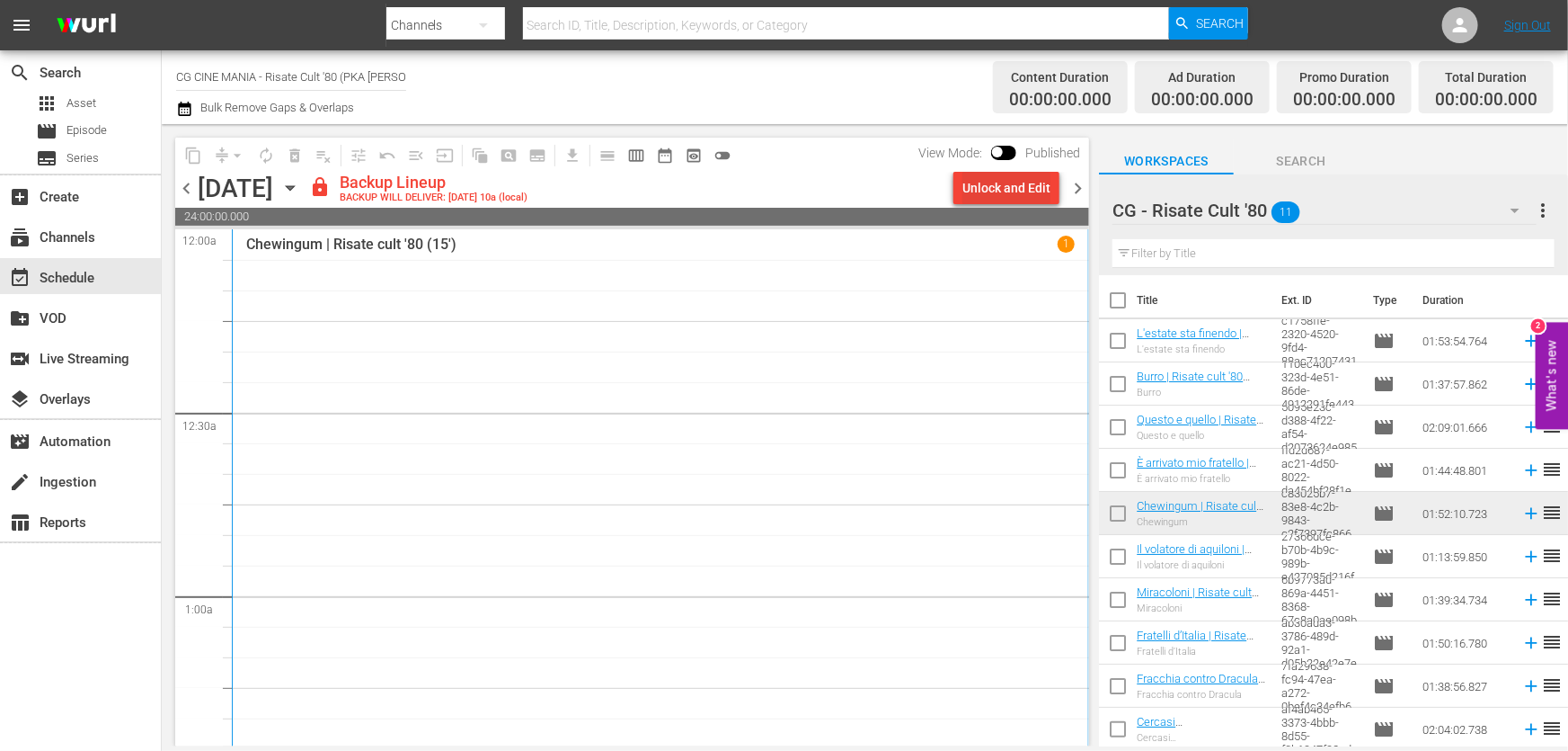
click at [979, 194] on div "Unlock and Edit" at bounding box center [1006, 187] width 88 height 32
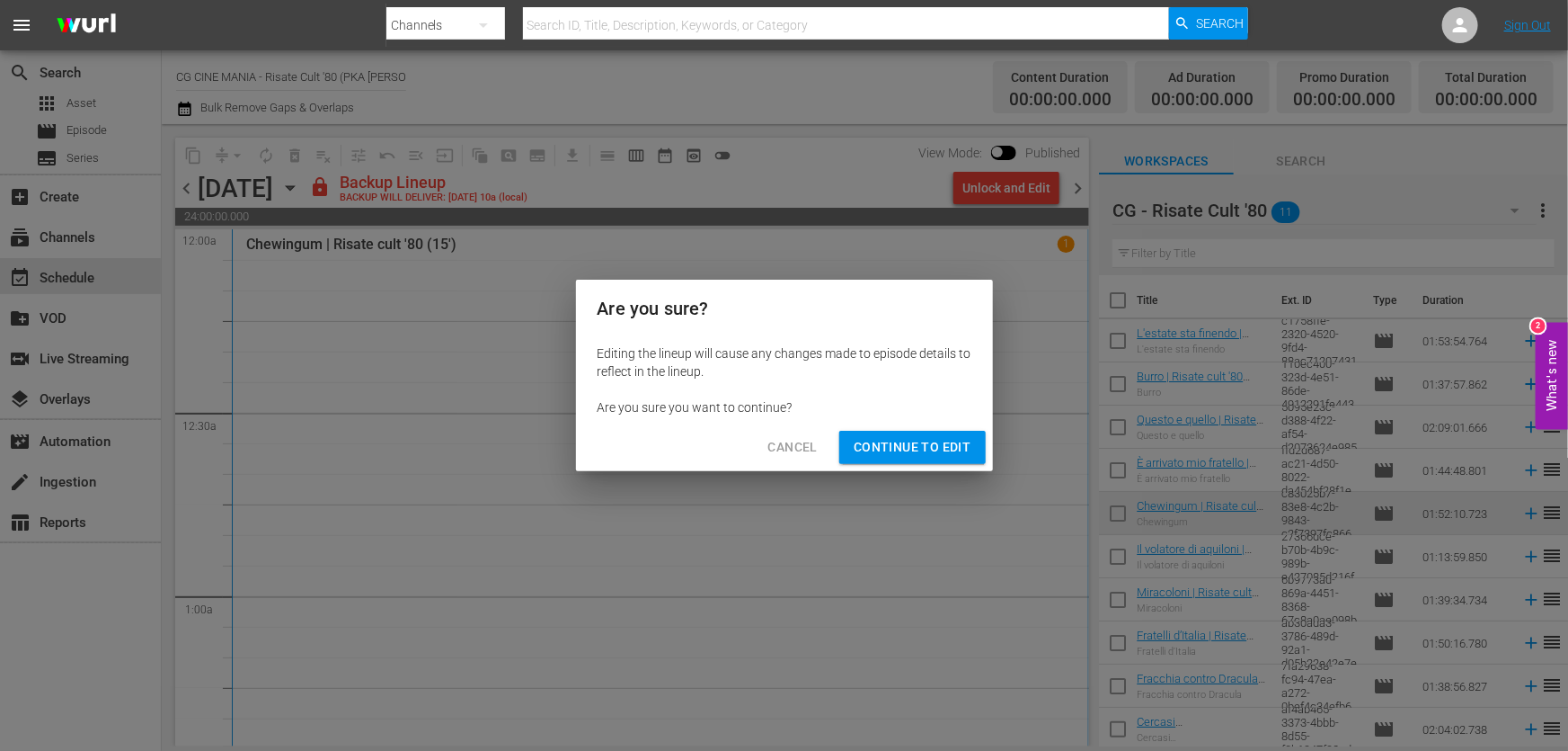
click at [939, 436] on span "Continue to Edit" at bounding box center [912, 447] width 117 height 22
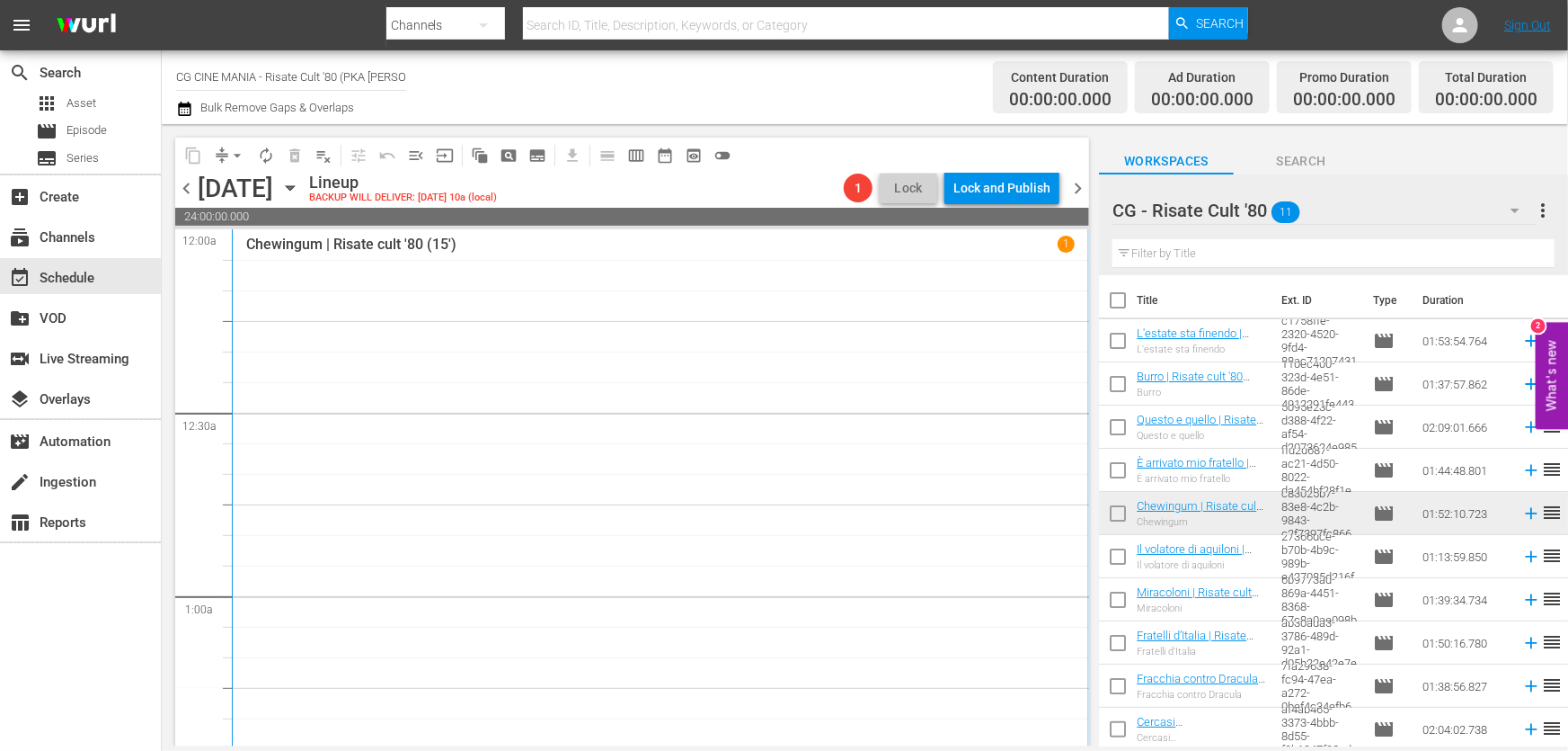
click at [1185, 252] on input "text" at bounding box center [1334, 253] width 442 height 29
paste input "È arrivato mio fratello"
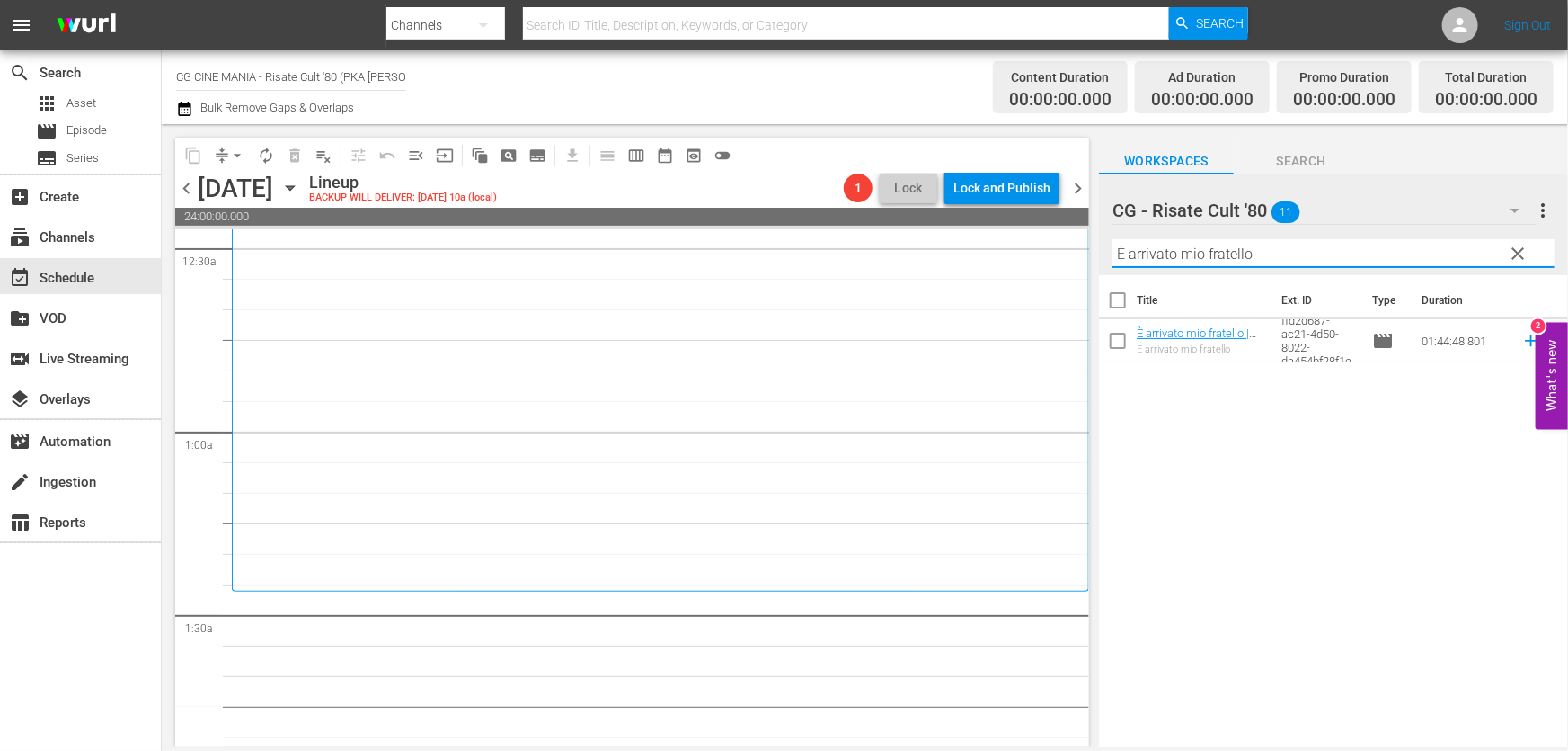
scroll to position [326, 0]
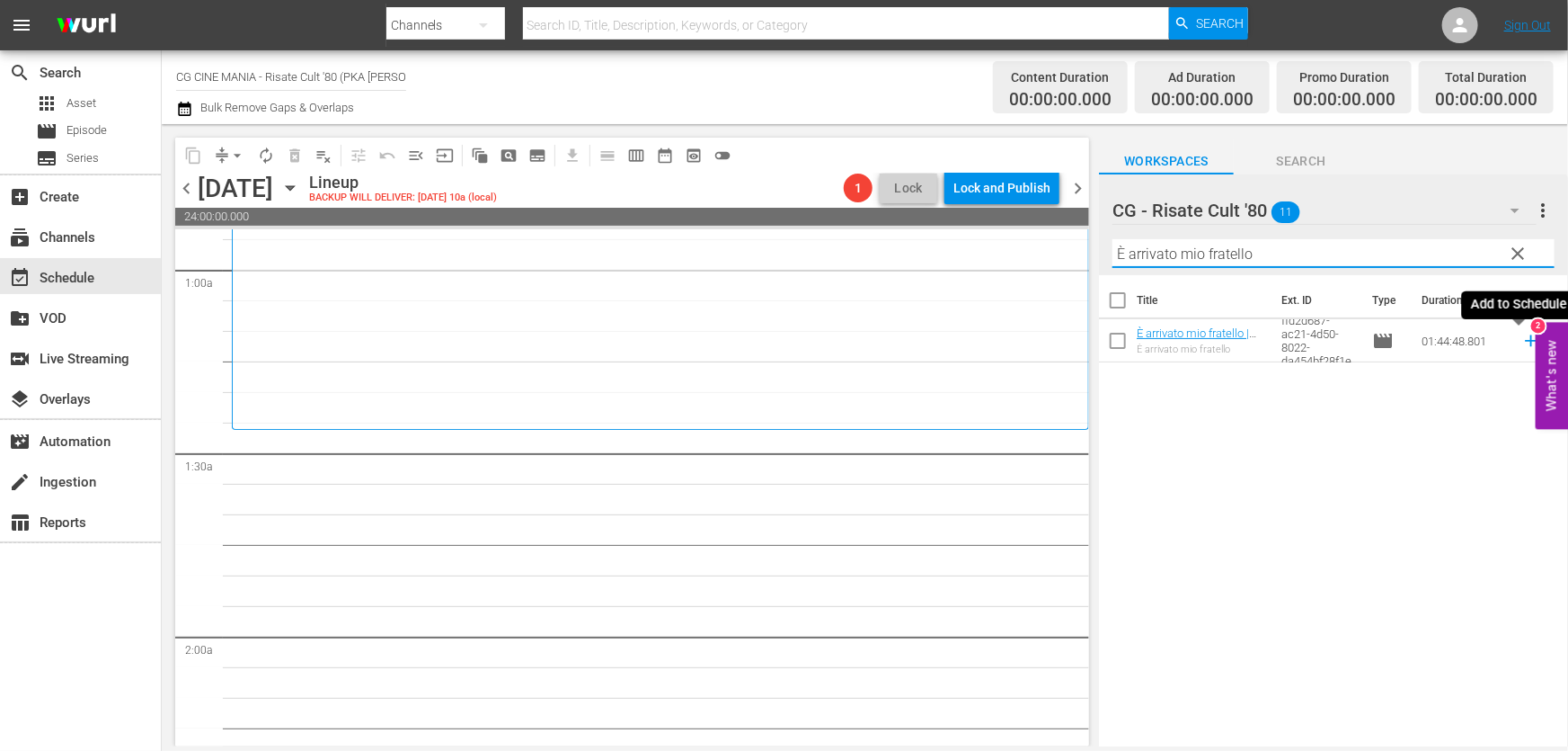
drag, startPoint x: 1523, startPoint y: 339, endPoint x: 1510, endPoint y: 344, distance: 13.9
click at [1522, 339] on icon at bounding box center [1531, 340] width 19 height 19
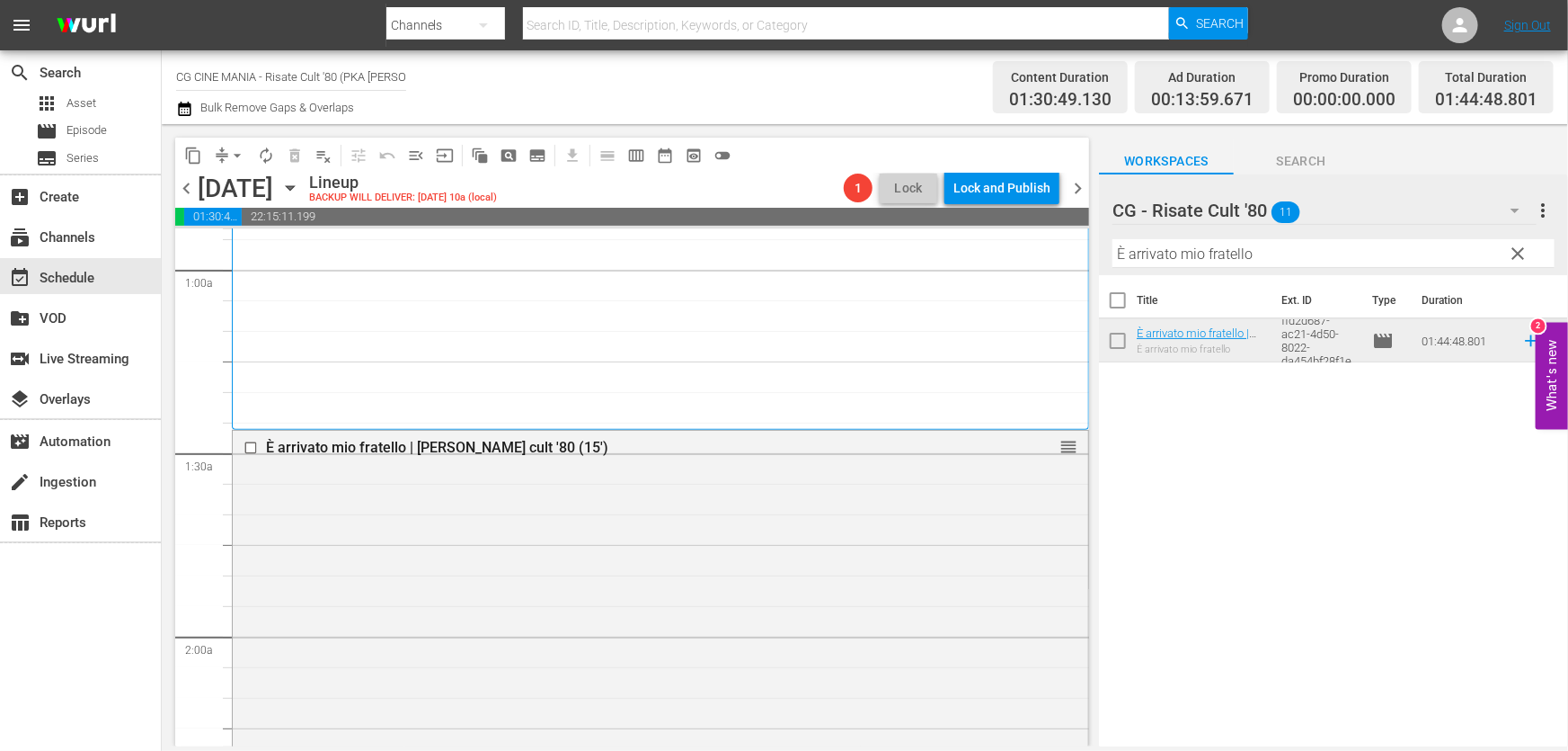
drag, startPoint x: 1325, startPoint y: 255, endPoint x: 516, endPoint y: 371, distance: 817.3
click at [687, 338] on div "content_copy compress arrow_drop_down autorenew_outlined delete_forever_outline…" at bounding box center [865, 435] width 1406 height 622
paste input "Cercasi [DEMOGRAPHIC_DATA]"
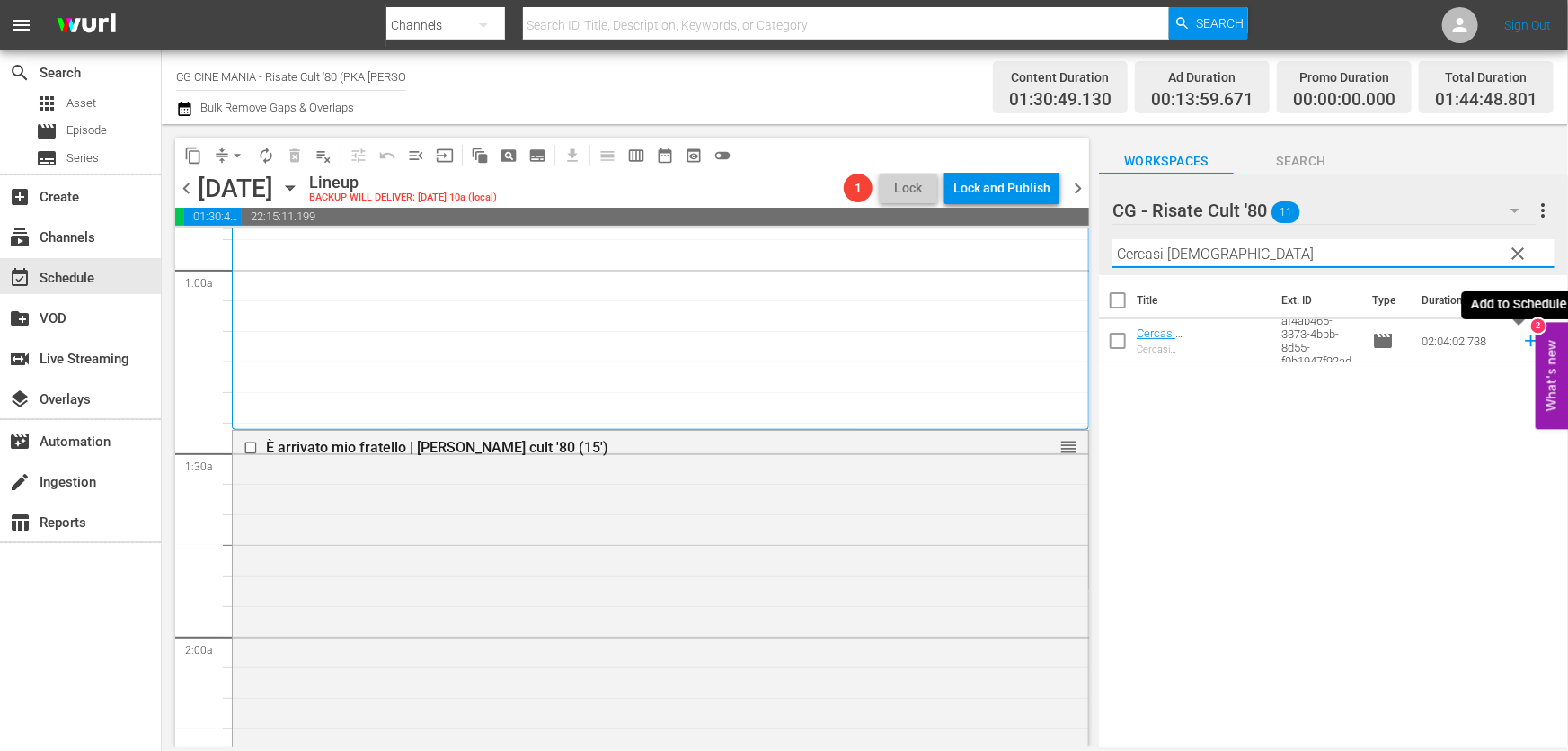
click at [1522, 335] on icon at bounding box center [1531, 340] width 19 height 19
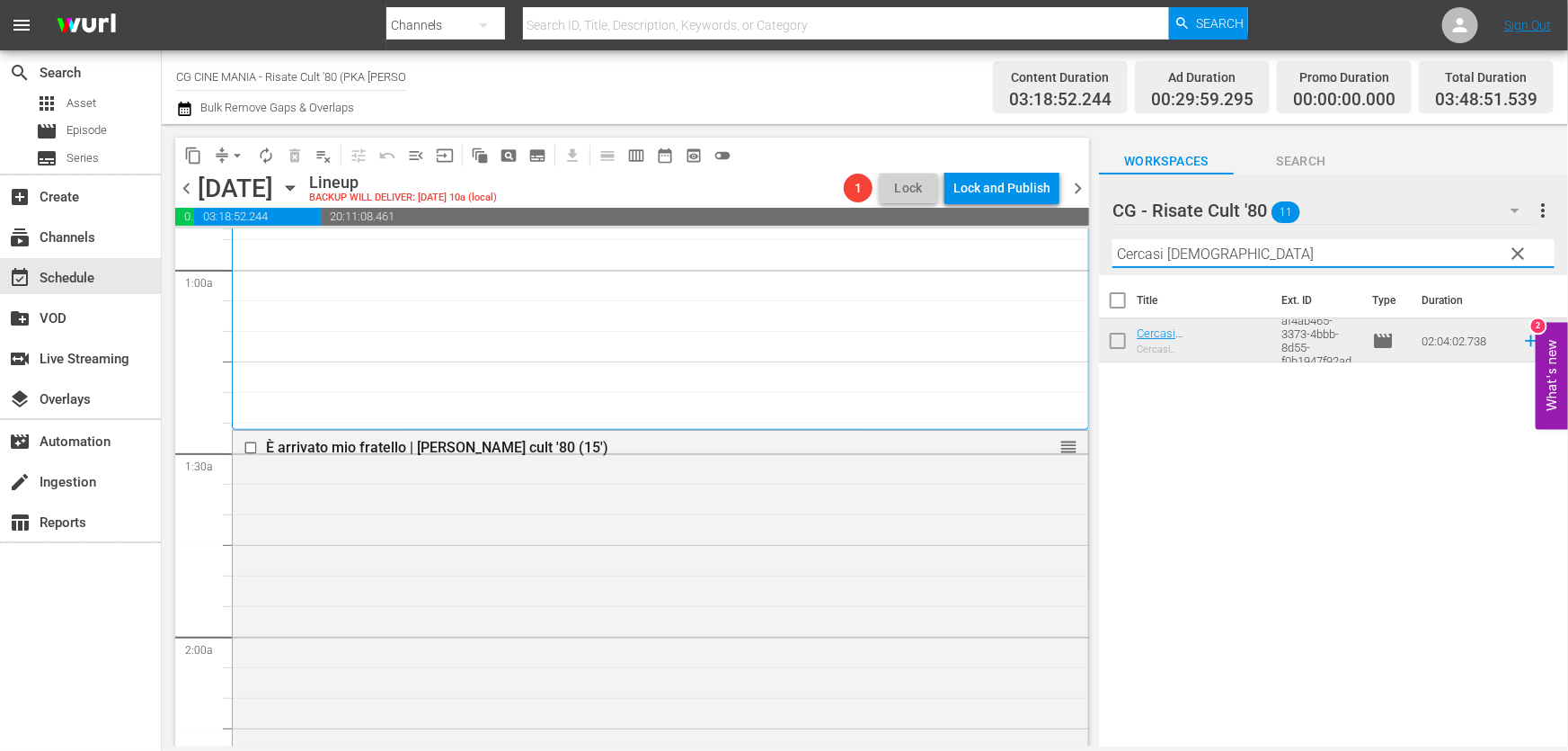
drag, startPoint x: 1258, startPoint y: 252, endPoint x: 528, endPoint y: 297, distance: 731.4
click at [528, 297] on div "content_copy compress arrow_drop_down autorenew_outlined delete_forever_outline…" at bounding box center [865, 435] width 1406 height 622
paste input "Il volatore di aquiloni"
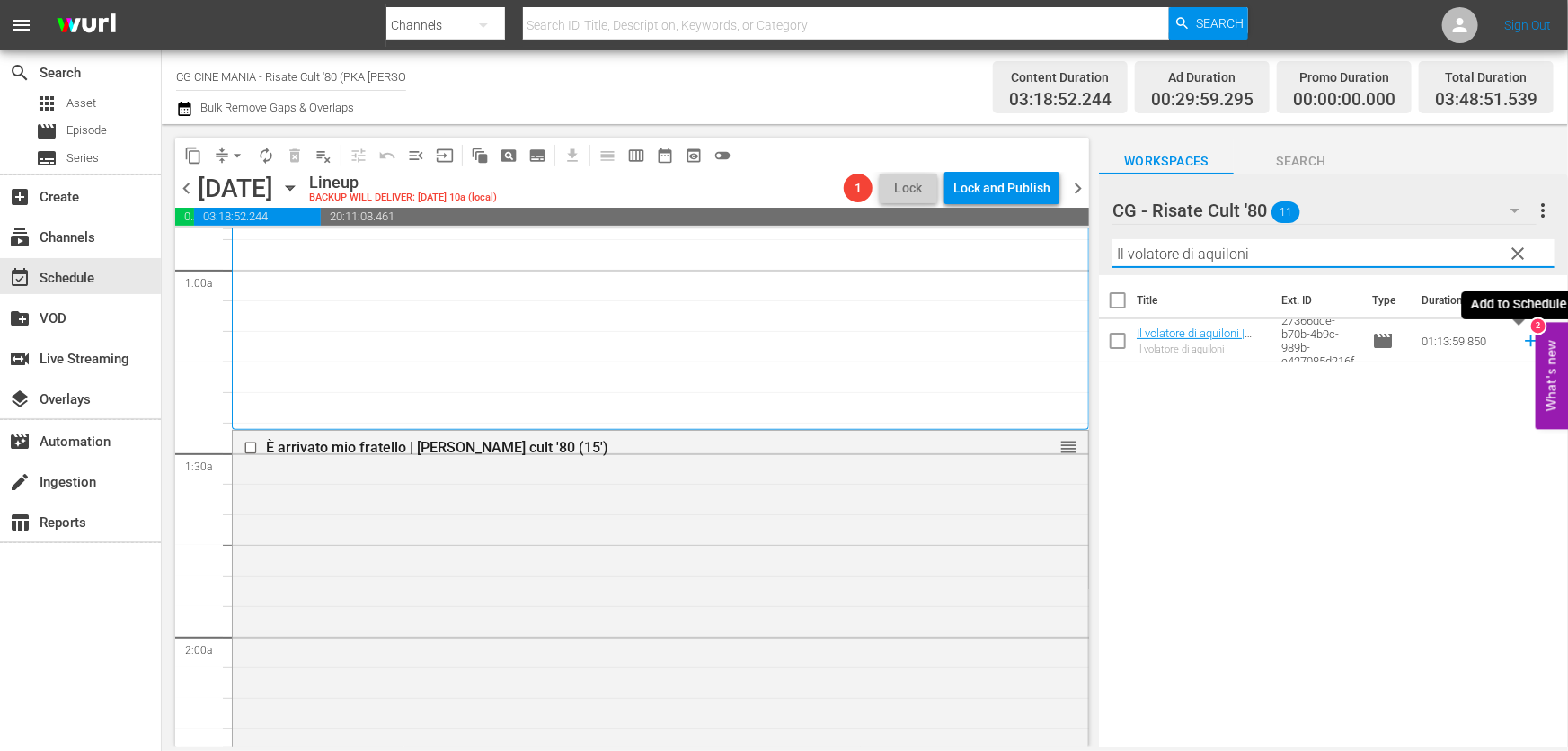
click at [1522, 343] on icon at bounding box center [1531, 340] width 19 height 19
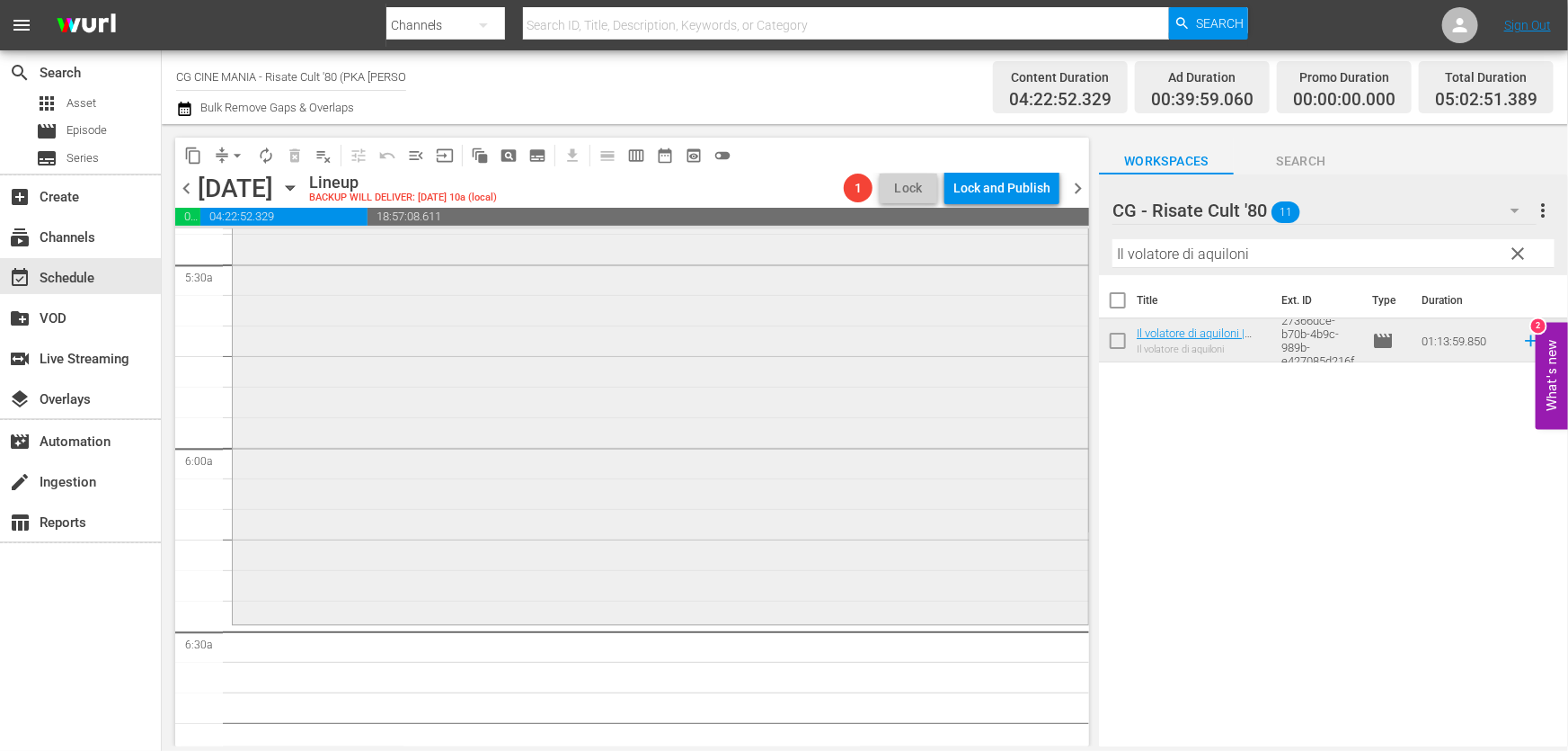
scroll to position [2124, 0]
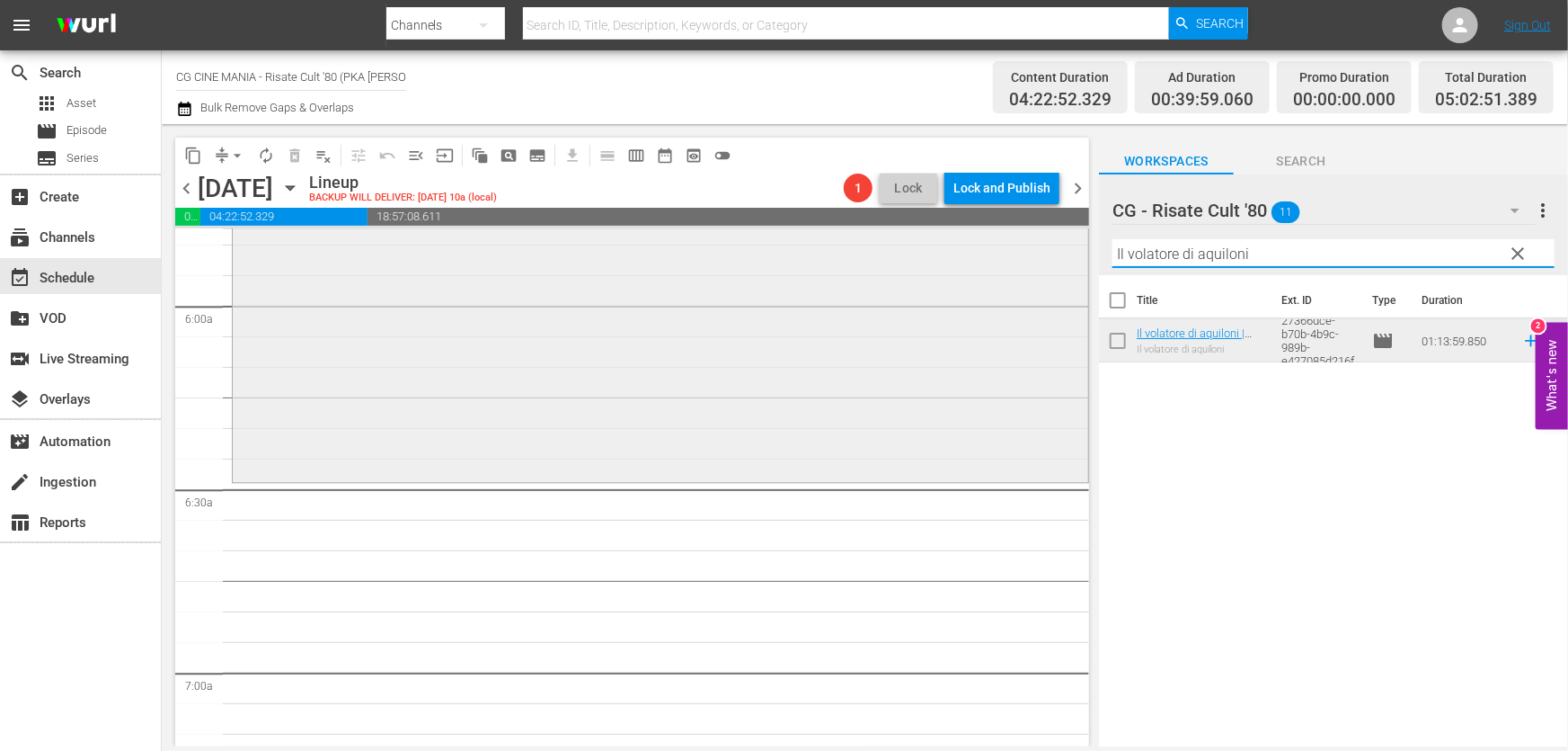
drag, startPoint x: 1264, startPoint y: 259, endPoint x: 859, endPoint y: 317, distance: 409.1
click at [859, 316] on div "content_copy compress arrow_drop_down autorenew_outlined delete_forever_outline…" at bounding box center [865, 435] width 1406 height 622
paste input "Burro"
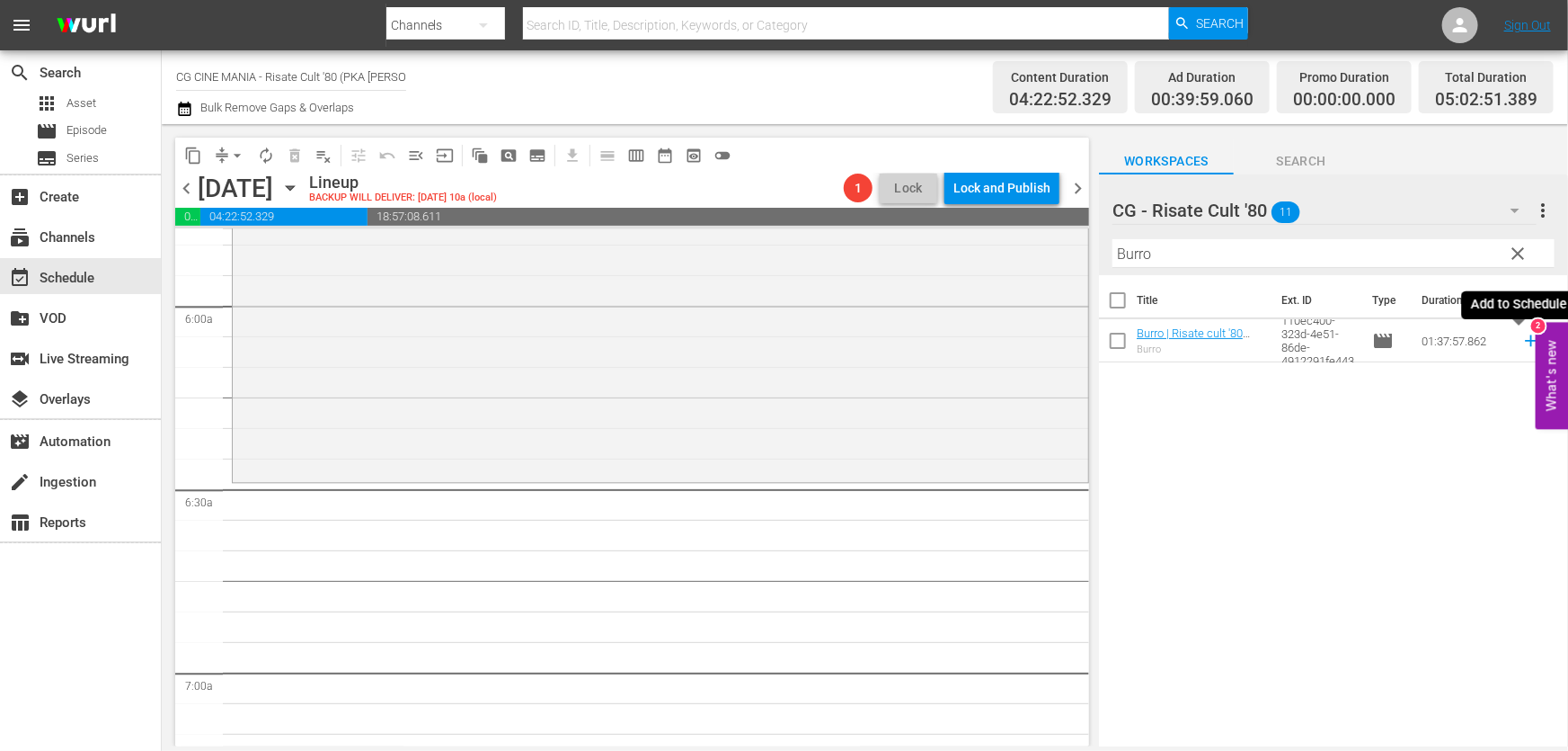
click at [1522, 347] on icon at bounding box center [1531, 340] width 19 height 19
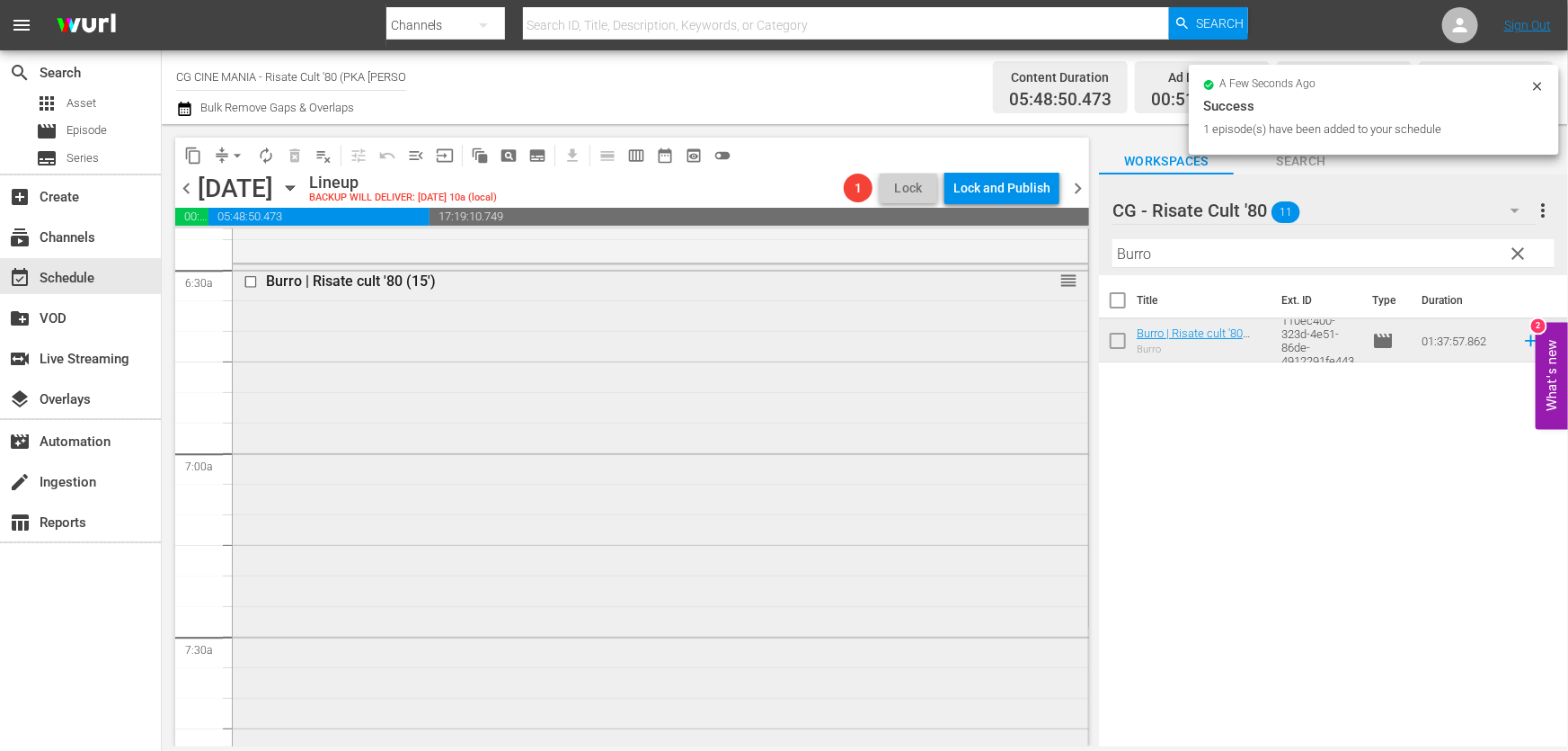
scroll to position [2697, 0]
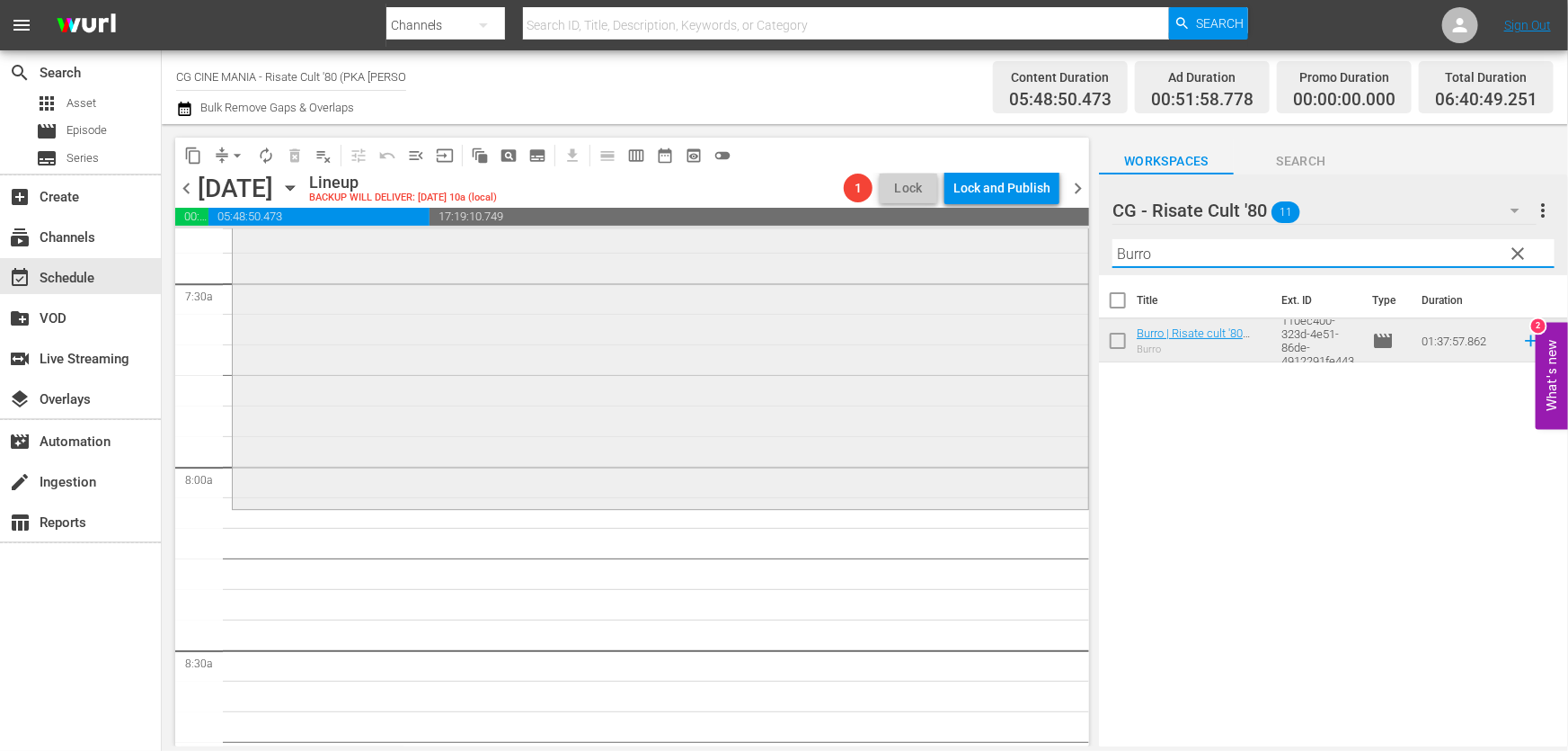
drag, startPoint x: 1267, startPoint y: 251, endPoint x: 641, endPoint y: 328, distance: 630.7
click at [653, 326] on div "content_copy compress arrow_drop_down autorenew_outlined delete_forever_outline…" at bounding box center [865, 435] width 1406 height 622
paste input "Miracoloni"
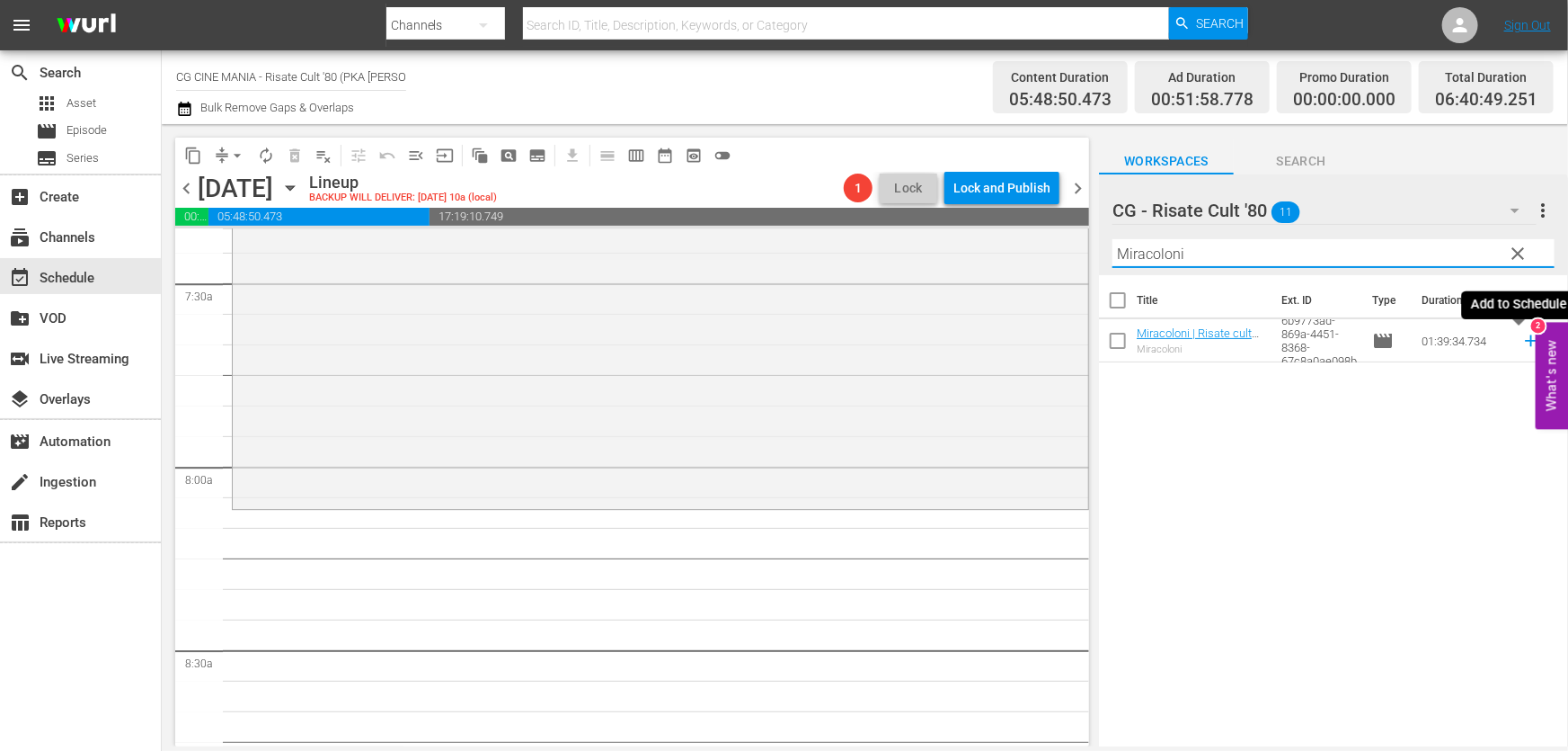
click at [1524, 341] on icon at bounding box center [1530, 341] width 12 height 12
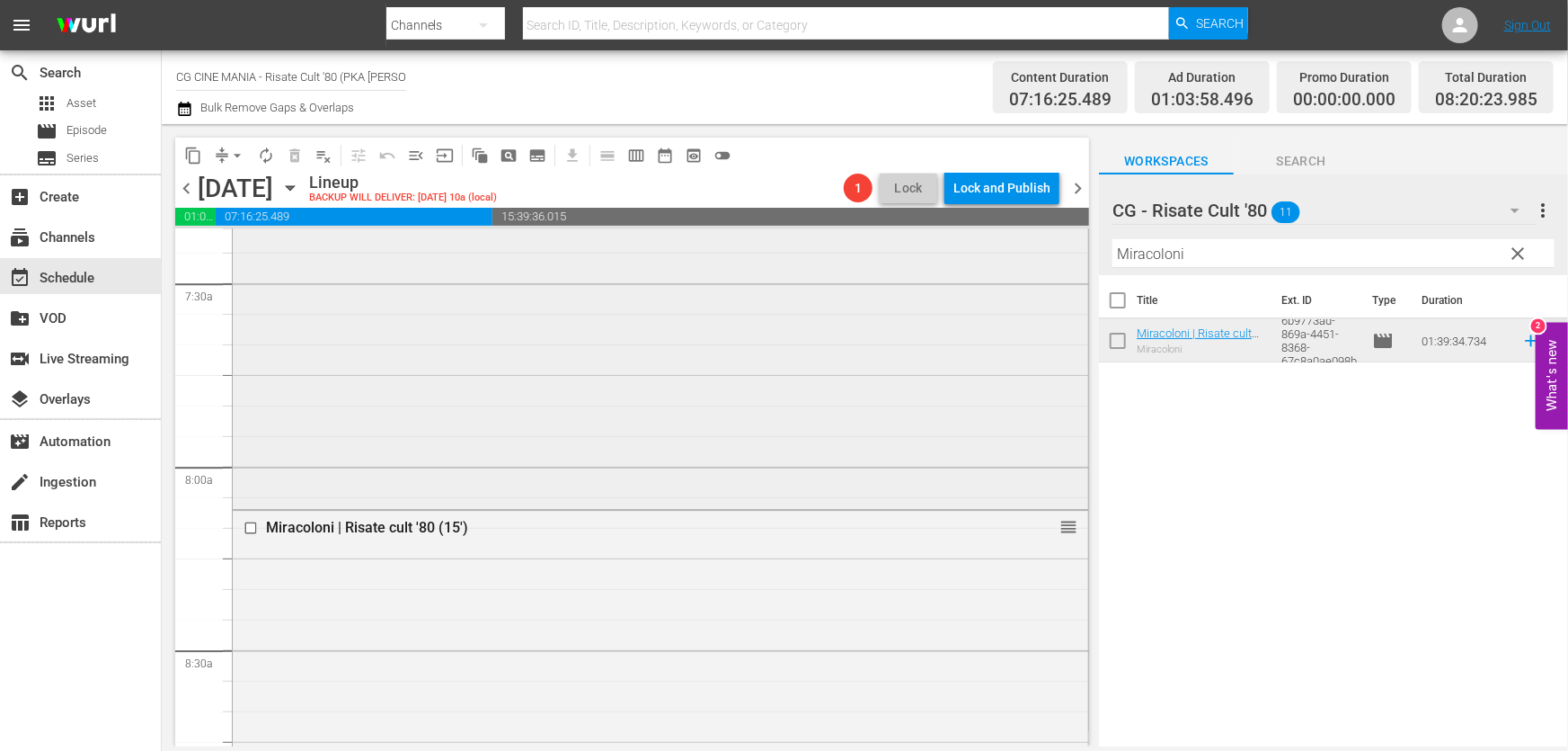
drag, startPoint x: 1244, startPoint y: 252, endPoint x: 539, endPoint y: 307, distance: 707.1
click at [539, 307] on div "content_copy compress arrow_drop_down autorenew_outlined delete_forever_outline…" at bounding box center [865, 435] width 1406 height 622
paste input "Fratelli d’Italia"
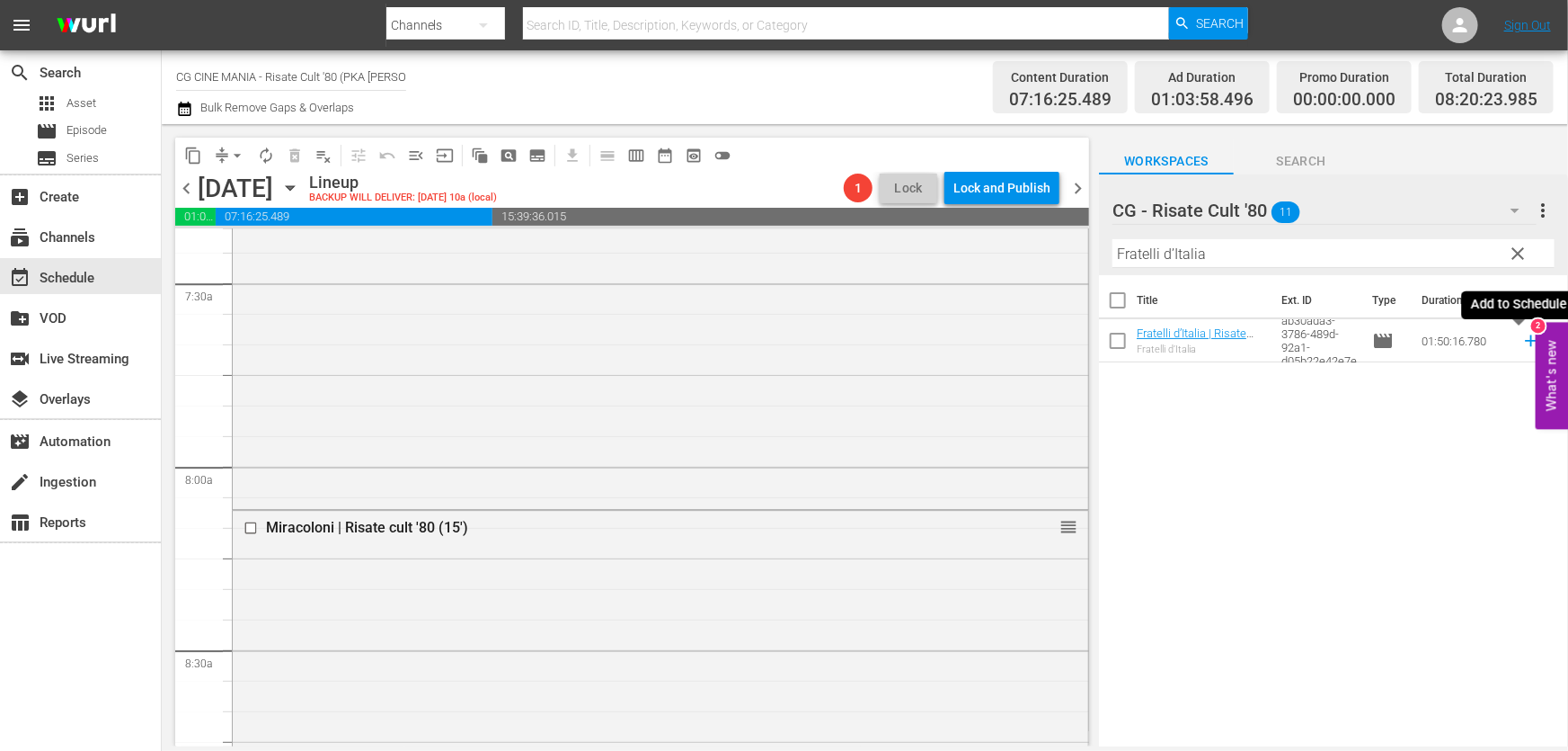
click at [1524, 342] on icon at bounding box center [1530, 341] width 12 height 12
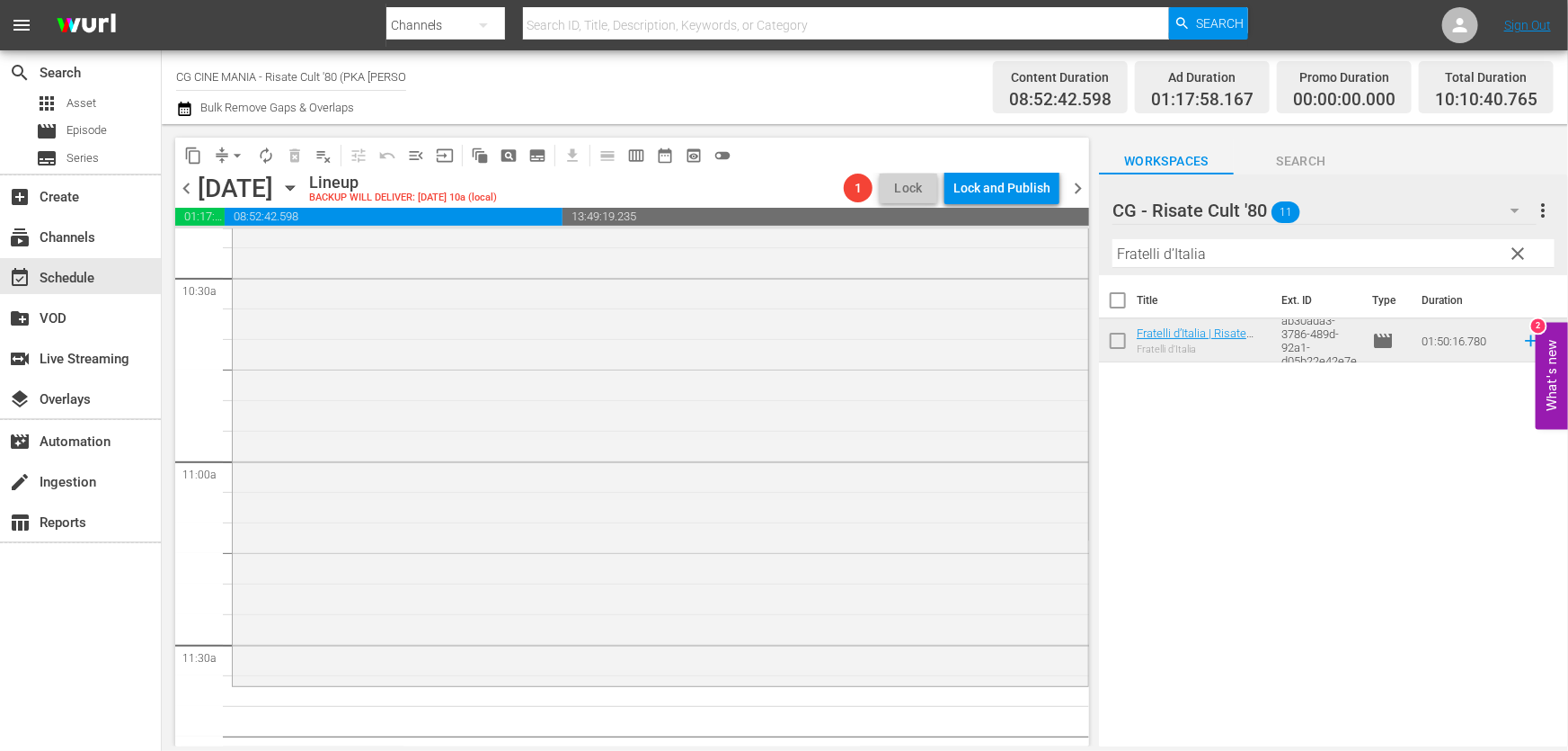
scroll to position [4168, 0]
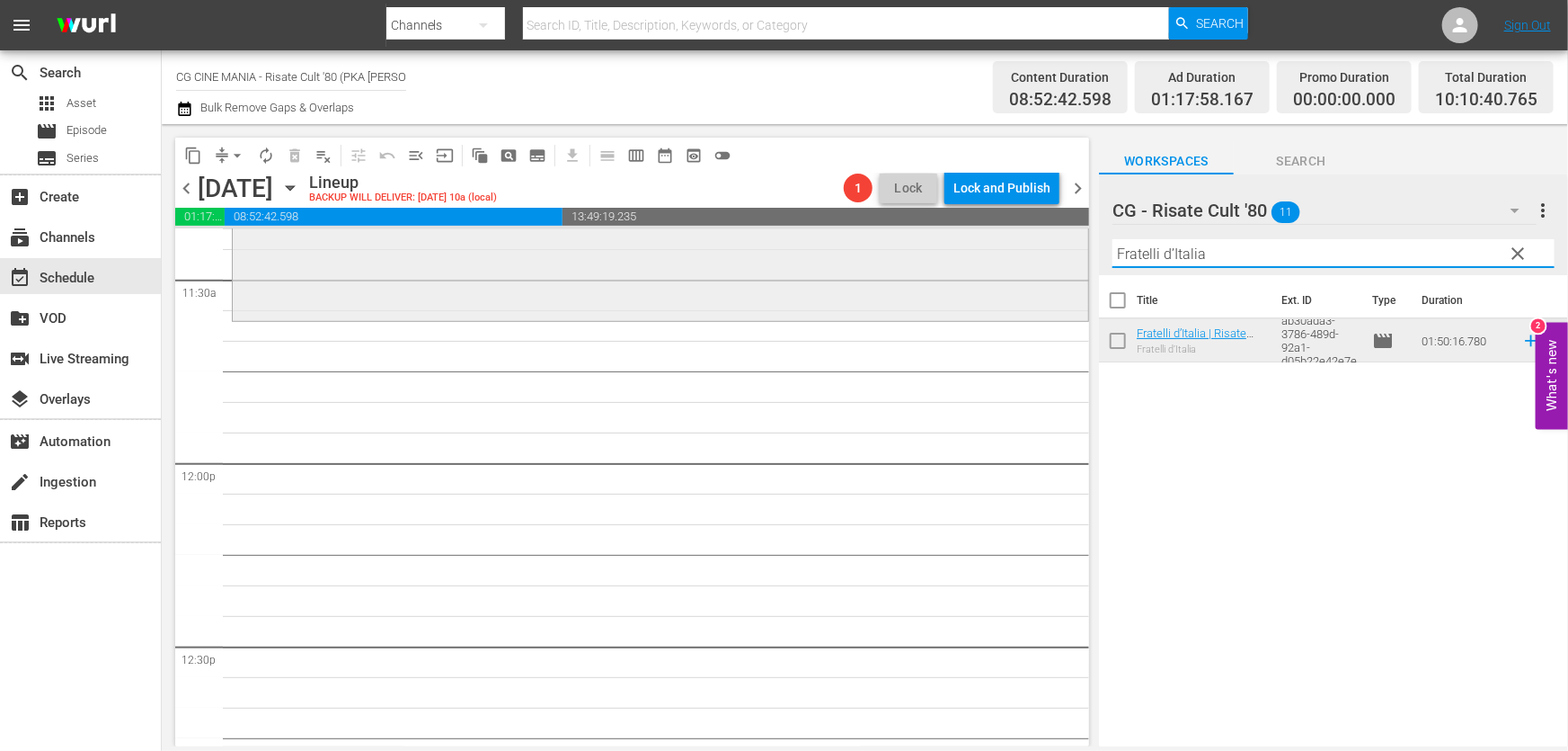
drag, startPoint x: 1254, startPoint y: 256, endPoint x: 669, endPoint y: 321, distance: 588.6
click at [745, 312] on div "content_copy compress arrow_drop_down autorenew_outlined delete_forever_outline…" at bounding box center [865, 435] width 1406 height 622
paste input "cchia contro [PERSON_NAME]"
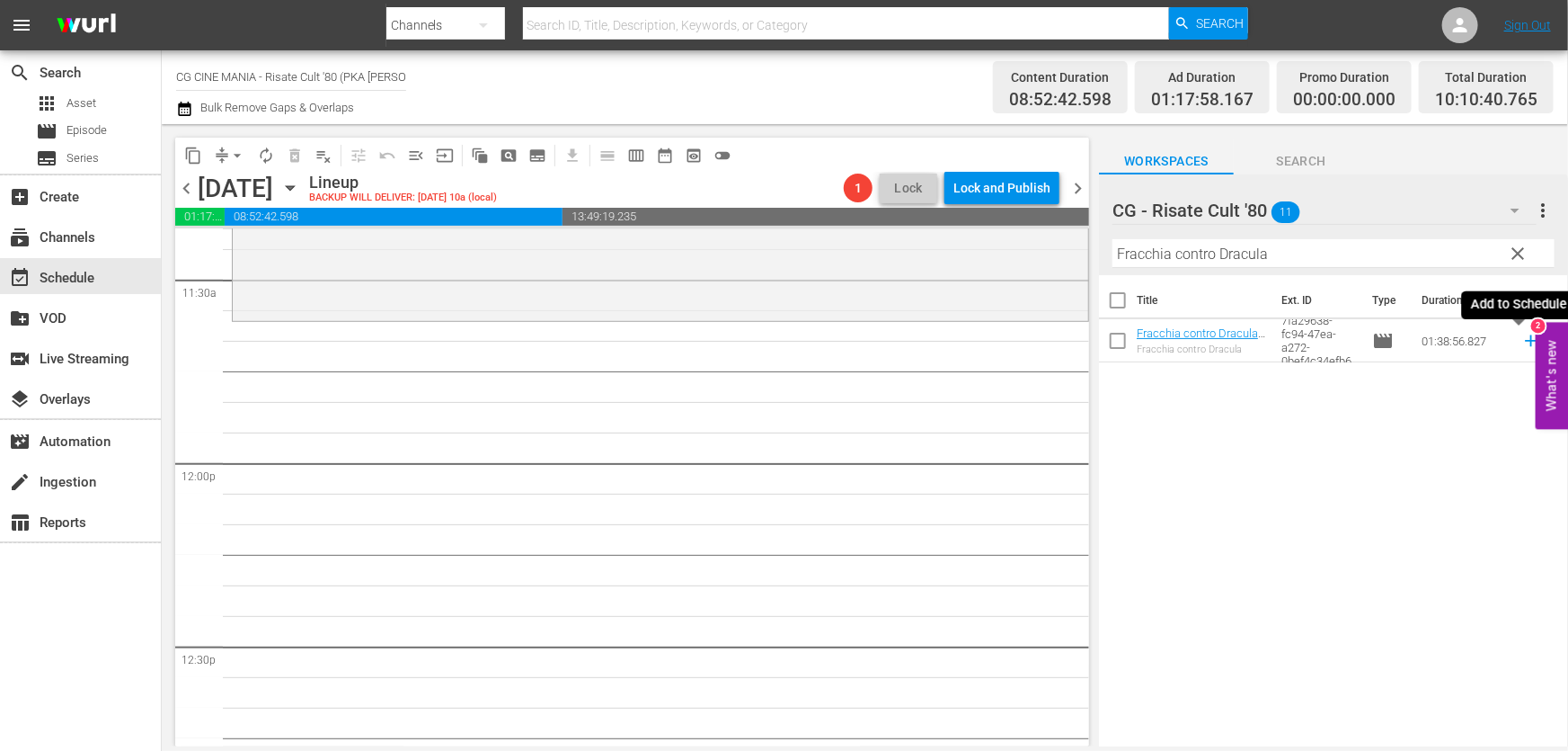
click at [1523, 339] on icon at bounding box center [1531, 340] width 19 height 19
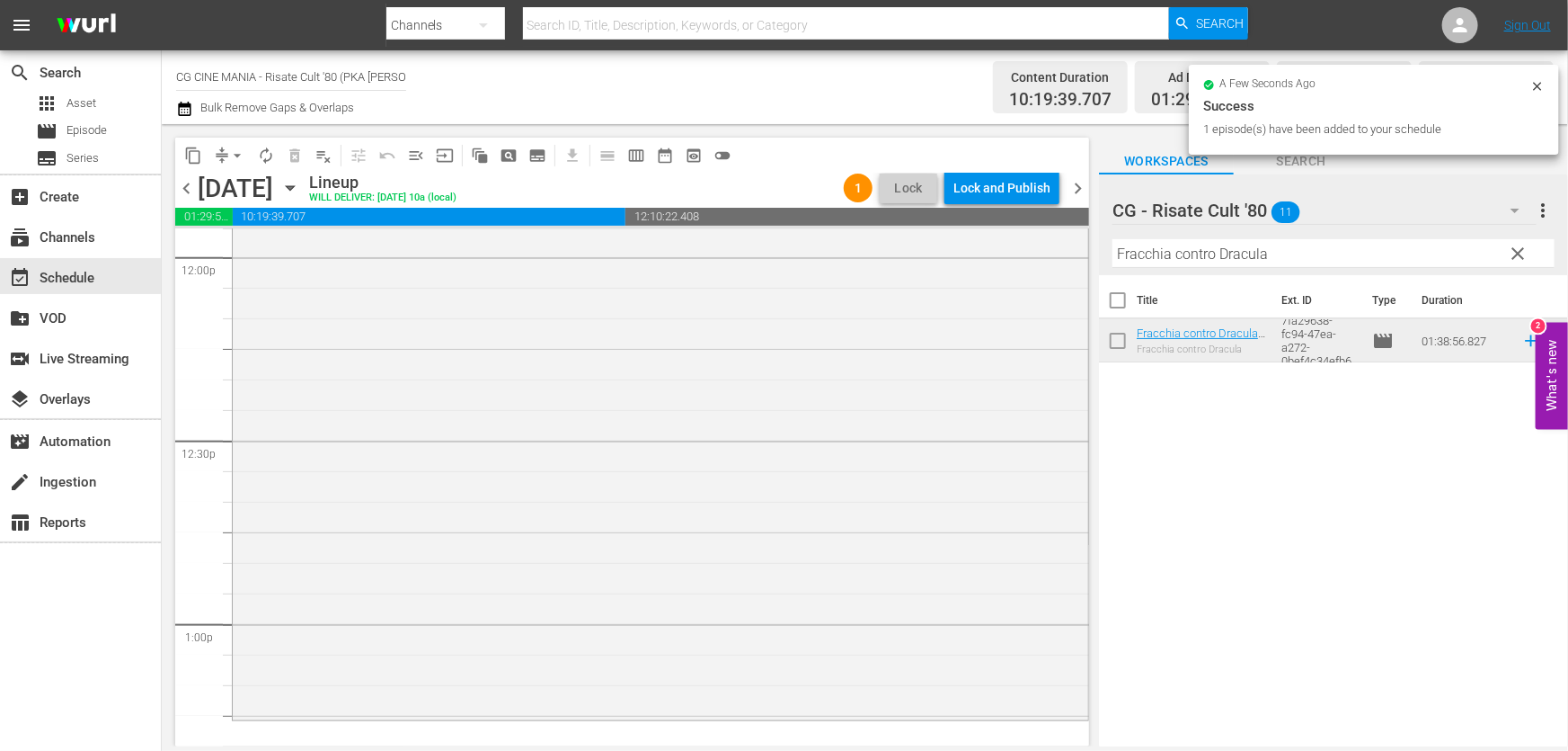
scroll to position [4739, 0]
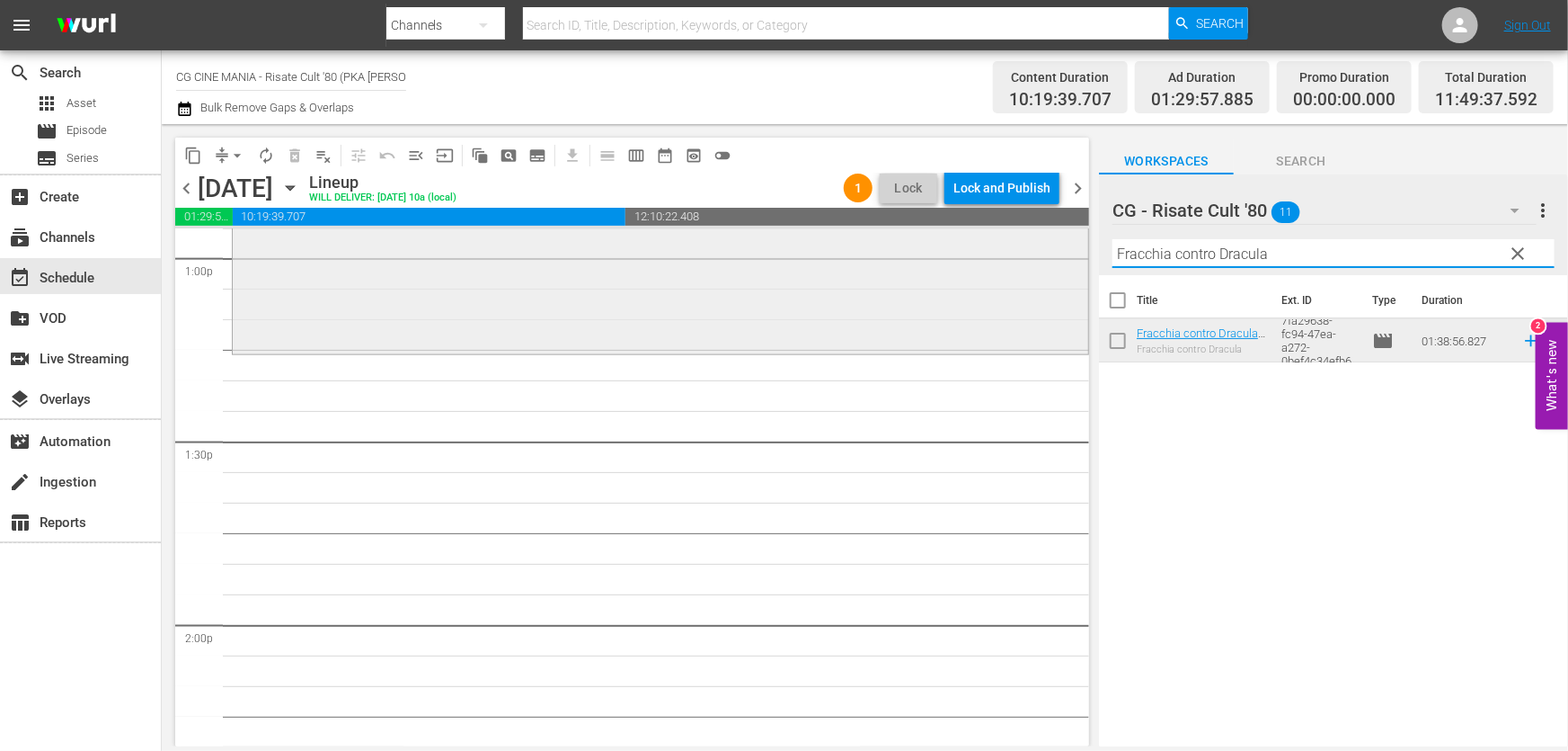
drag, startPoint x: 1291, startPoint y: 262, endPoint x: 711, endPoint y: 332, distance: 584.2
click at [718, 327] on div "content_copy compress arrow_drop_down autorenew_outlined delete_forever_outline…" at bounding box center [865, 435] width 1406 height 622
paste input "Chewingum"
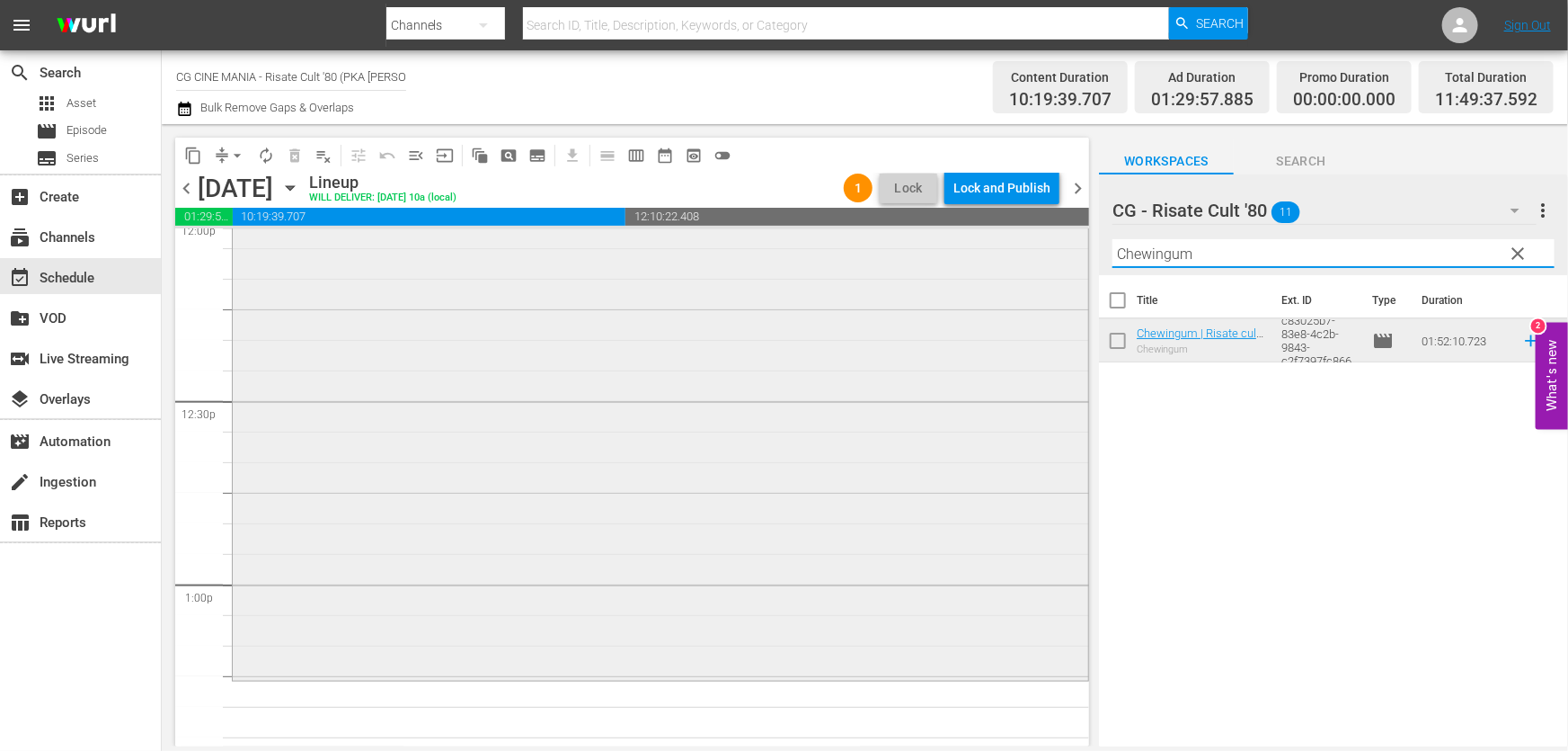
scroll to position [4249, 0]
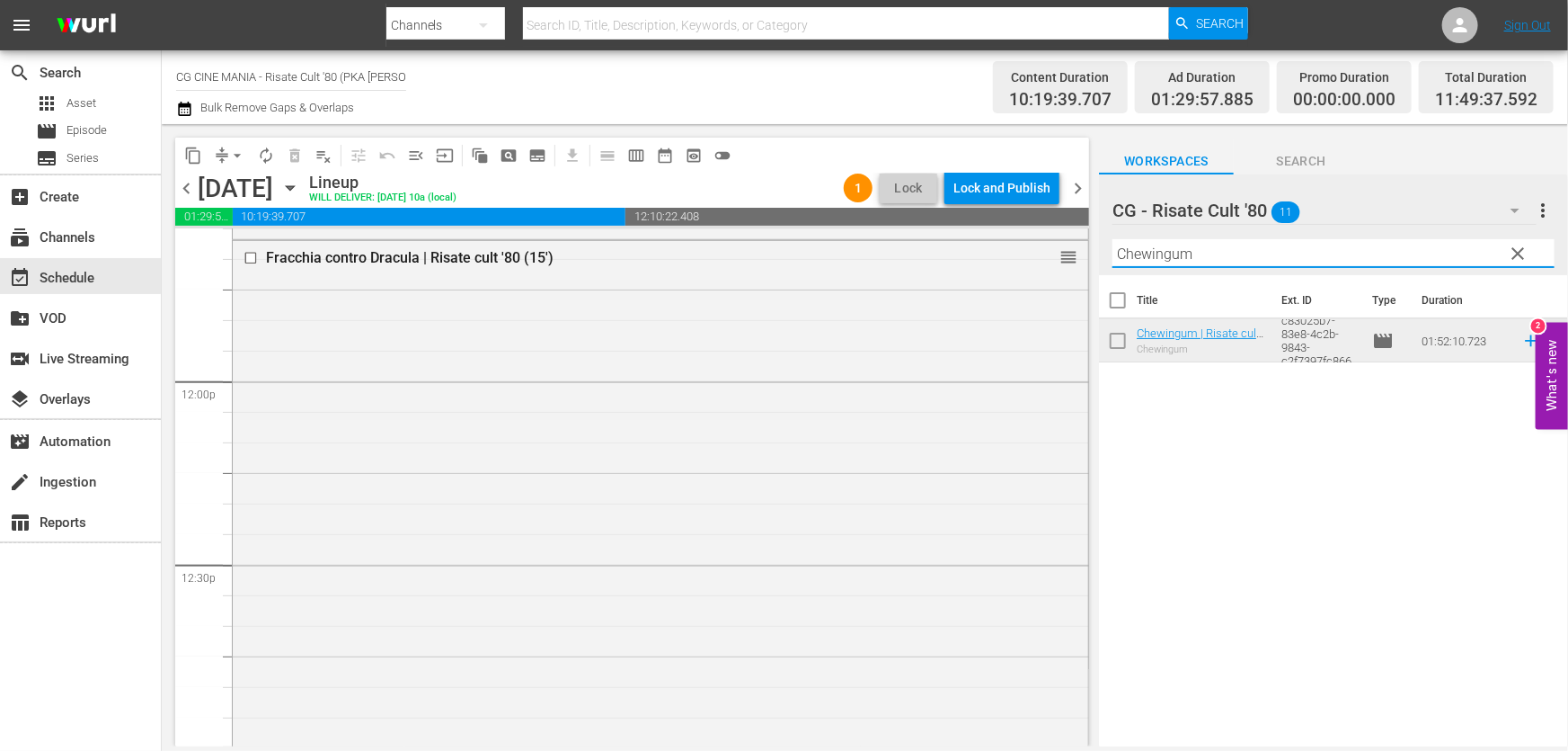
click at [1524, 342] on icon at bounding box center [1530, 341] width 12 height 12
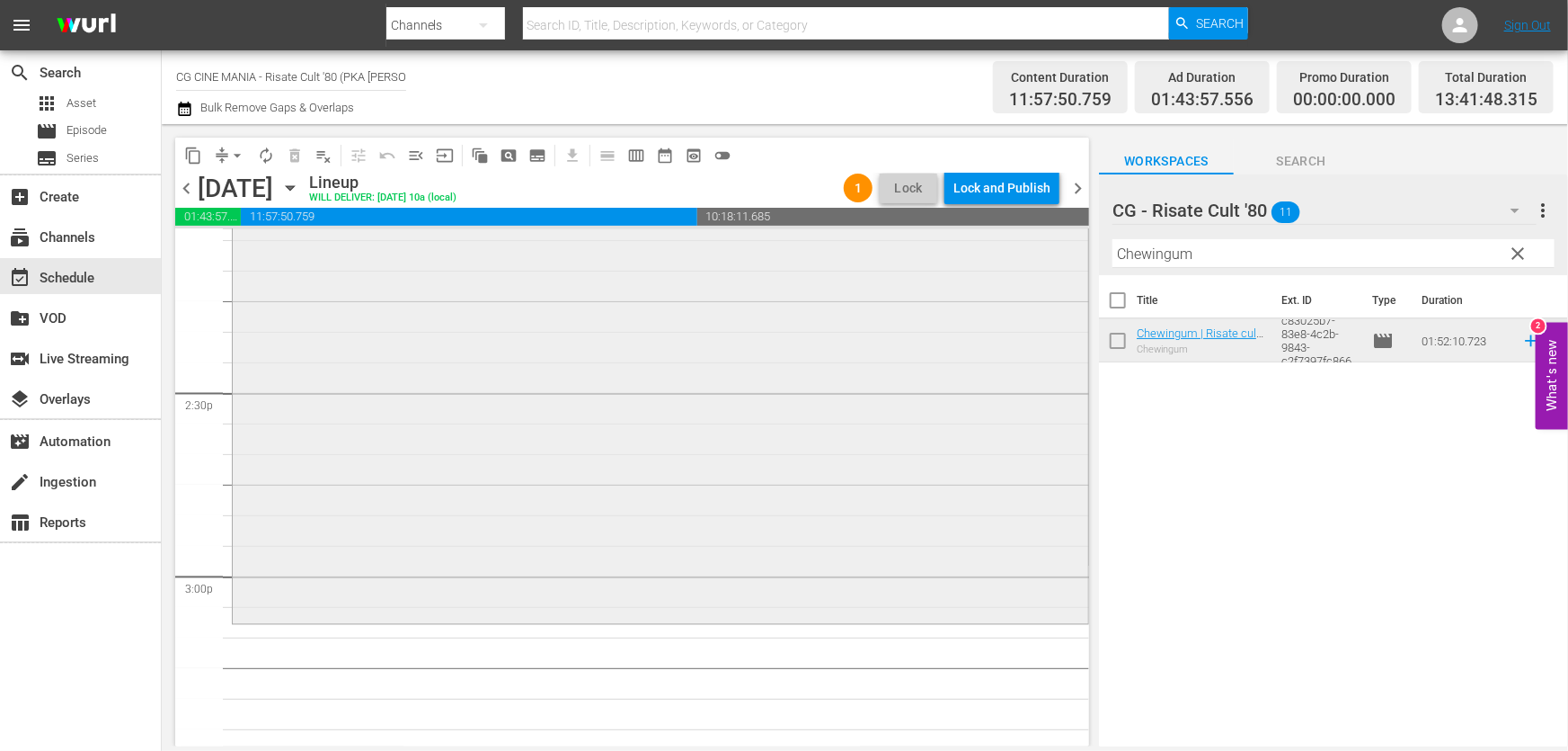
scroll to position [5394, 0]
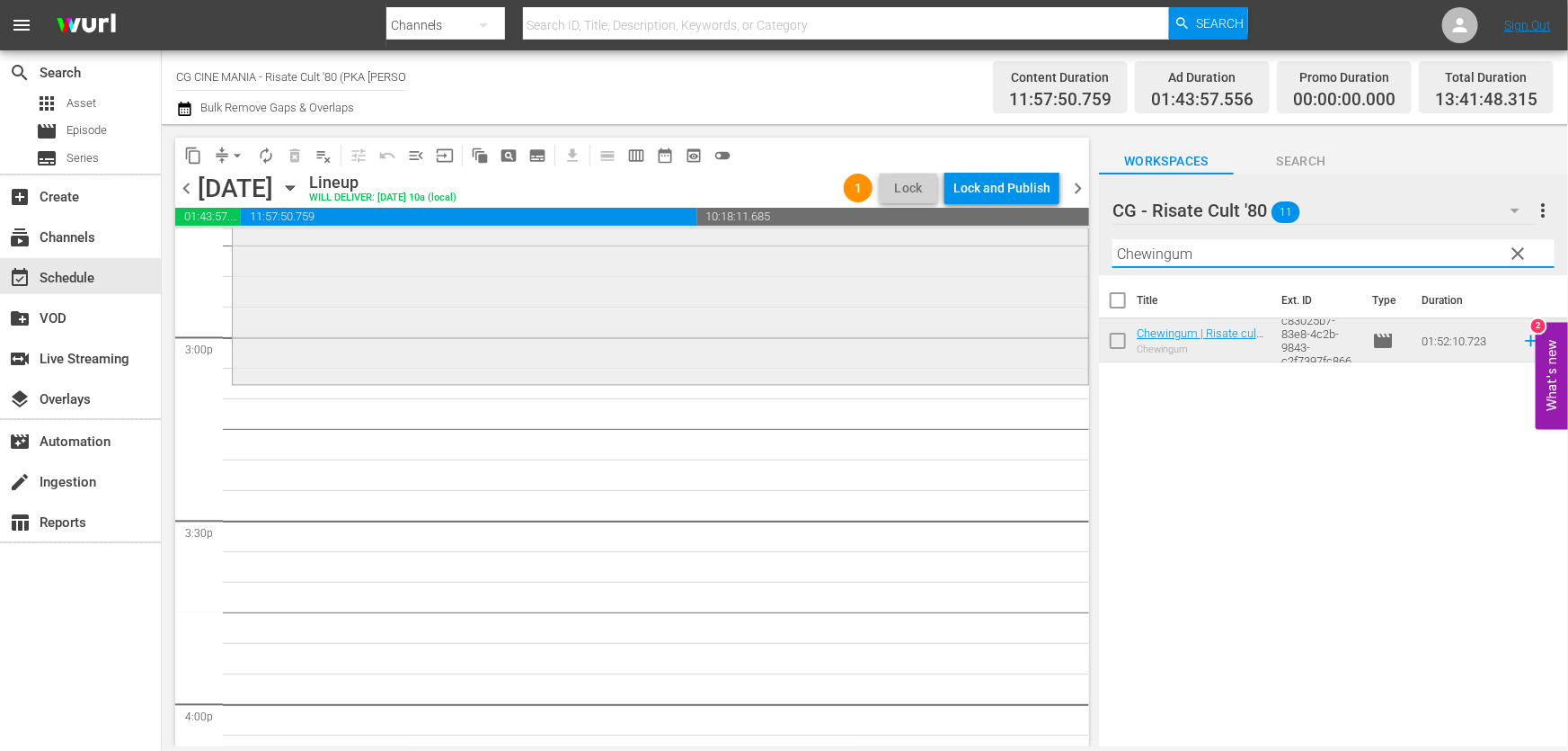
drag, startPoint x: 1271, startPoint y: 246, endPoint x: 672, endPoint y: 318, distance: 603.3
click at [672, 318] on div "content_copy compress arrow_drop_down autorenew_outlined delete_forever_outline…" at bounding box center [865, 435] width 1406 height 622
paste input "QUESTO E QUELLO"
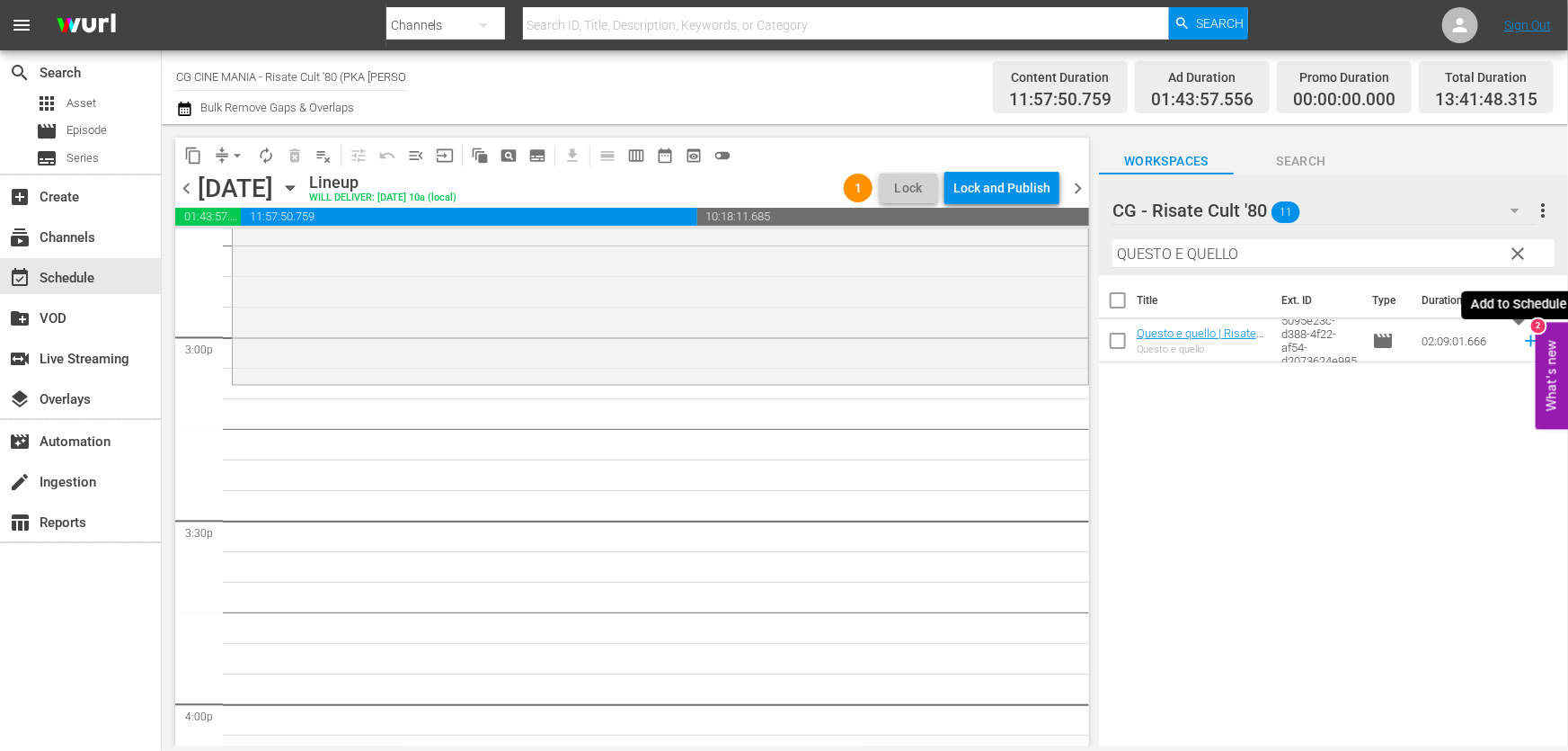
click at [1524, 339] on icon at bounding box center [1530, 341] width 12 height 12
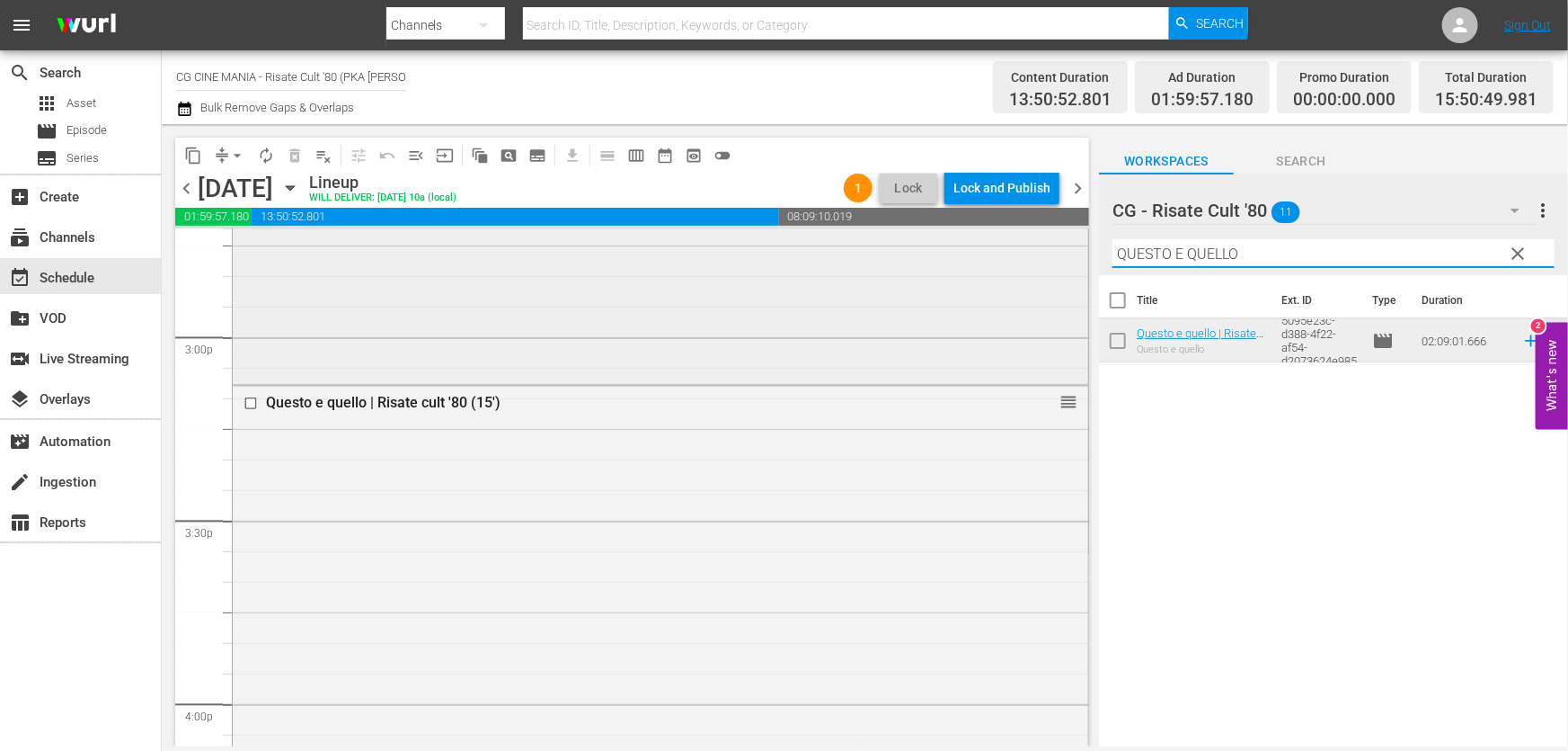
drag, startPoint x: 1263, startPoint y: 256, endPoint x: 756, endPoint y: 334, distance: 513.0
click at [692, 305] on div "content_copy compress arrow_drop_down autorenew_outlined delete_forever_outline…" at bounding box center [865, 435] width 1406 height 622
paste input "UN POVERO RICC"
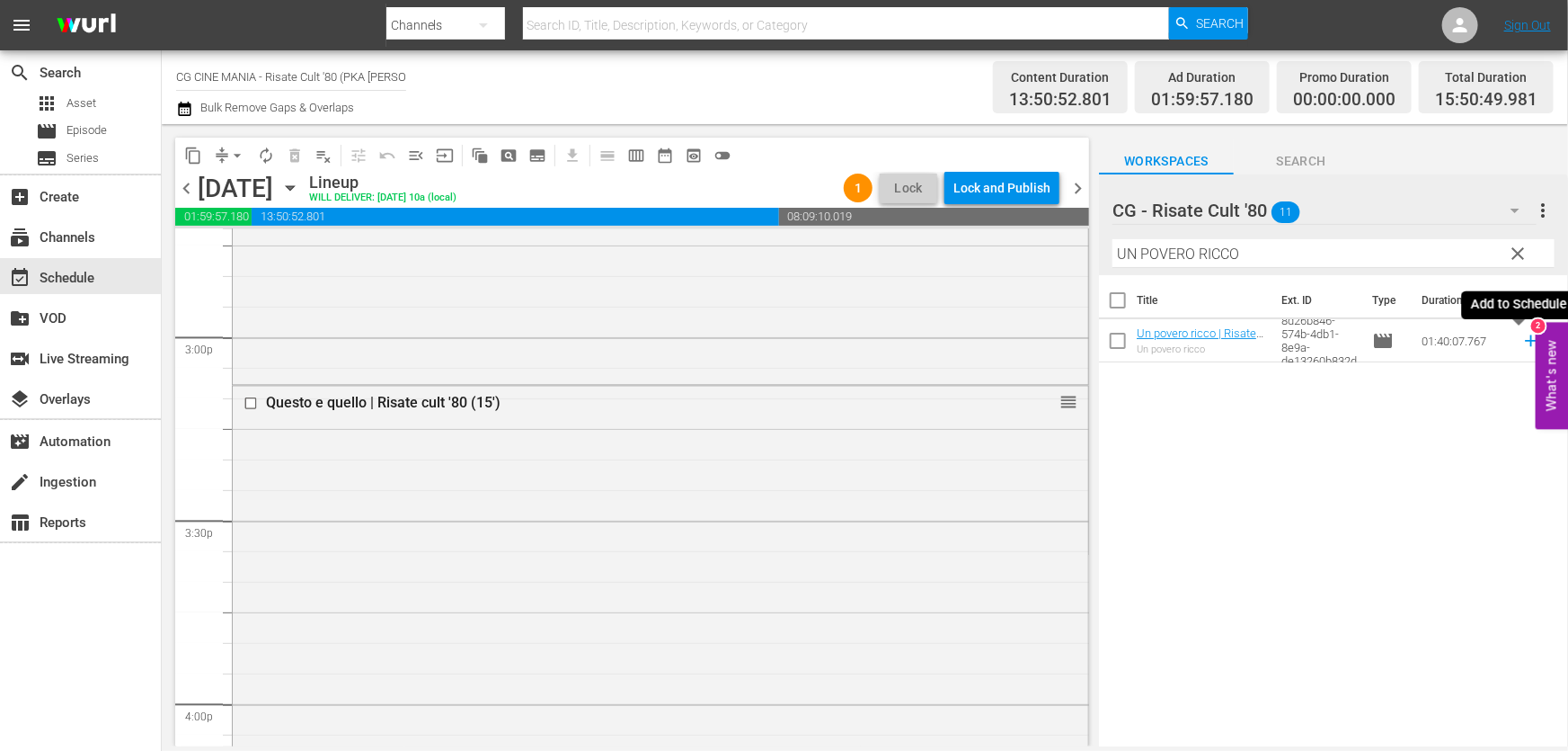
click at [1524, 335] on icon at bounding box center [1531, 340] width 19 height 19
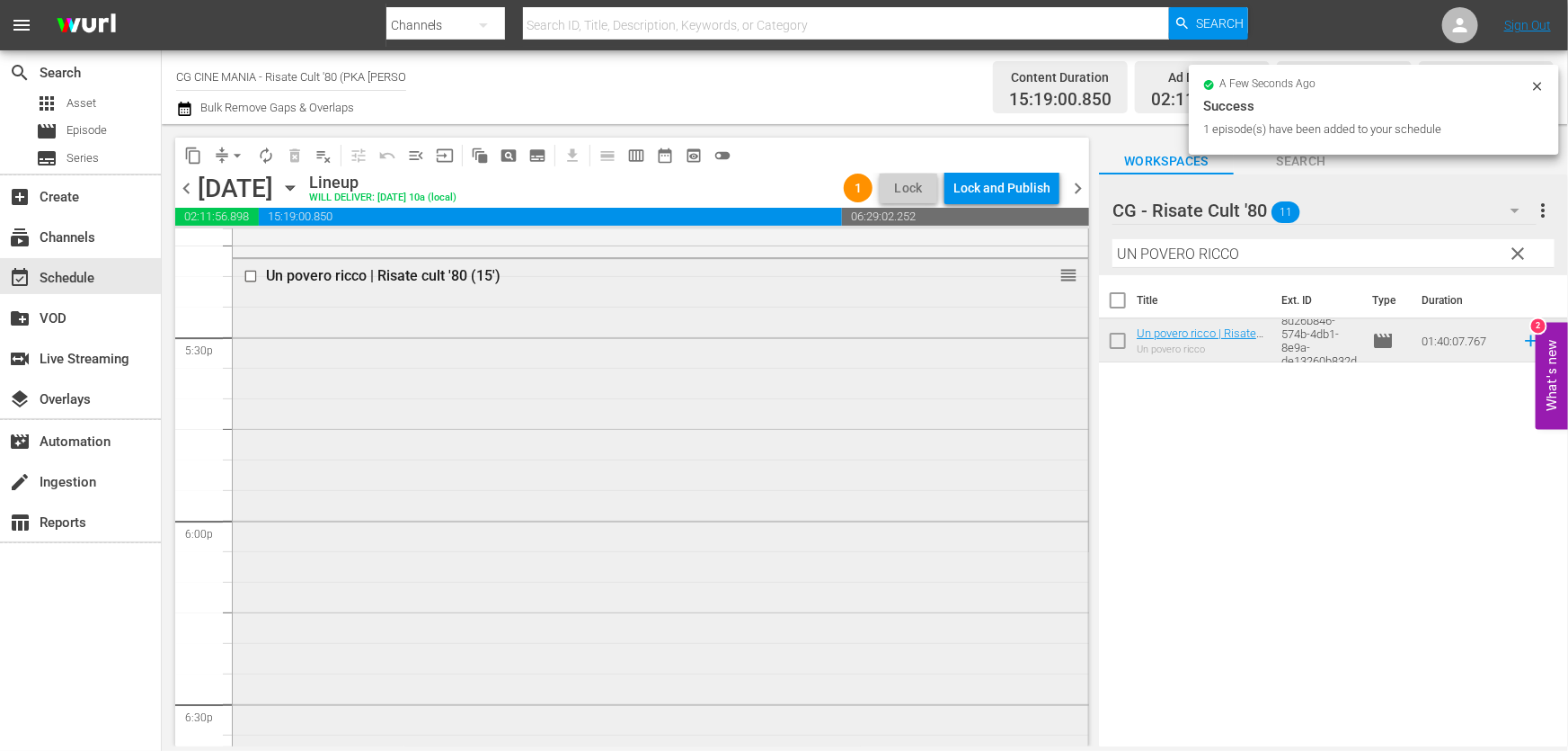
scroll to position [6619, 0]
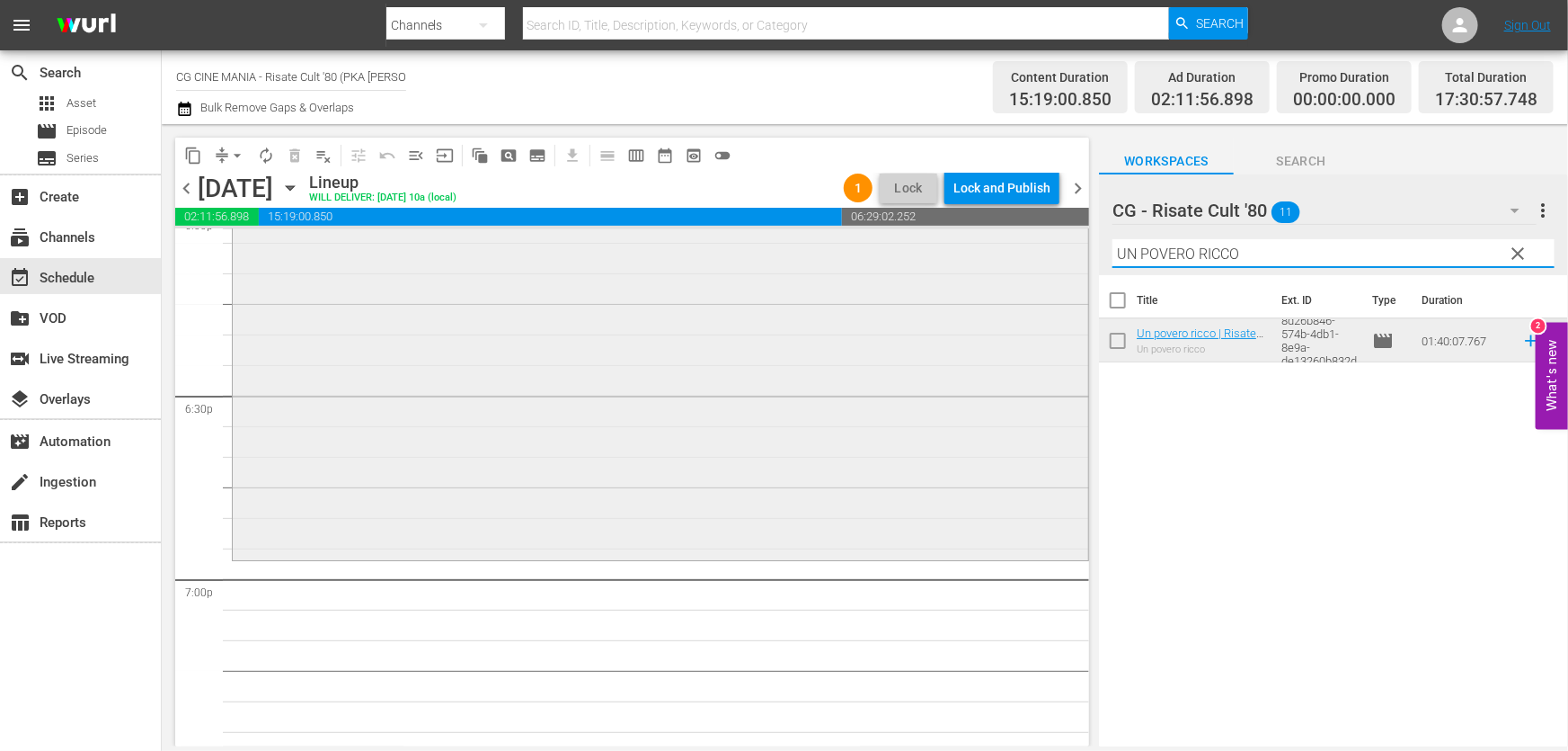
drag, startPoint x: 1301, startPoint y: 258, endPoint x: 514, endPoint y: 298, distance: 788.0
click at [541, 284] on div "content_copy compress arrow_drop_down autorenew_outlined delete_forever_outline…" at bounding box center [865, 435] width 1406 height 622
paste input "Cercasi [DEMOGRAPHIC_DATA]"
click at [1522, 335] on icon at bounding box center [1531, 340] width 19 height 19
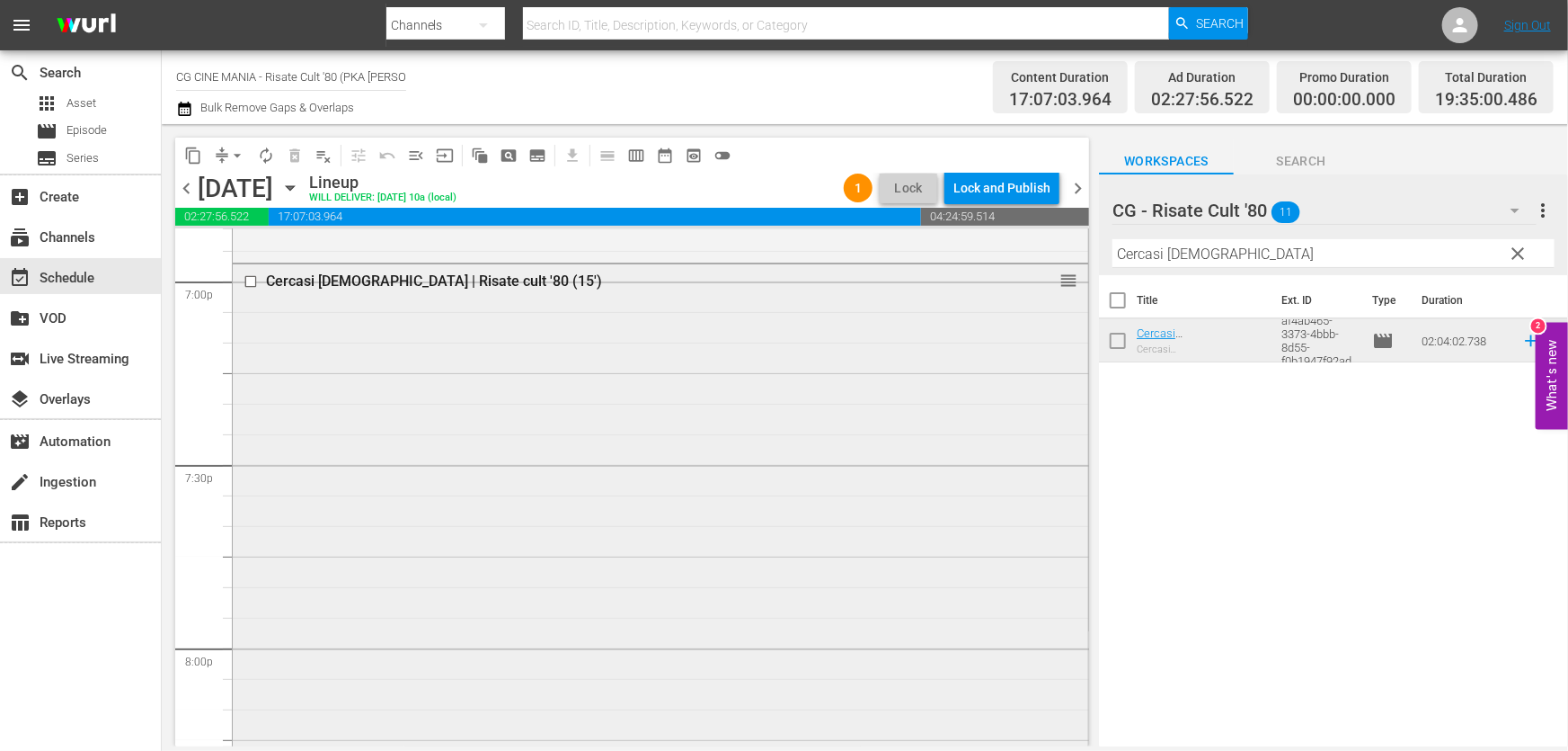
scroll to position [7191, 0]
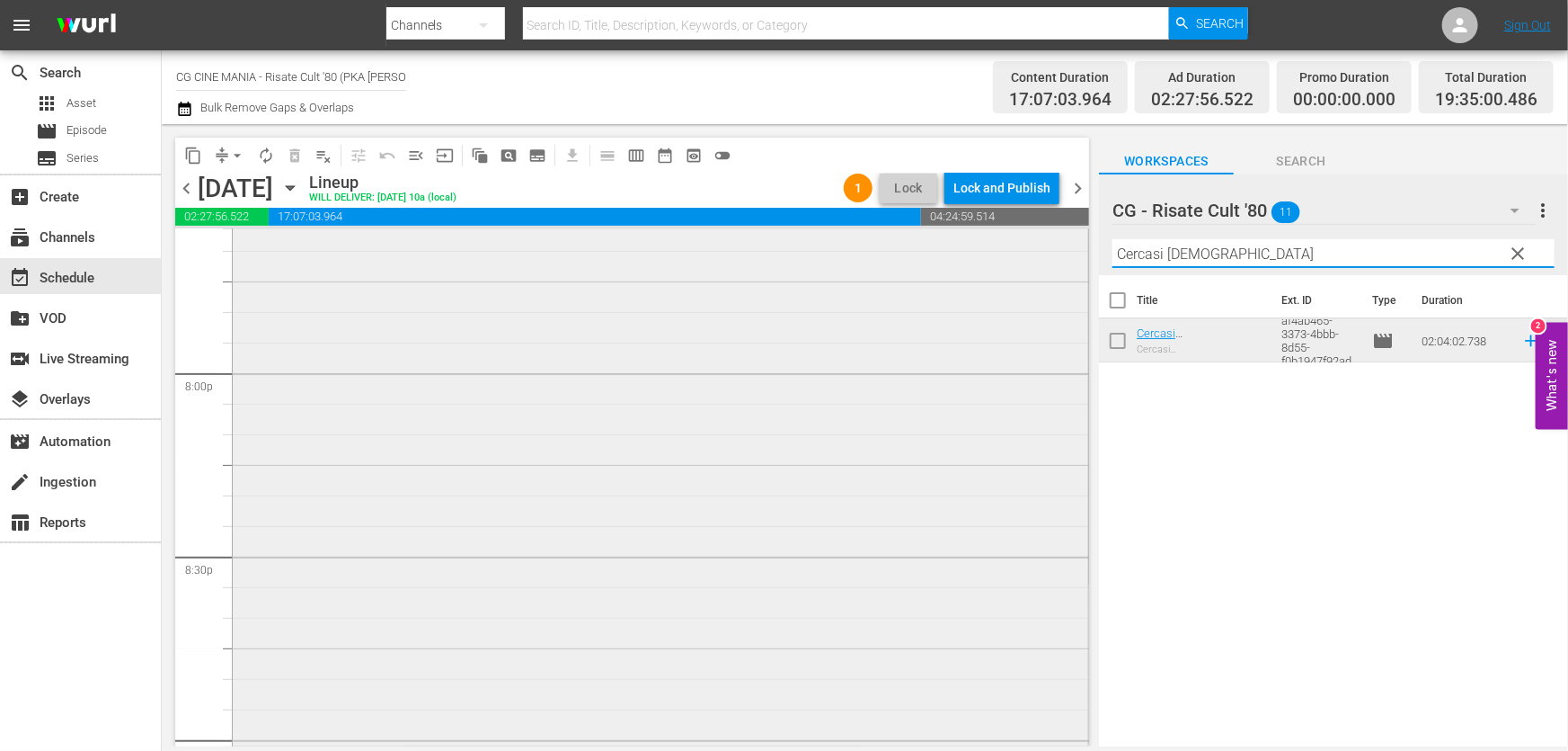
drag, startPoint x: 1276, startPoint y: 260, endPoint x: 623, endPoint y: 332, distance: 657.0
click at [654, 316] on div "content_copy compress arrow_drop_down autorenew_outlined delete_forever_outline…" at bounding box center [865, 435] width 1406 height 622
paste input "È arrivato mio fratello"
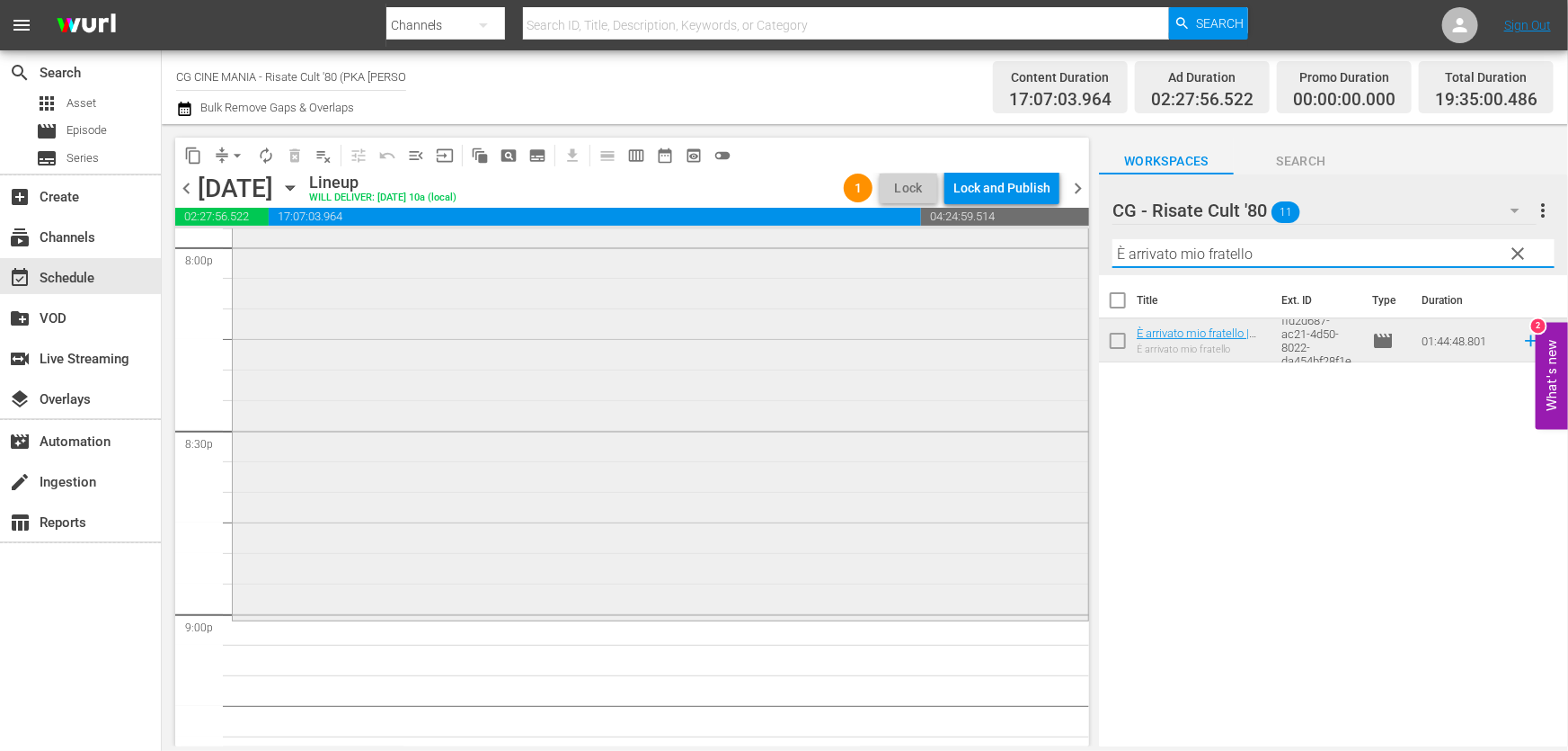
scroll to position [7518, 0]
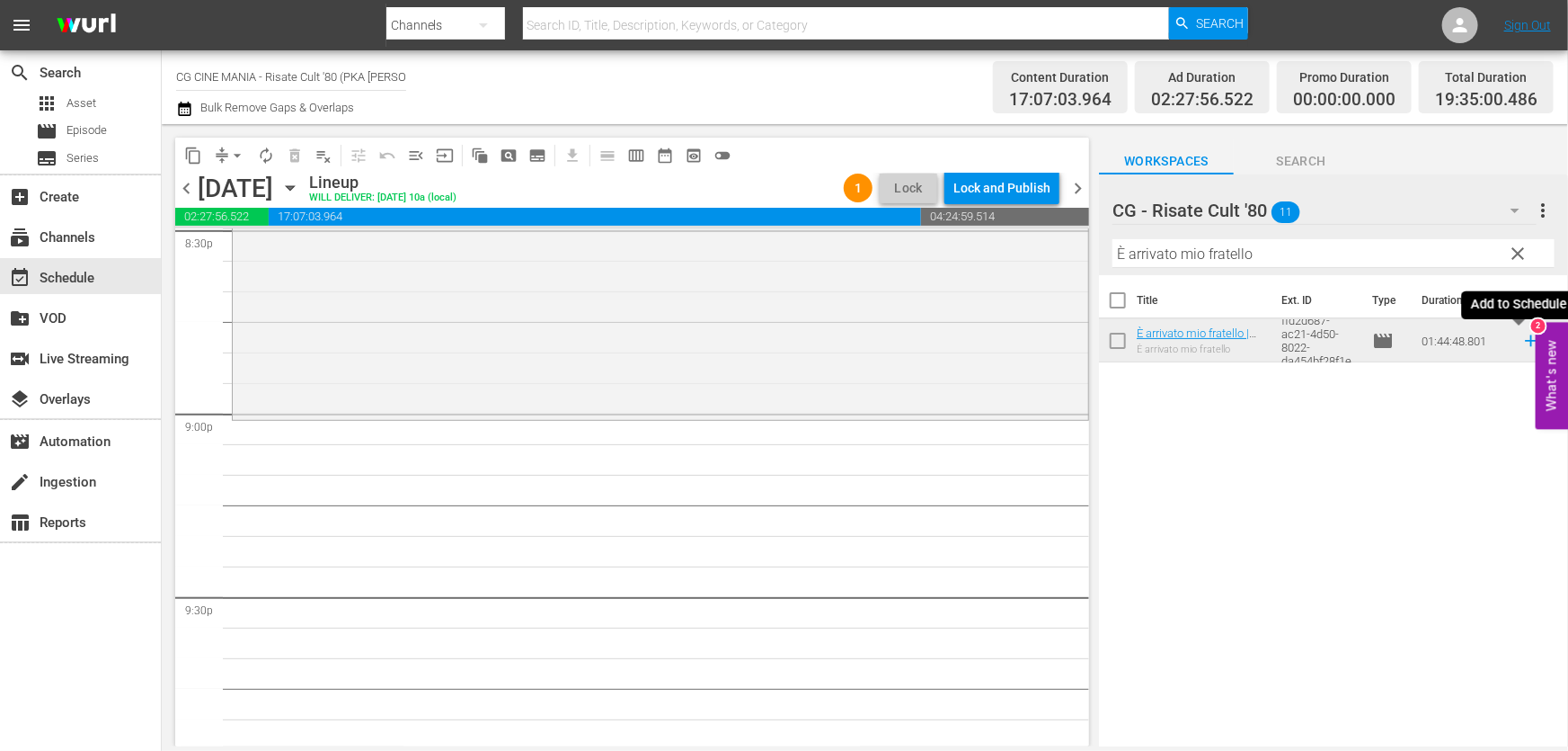
click at [1522, 334] on icon at bounding box center [1531, 340] width 19 height 19
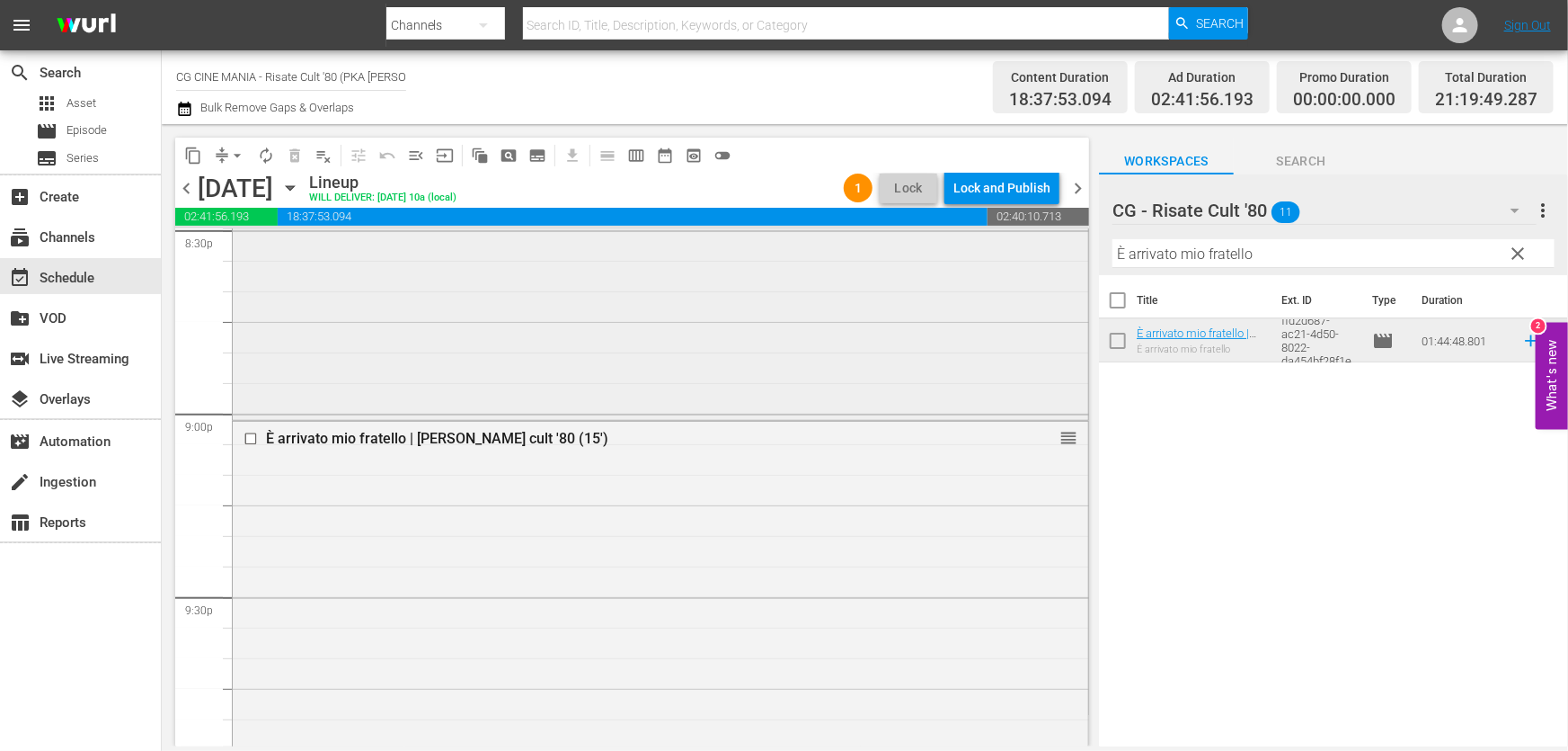
drag, startPoint x: 1276, startPoint y: 253, endPoint x: 578, endPoint y: 338, distance: 703.2
click at [578, 338] on div "content_copy compress arrow_drop_down autorenew_outlined delete_forever_outline…" at bounding box center [865, 435] width 1406 height 622
paste input "L'estate sta finend"
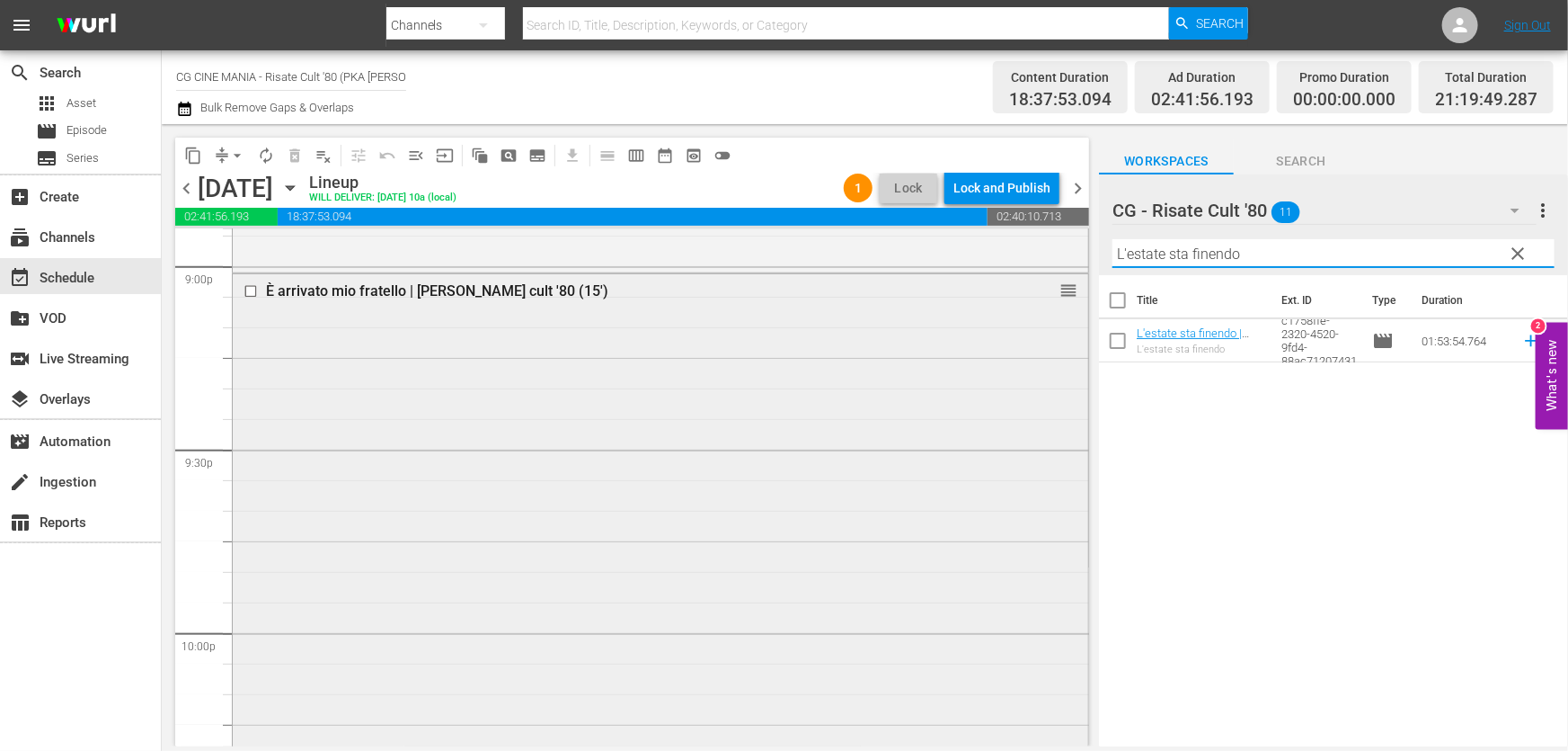
scroll to position [8009, 0]
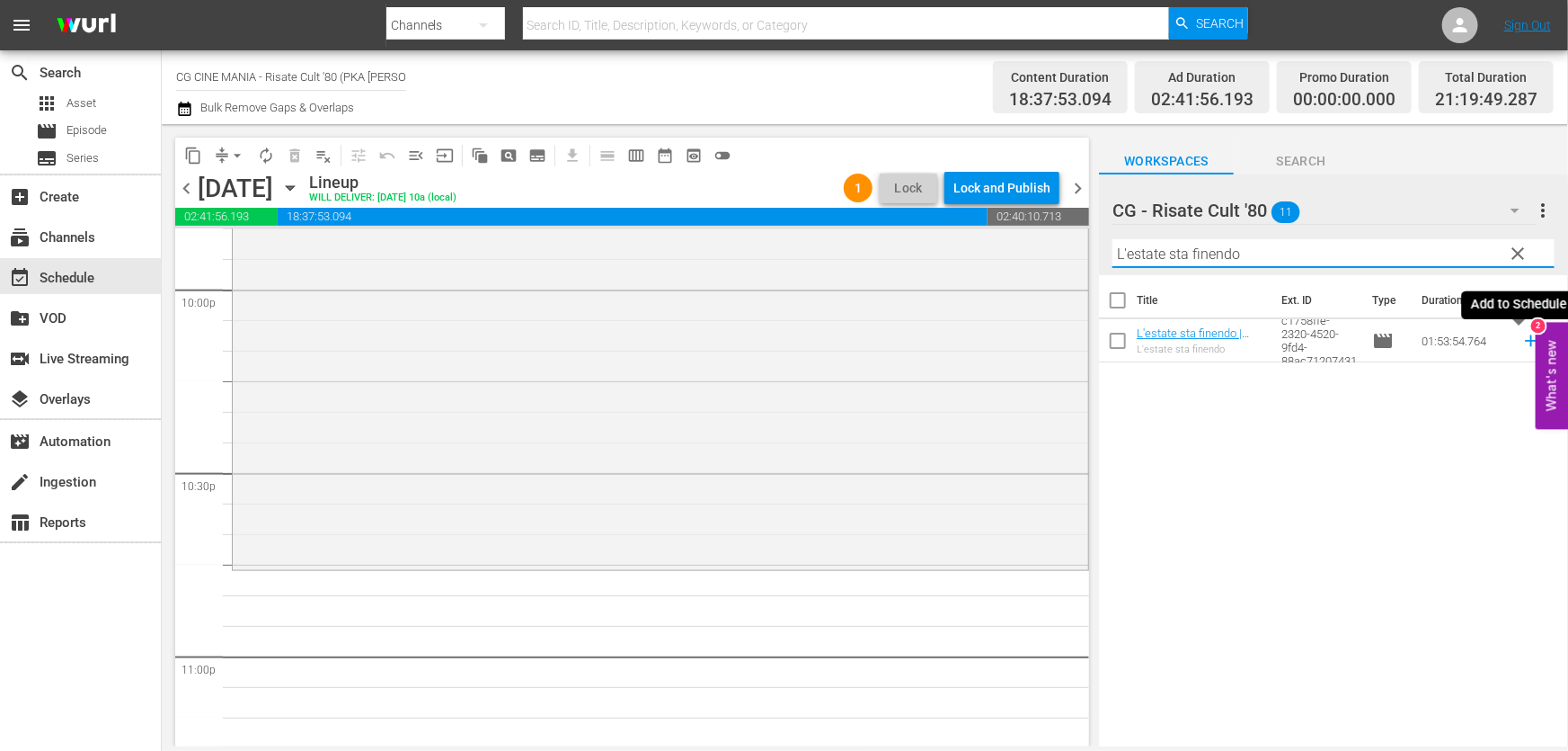
type input "L'estate sta finendo"
drag, startPoint x: 1519, startPoint y: 338, endPoint x: 1419, endPoint y: 343, distance: 100.1
click at [1522, 338] on icon at bounding box center [1531, 340] width 19 height 19
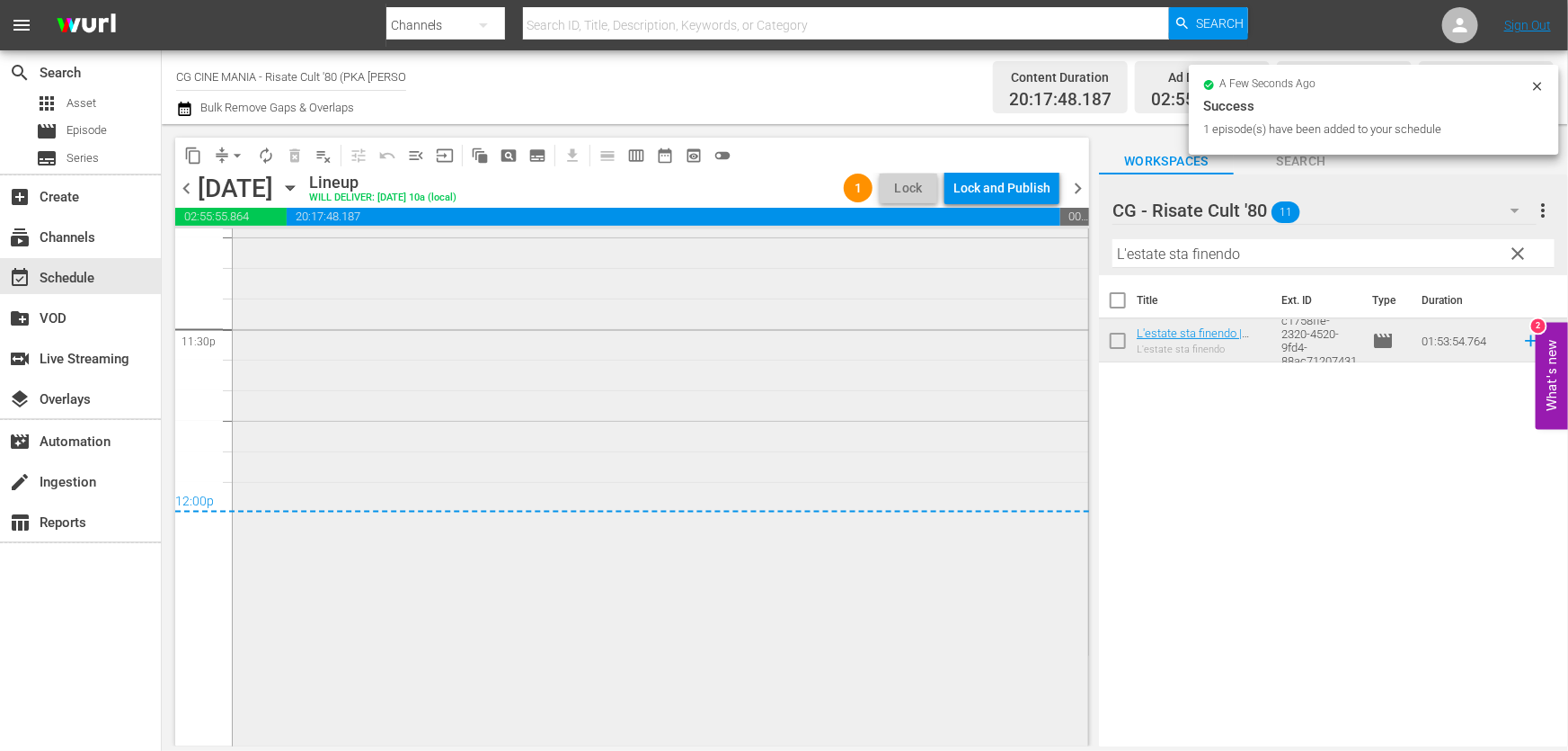
scroll to position [8530, 0]
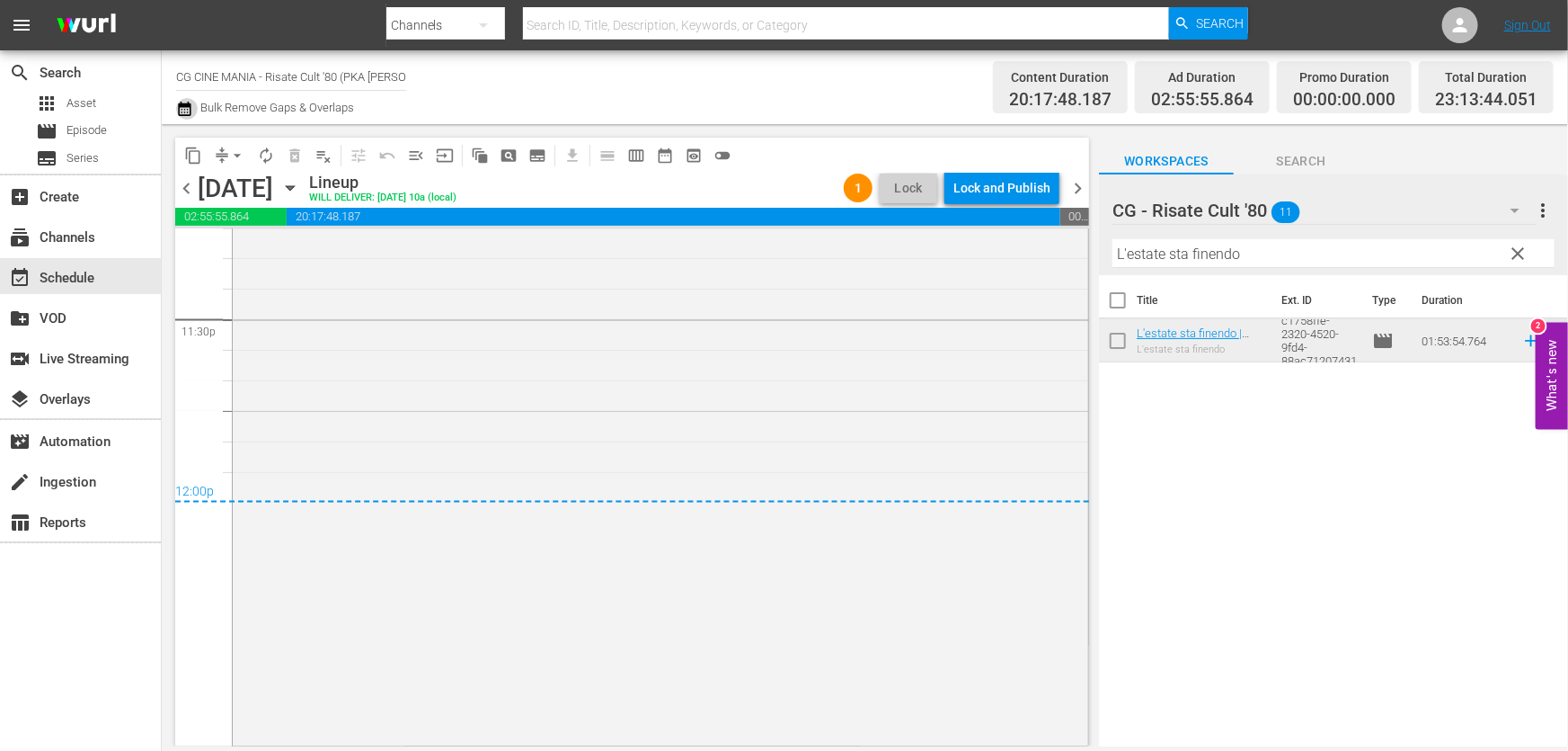
click at [180, 108] on icon "button" at bounding box center [184, 109] width 13 height 15
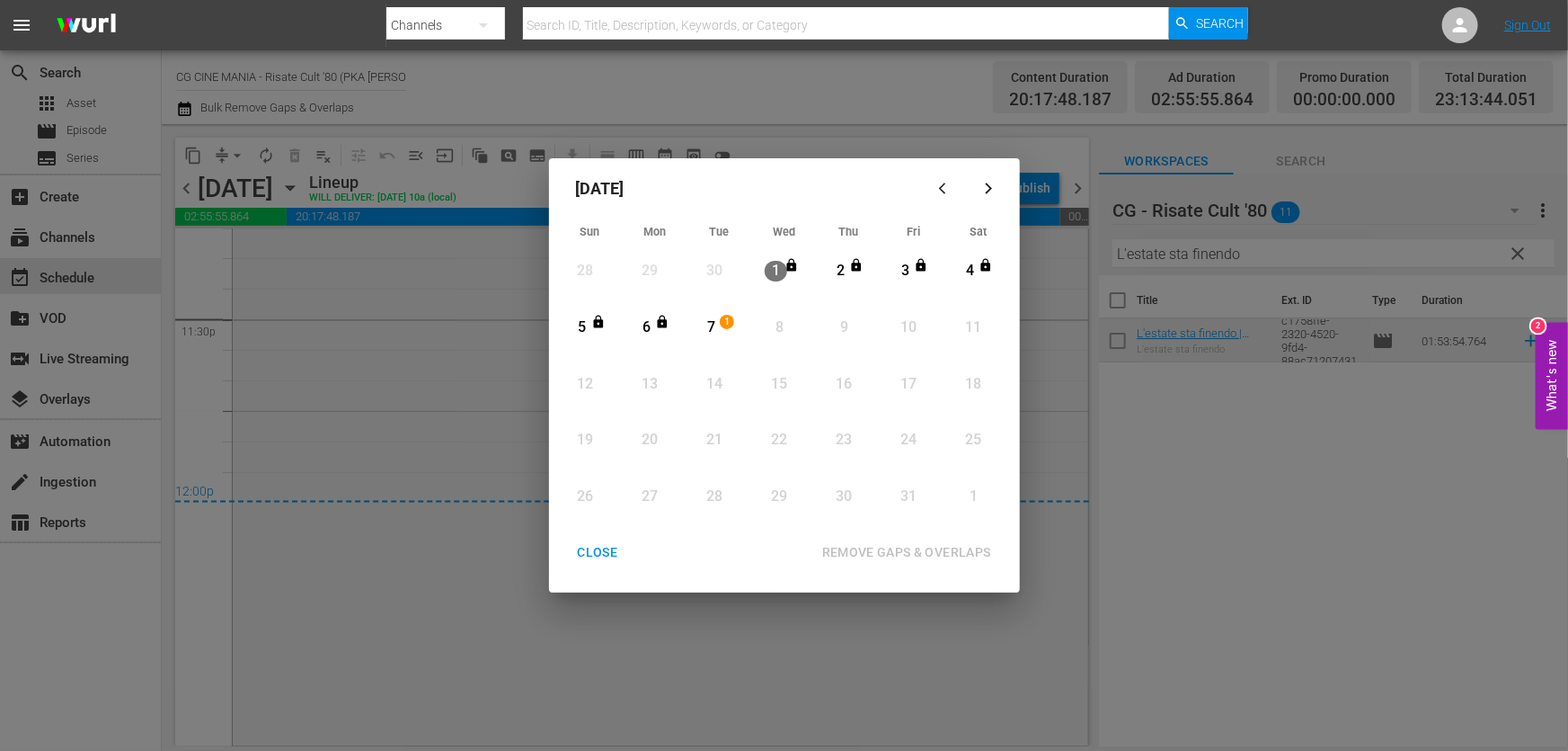
drag, startPoint x: 717, startPoint y: 319, endPoint x: 770, endPoint y: 437, distance: 129.4
click at [716, 319] on div "7" at bounding box center [711, 328] width 22 height 20
click at [851, 542] on div "REMOVE GAPS & OVERLAPS" at bounding box center [907, 552] width 198 height 22
click at [571, 541] on div "CLOSE" at bounding box center [598, 552] width 69 height 22
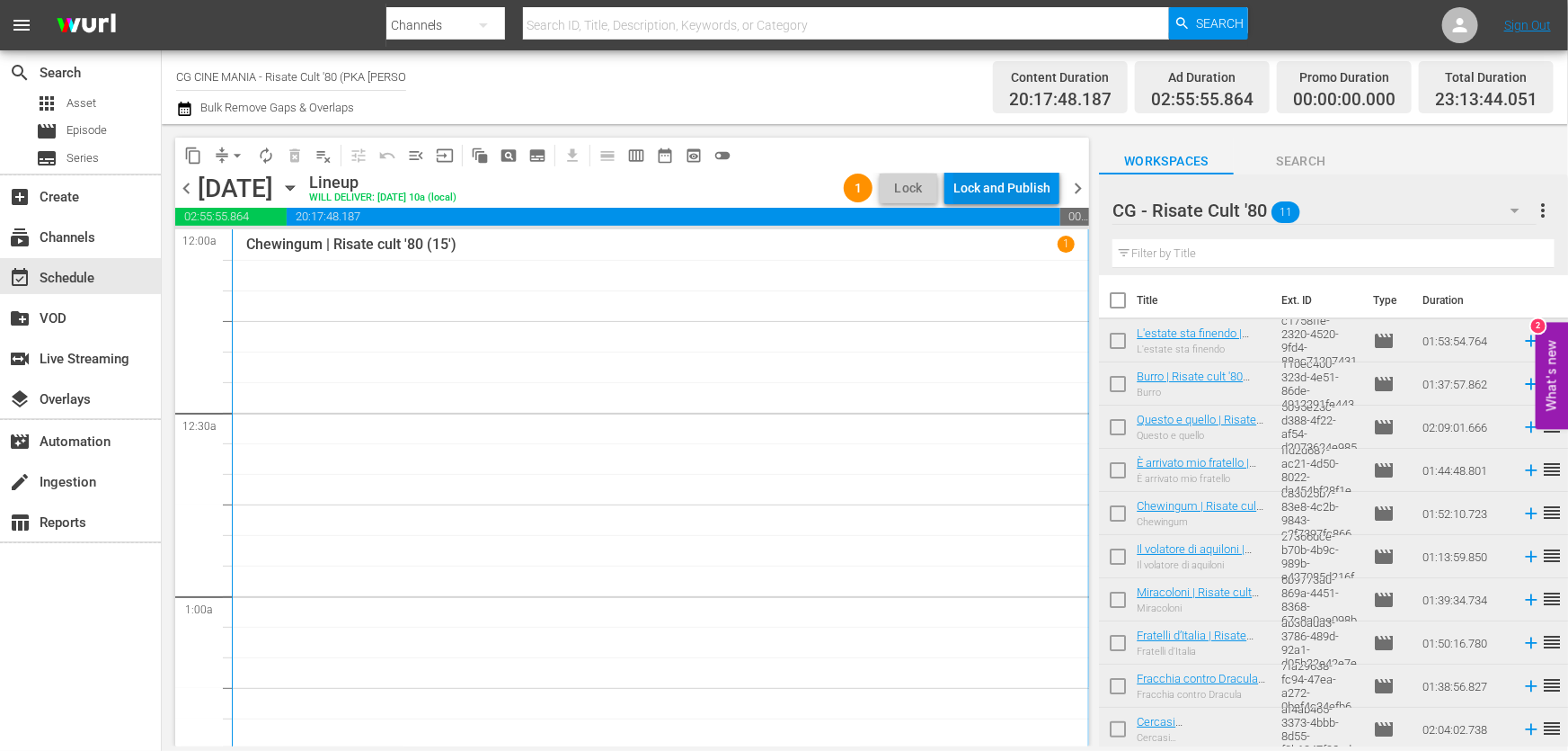
click at [1005, 190] on div "Lock and Publish" at bounding box center [1002, 187] width 97 height 32
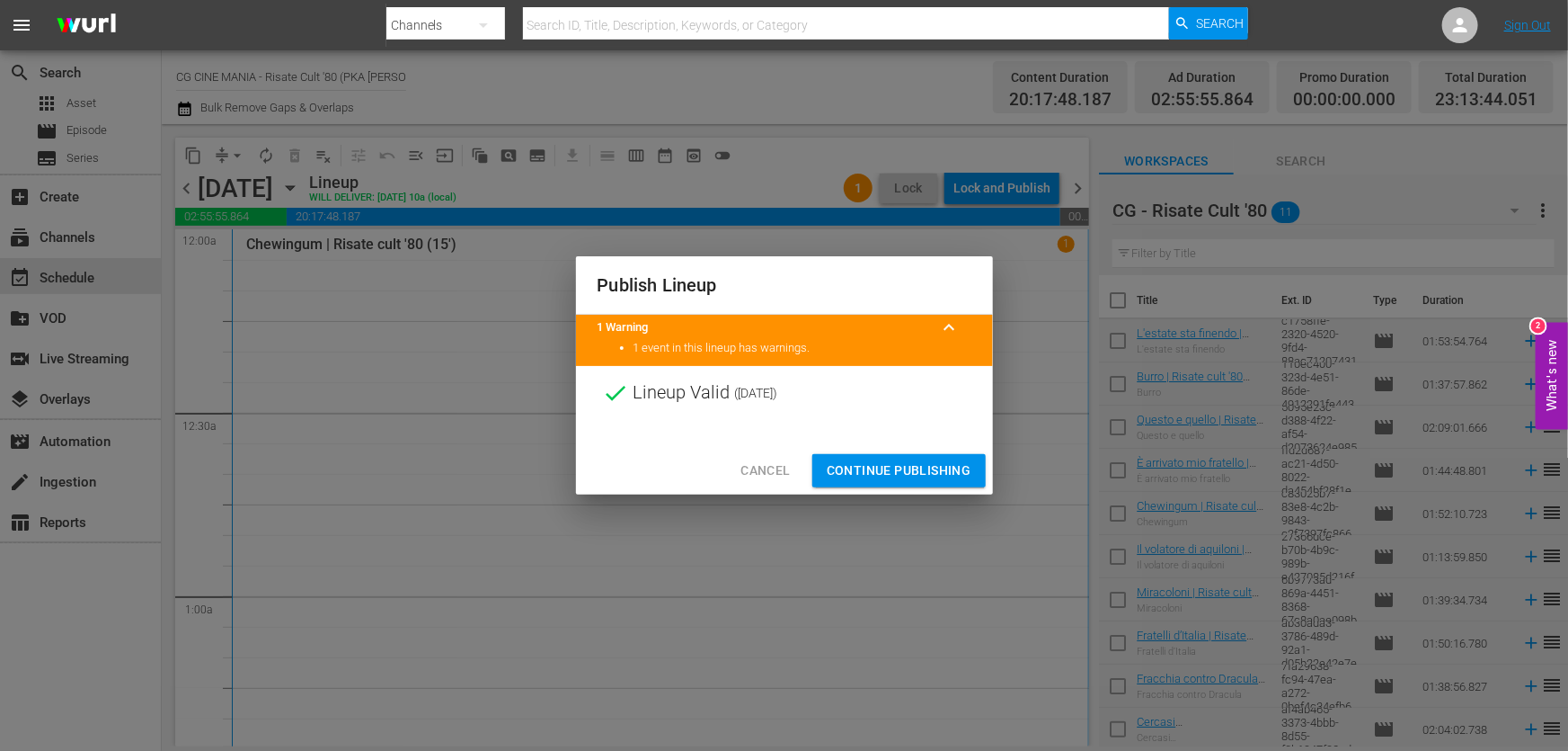
click at [915, 465] on span "Continue Publishing" at bounding box center [899, 470] width 144 height 22
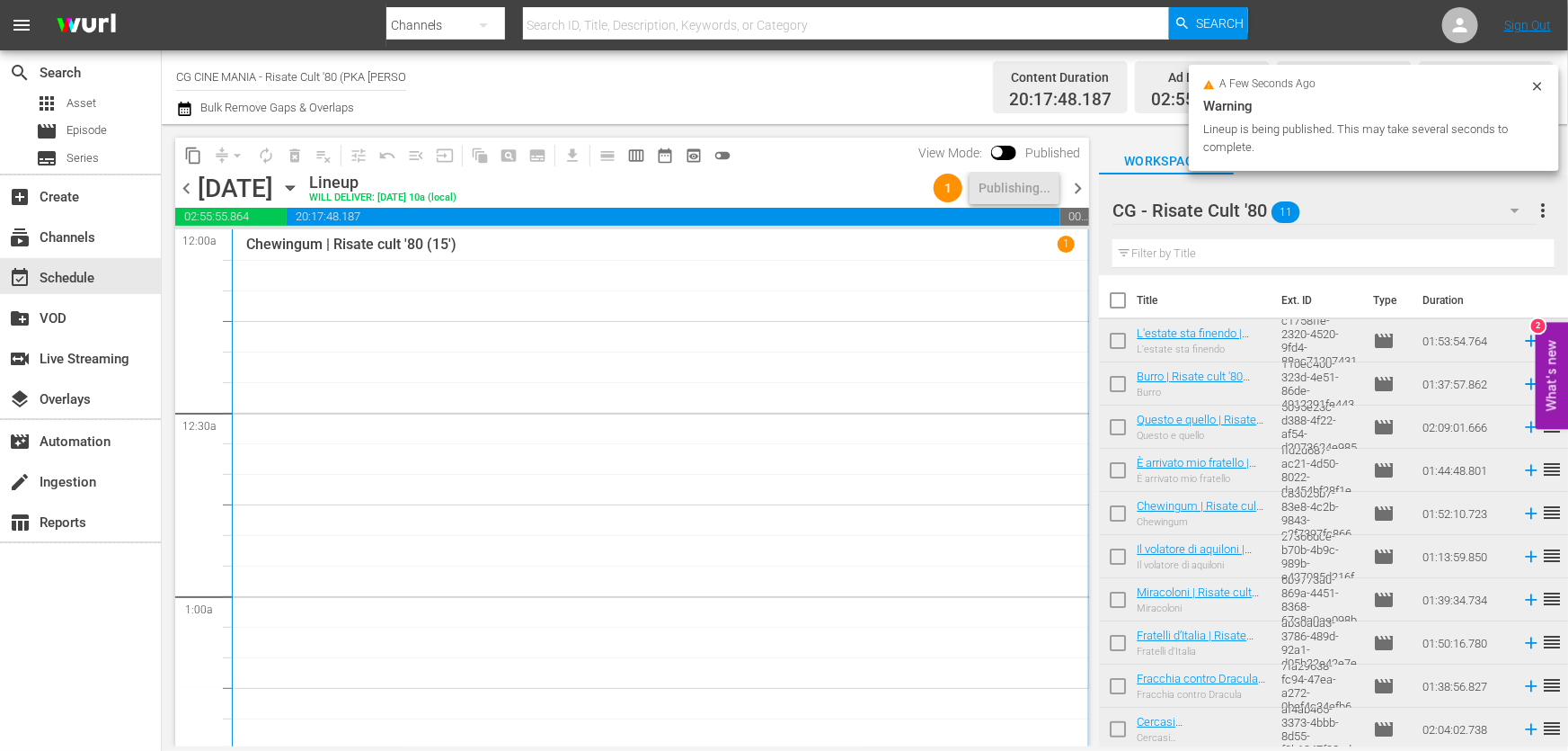
click at [1077, 185] on span "chevron_right" at bounding box center [1077, 188] width 22 height 22
